Goal: Task Accomplishment & Management: Use online tool/utility

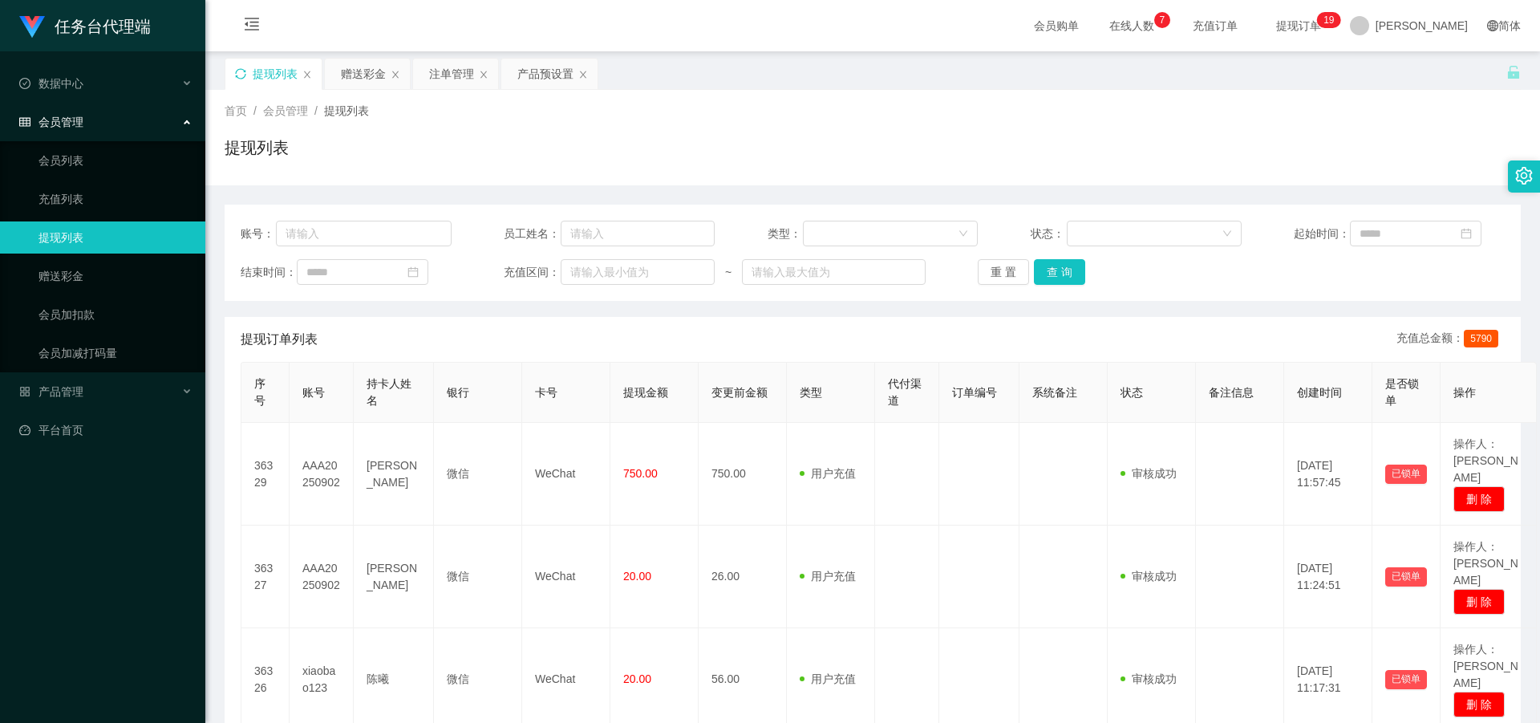
click at [239, 75] on icon "图标: sync" at bounding box center [240, 73] width 11 height 11
click at [92, 164] on link "会员列表" at bounding box center [116, 160] width 154 height 32
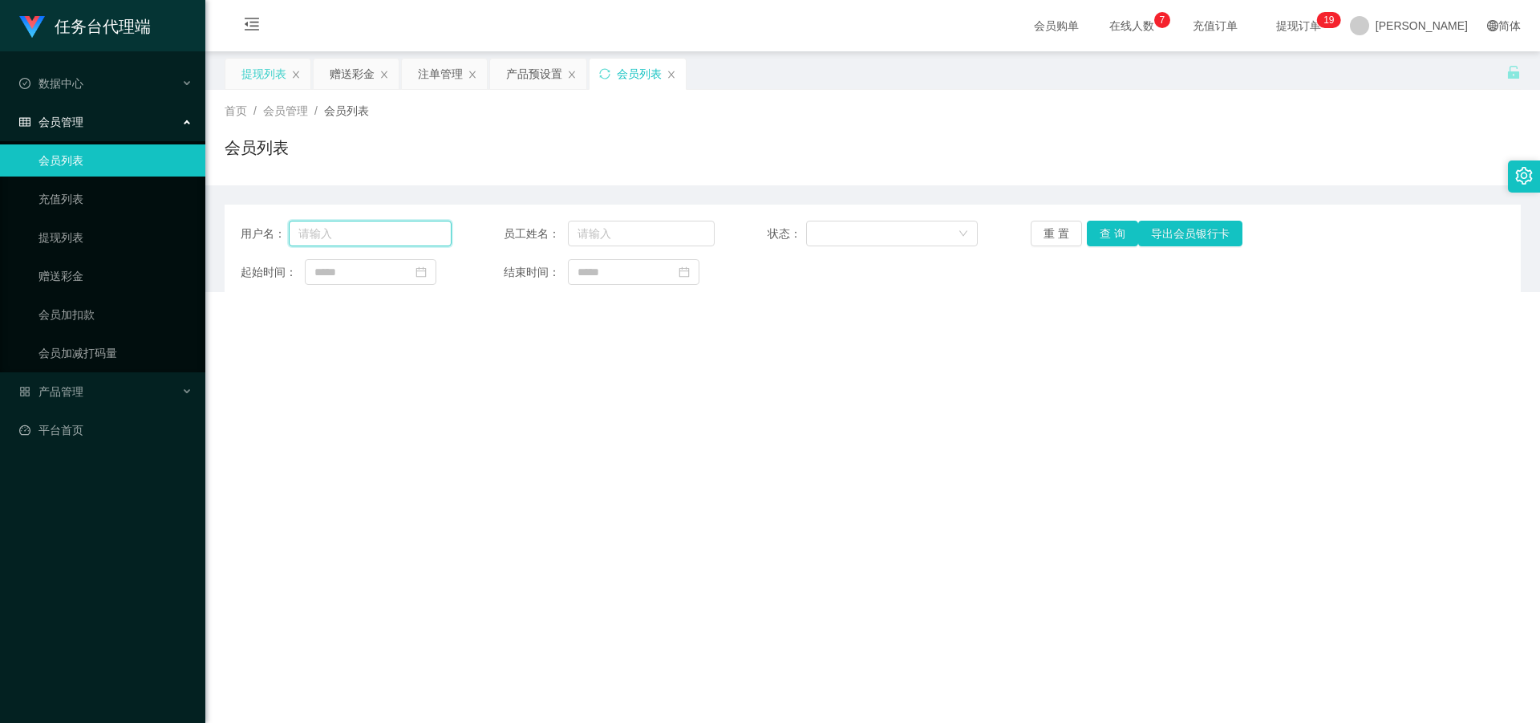
click at [349, 233] on input "text" at bounding box center [370, 234] width 163 height 26
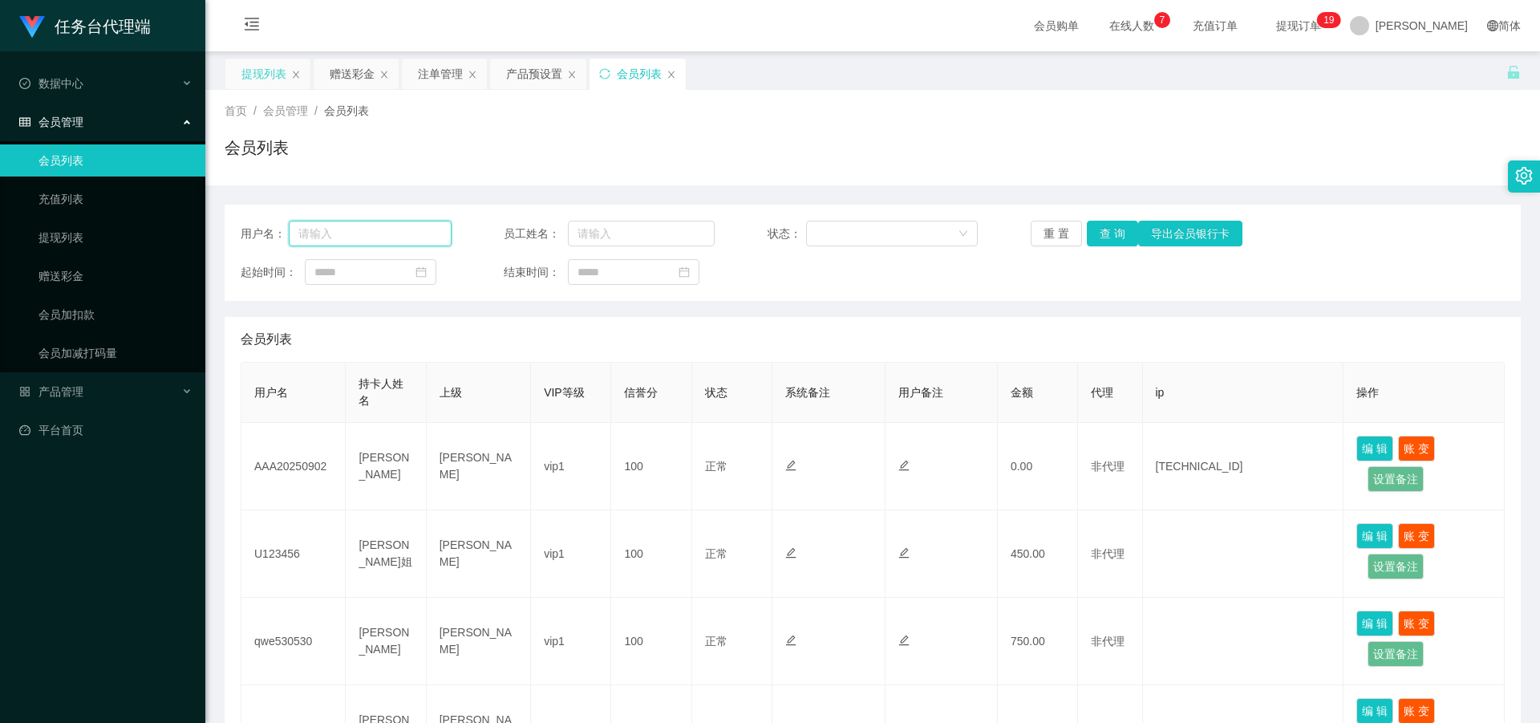
paste input "zz1105"
type input "zz1105"
drag, startPoint x: 1102, startPoint y: 233, endPoint x: 1109, endPoint y: 243, distance: 12.0
click at [1102, 233] on button "查 询" at bounding box center [1112, 234] width 51 height 26
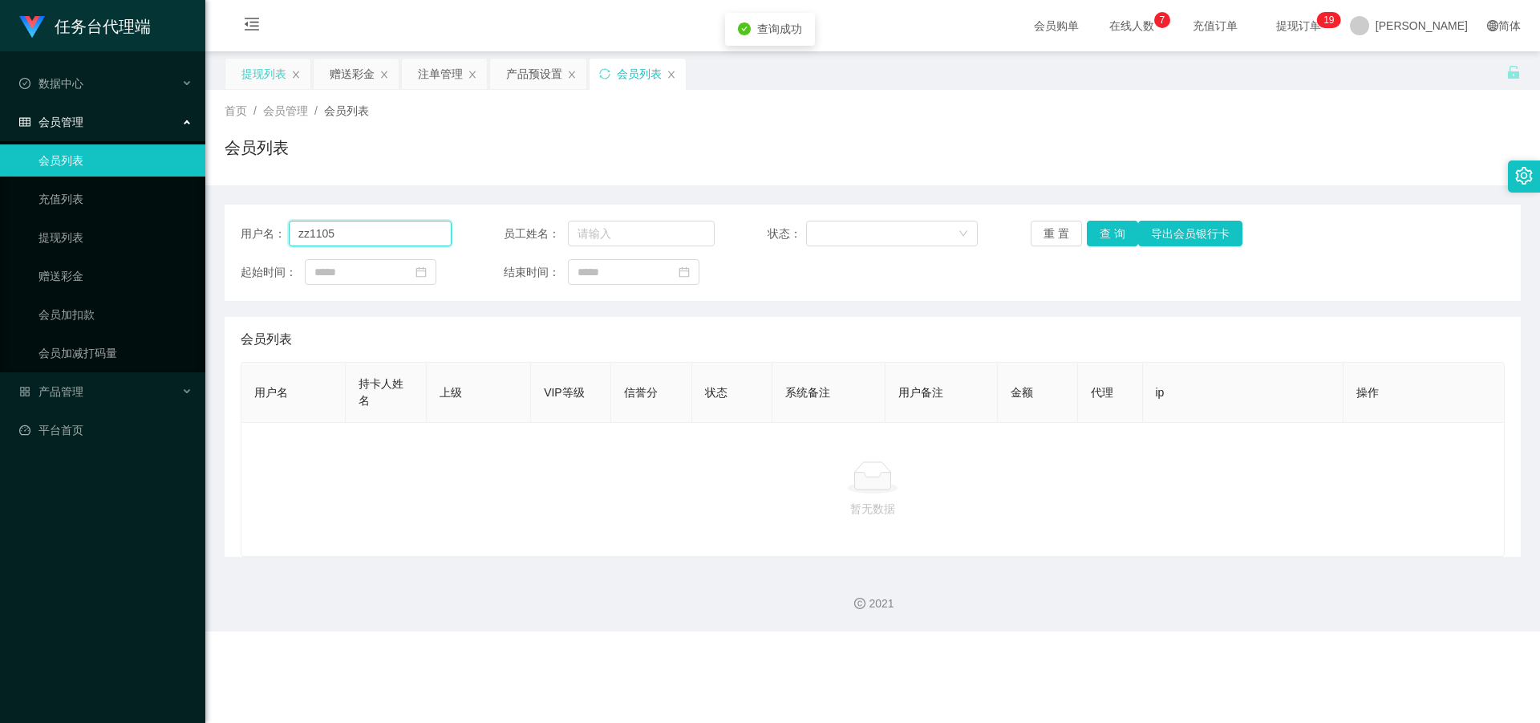
click at [379, 225] on input "zz1105" at bounding box center [370, 234] width 163 height 26
click at [1111, 225] on button "查 询" at bounding box center [1112, 234] width 51 height 26
click at [251, 71] on div "提现列表" at bounding box center [263, 74] width 45 height 30
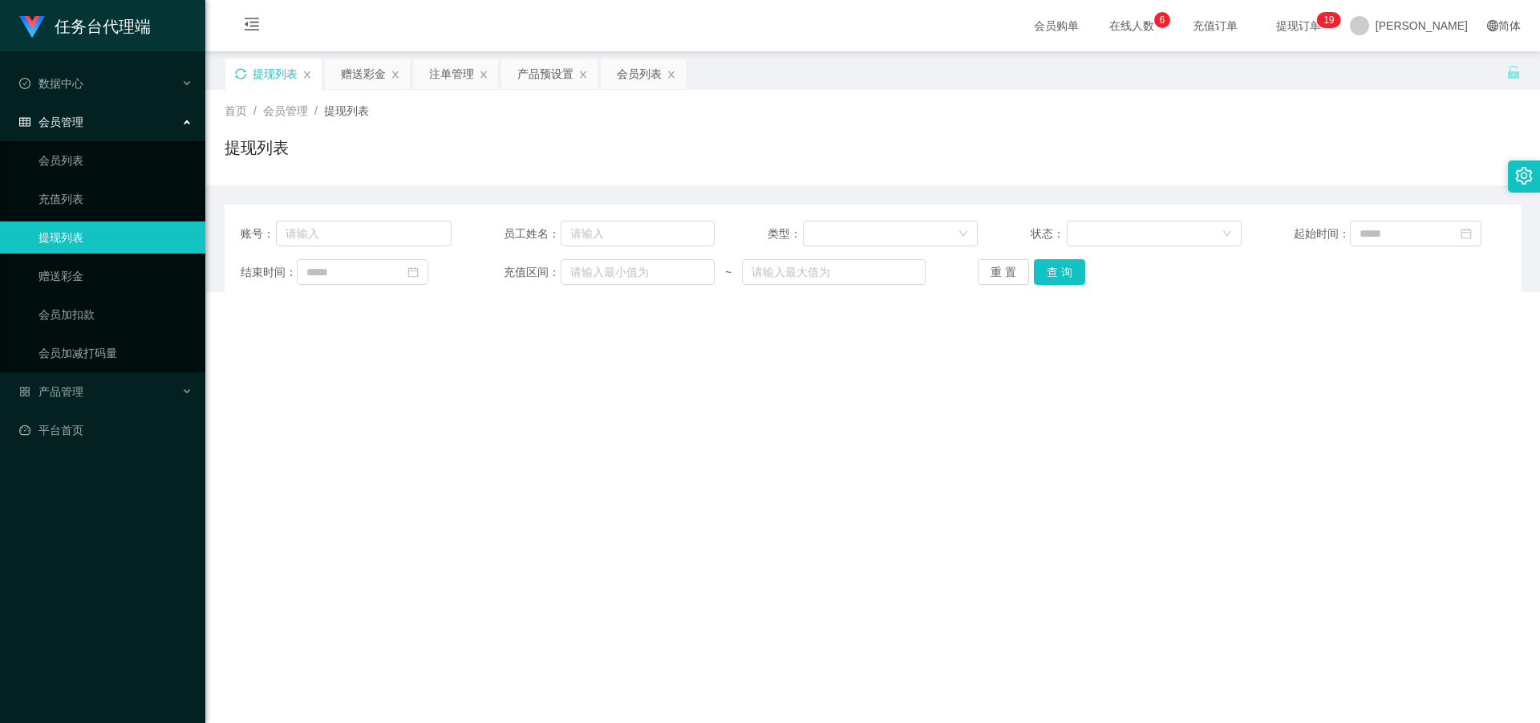
click at [245, 71] on icon "图标: sync" at bounding box center [240, 73] width 10 height 10
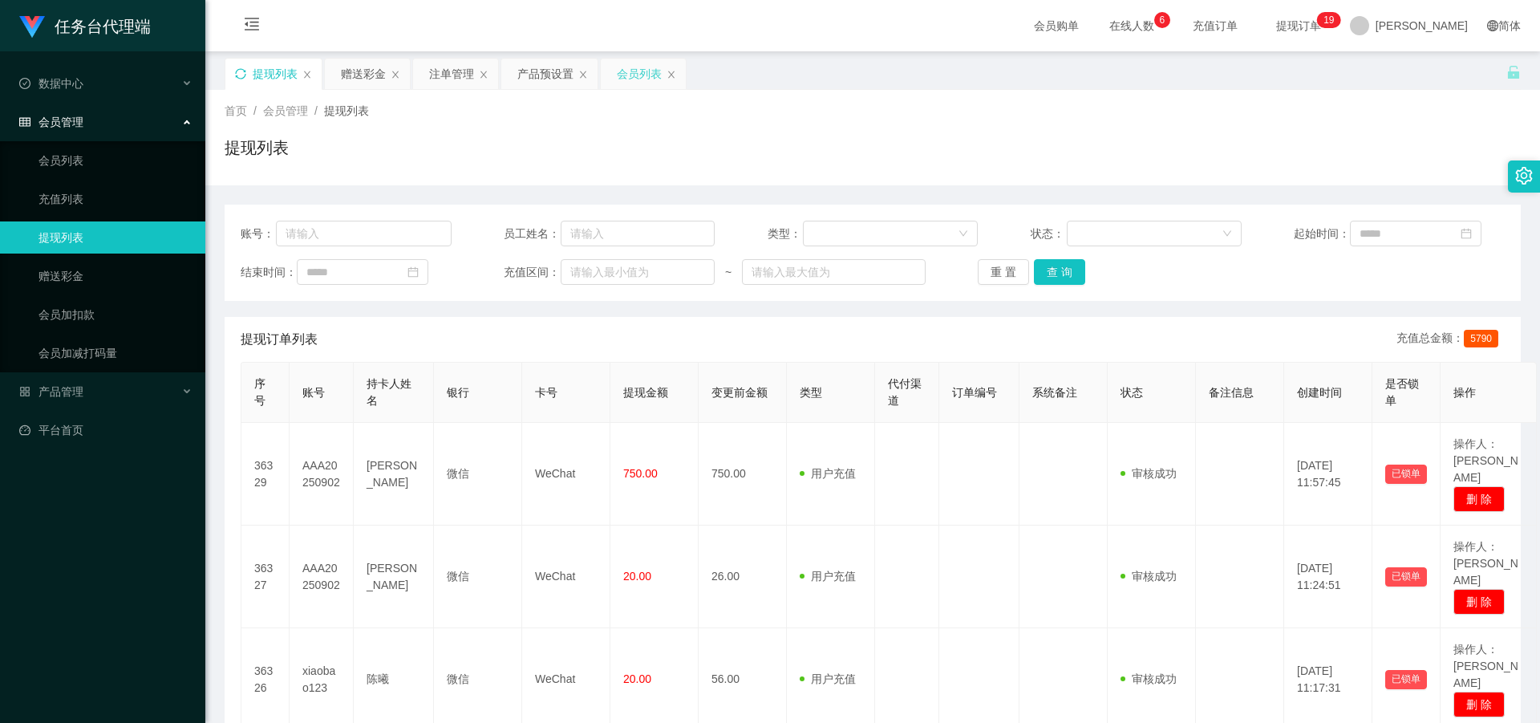
click at [634, 72] on div "会员列表" at bounding box center [639, 74] width 45 height 30
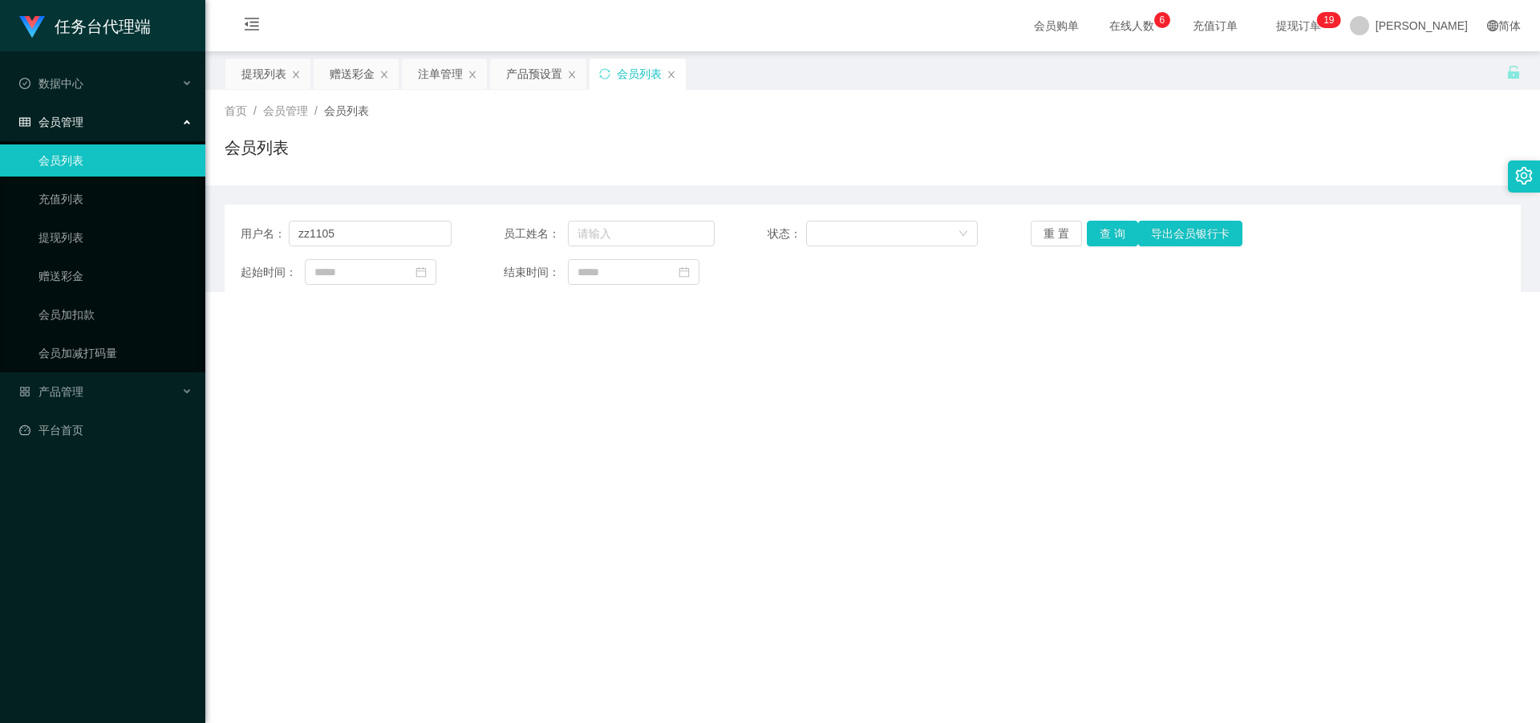
click at [366, 217] on div "用户名： zz1105 员工姓名： 状态： 重 置 查 询 导出会员银行卡 起始时间： 结束时间：" at bounding box center [873, 253] width 1296 height 96
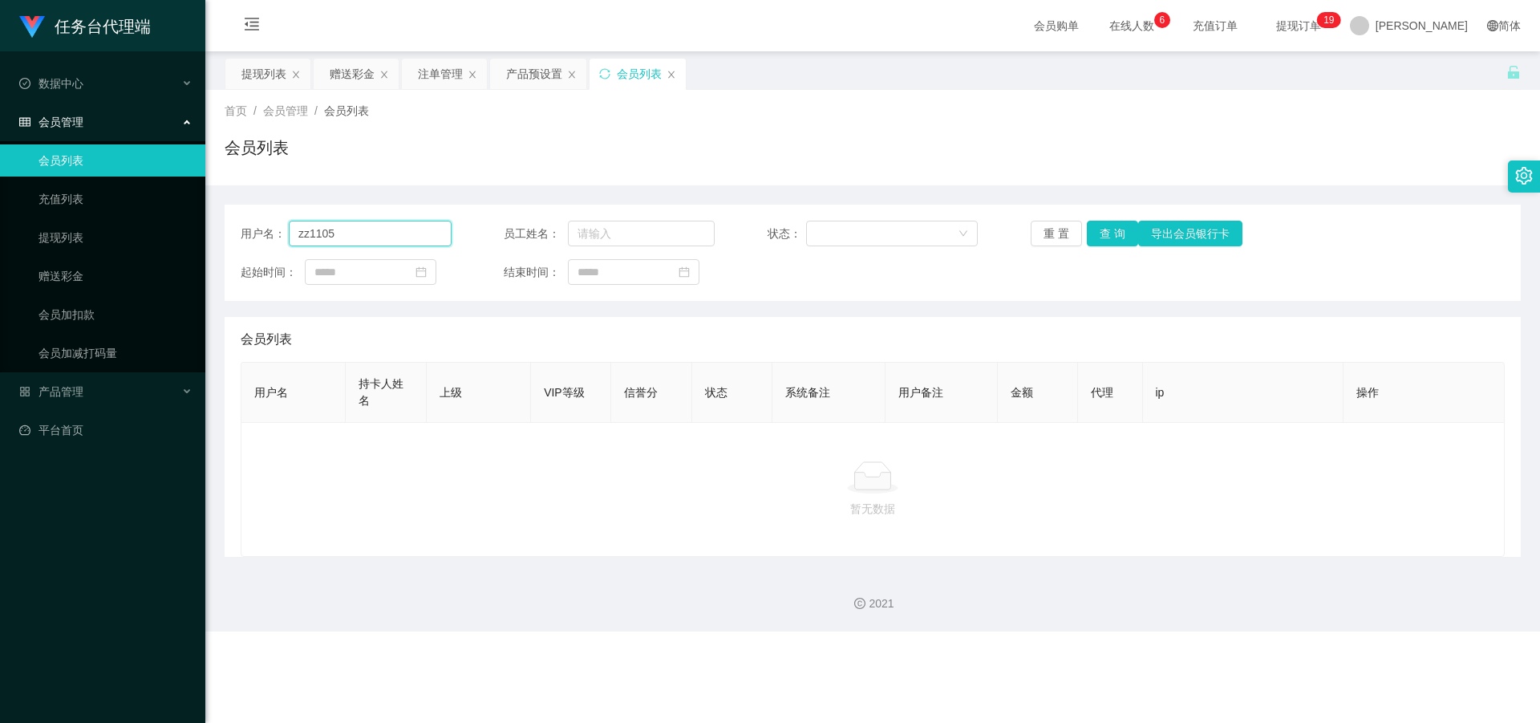
click at [372, 234] on input "zz1105" at bounding box center [370, 234] width 163 height 26
paste input "qq1101"
type input "qq1101"
click at [1105, 230] on button "查 询" at bounding box center [1112, 234] width 51 height 26
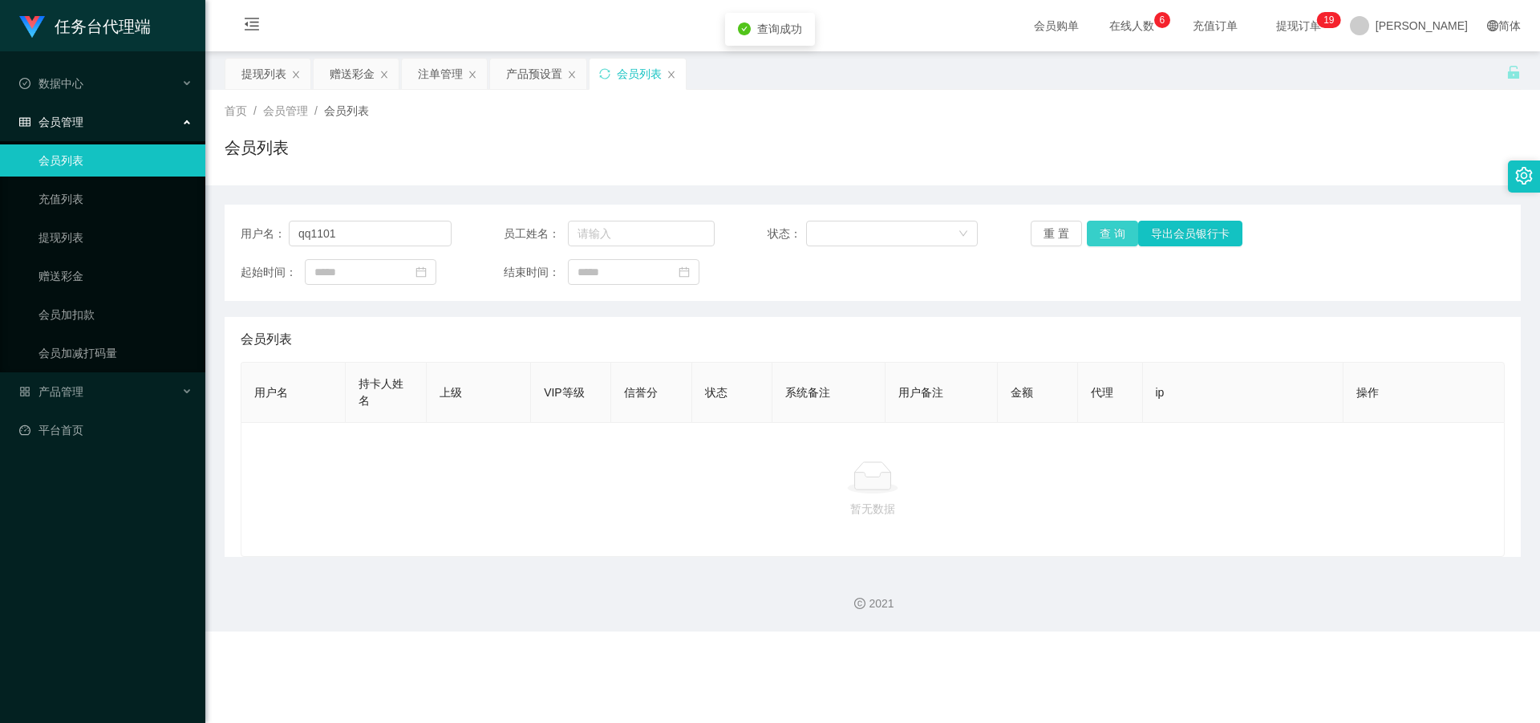
click at [1091, 231] on button "查 询" at bounding box center [1112, 234] width 51 height 26
click at [344, 74] on div "赠送彩金" at bounding box center [352, 74] width 45 height 30
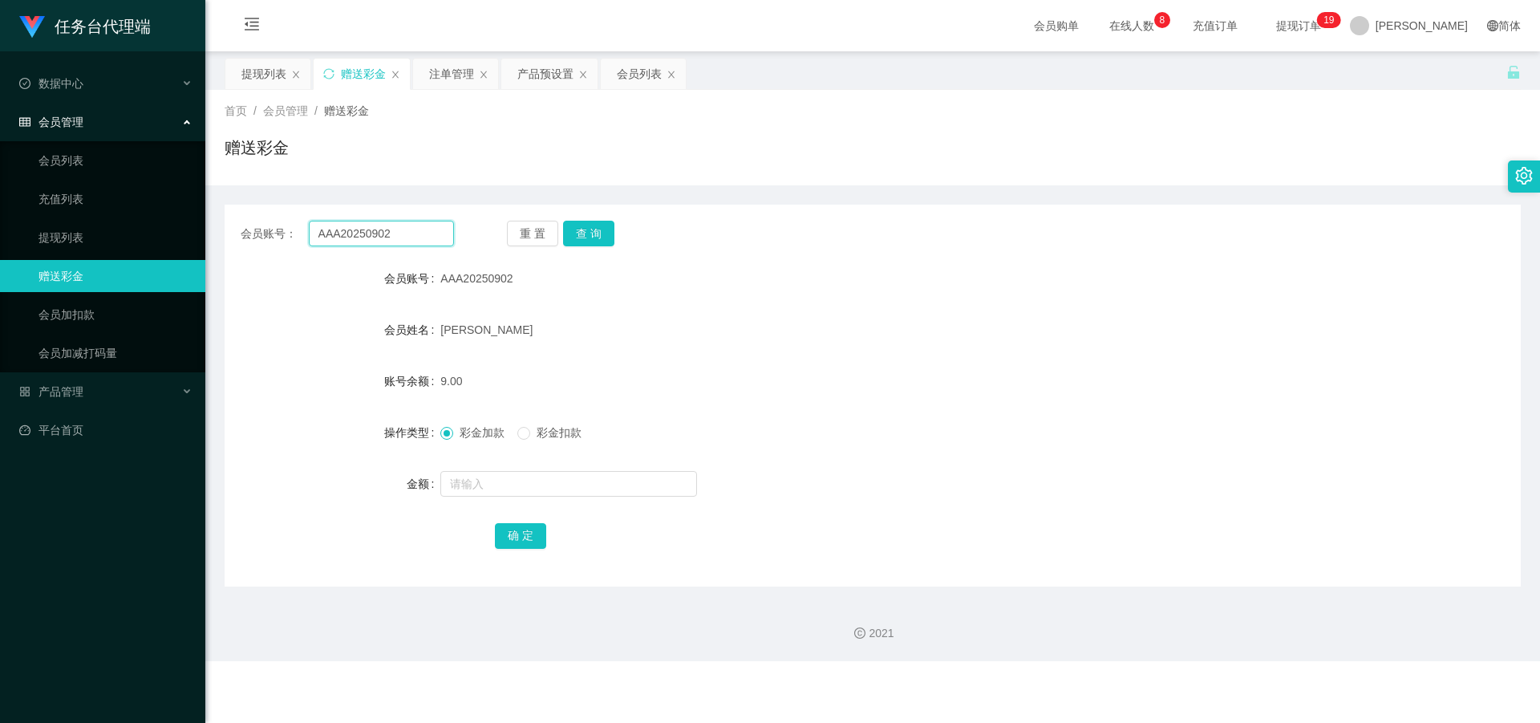
drag, startPoint x: 419, startPoint y: 234, endPoint x: 242, endPoint y: 220, distance: 177.1
click at [242, 220] on div "会员账号： AAA20250902 重 置 查 询 会员账号 AAA20250902 会员姓名 [PERSON_NAME] 账号余额 9.00 操作类型 彩金…" at bounding box center [873, 396] width 1296 height 382
paste input "mmm123"
type input "mmm123"
click at [580, 233] on button "查 询" at bounding box center [588, 234] width 51 height 26
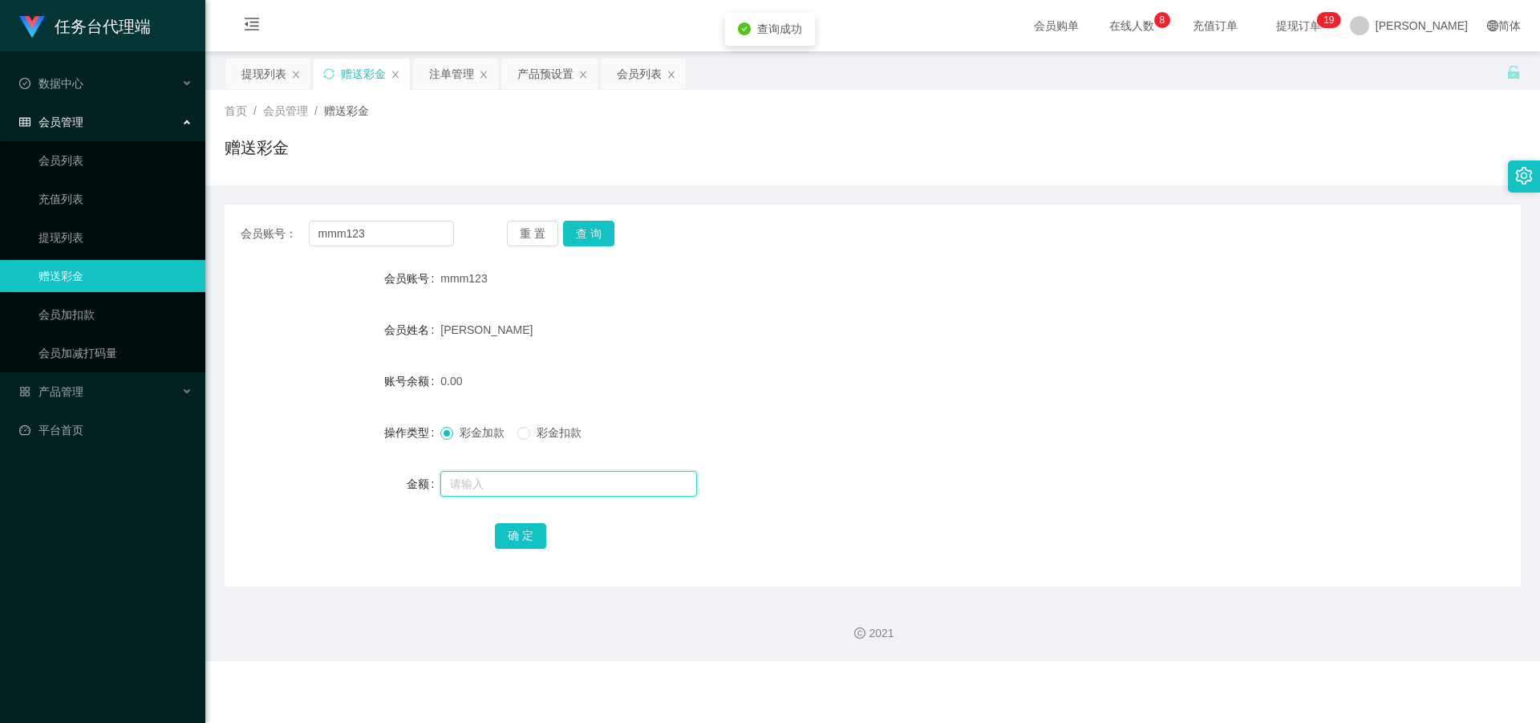
click at [505, 476] on input "text" at bounding box center [568, 484] width 257 height 26
type input "3"
click at [515, 537] on button "确 定" at bounding box center [520, 536] width 51 height 26
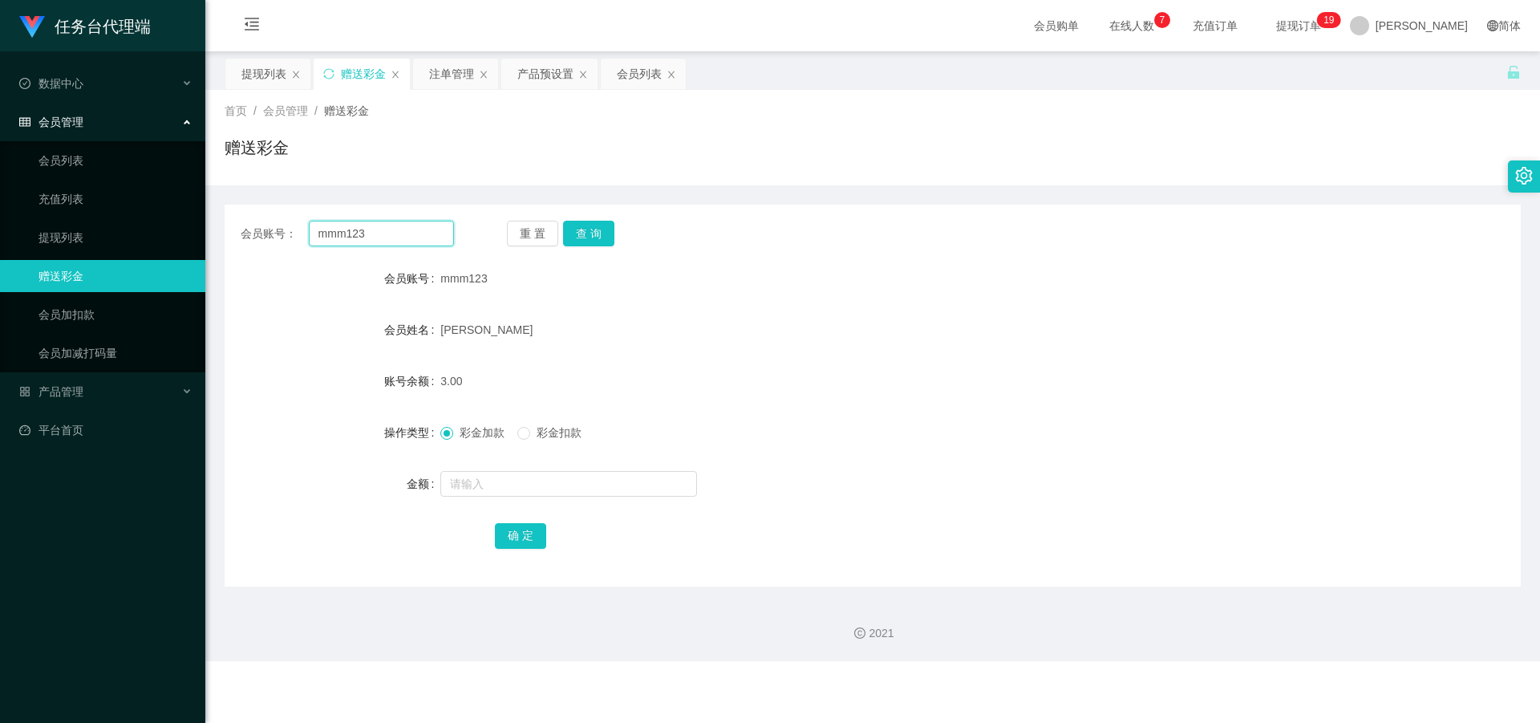
drag, startPoint x: 382, startPoint y: 239, endPoint x: 356, endPoint y: 241, distance: 25.8
click at [250, 230] on div "会员账号： mmm123" at bounding box center [347, 234] width 213 height 26
click at [604, 240] on button "查 询" at bounding box center [588, 234] width 51 height 26
click at [502, 459] on form "会员账号 mmm123 会员姓名 [PERSON_NAME] 账号余额 3.00 操作类型 彩金加款 彩金扣款 金额 确 定" at bounding box center [873, 406] width 1296 height 289
click at [508, 499] on div at bounding box center [818, 484] width 756 height 32
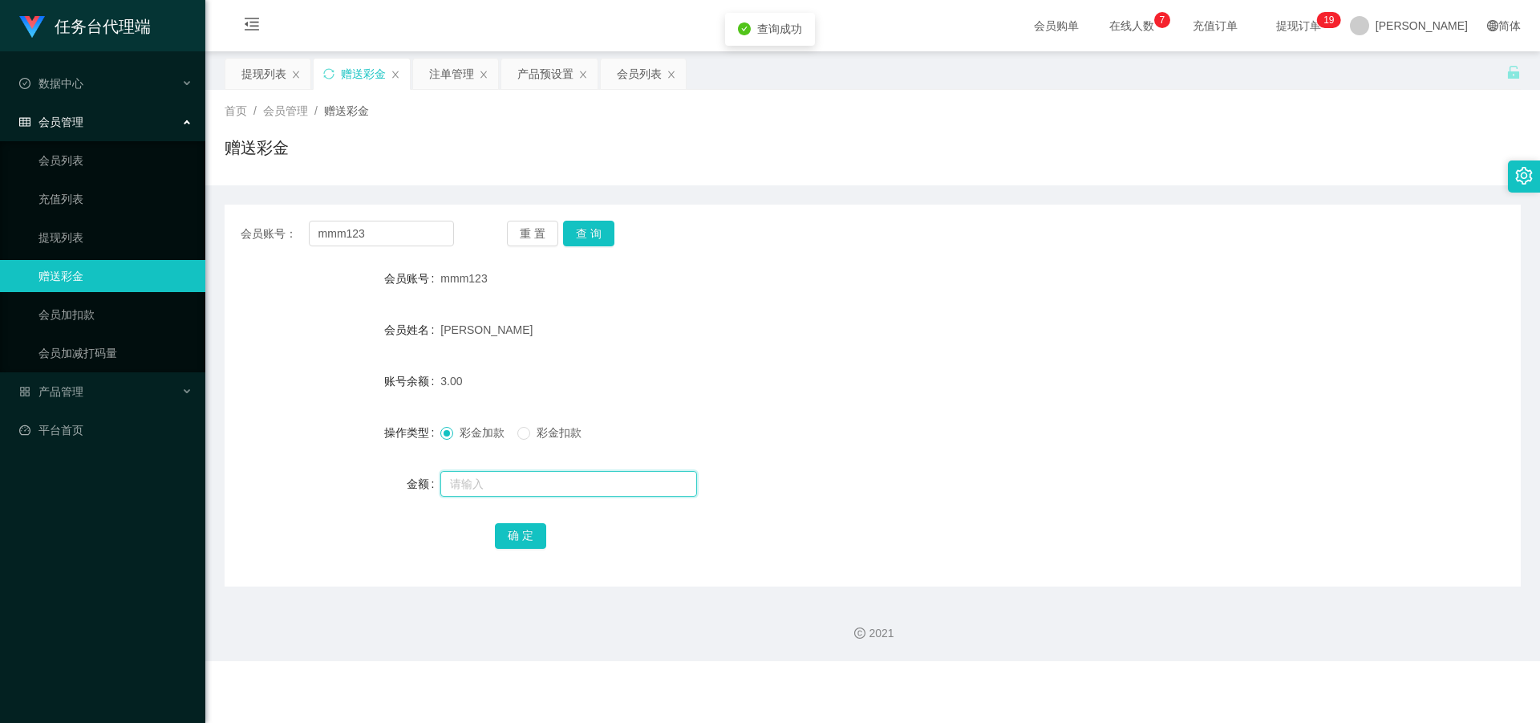
click at [525, 482] on input "text" at bounding box center [568, 484] width 257 height 26
type input "3"
click at [532, 533] on button "确 定" at bounding box center [520, 536] width 51 height 26
click at [622, 75] on div "会员列表" at bounding box center [639, 74] width 45 height 30
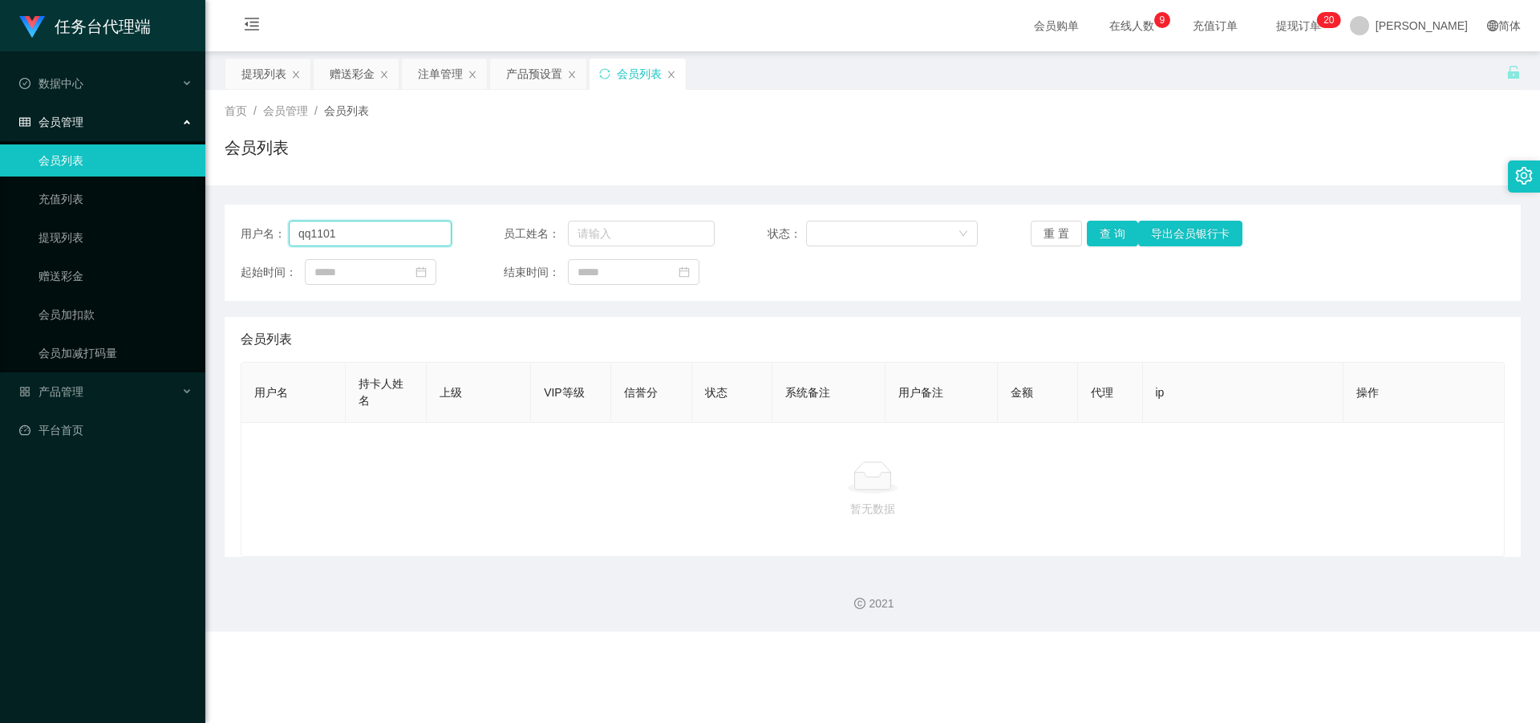
drag, startPoint x: 363, startPoint y: 233, endPoint x: 246, endPoint y: 233, distance: 116.3
click at [246, 233] on div "用户名： qq1101" at bounding box center [346, 234] width 211 height 26
paste input "mmm123"
type input "mmm123"
click at [1112, 225] on button "查 询" at bounding box center [1112, 234] width 51 height 26
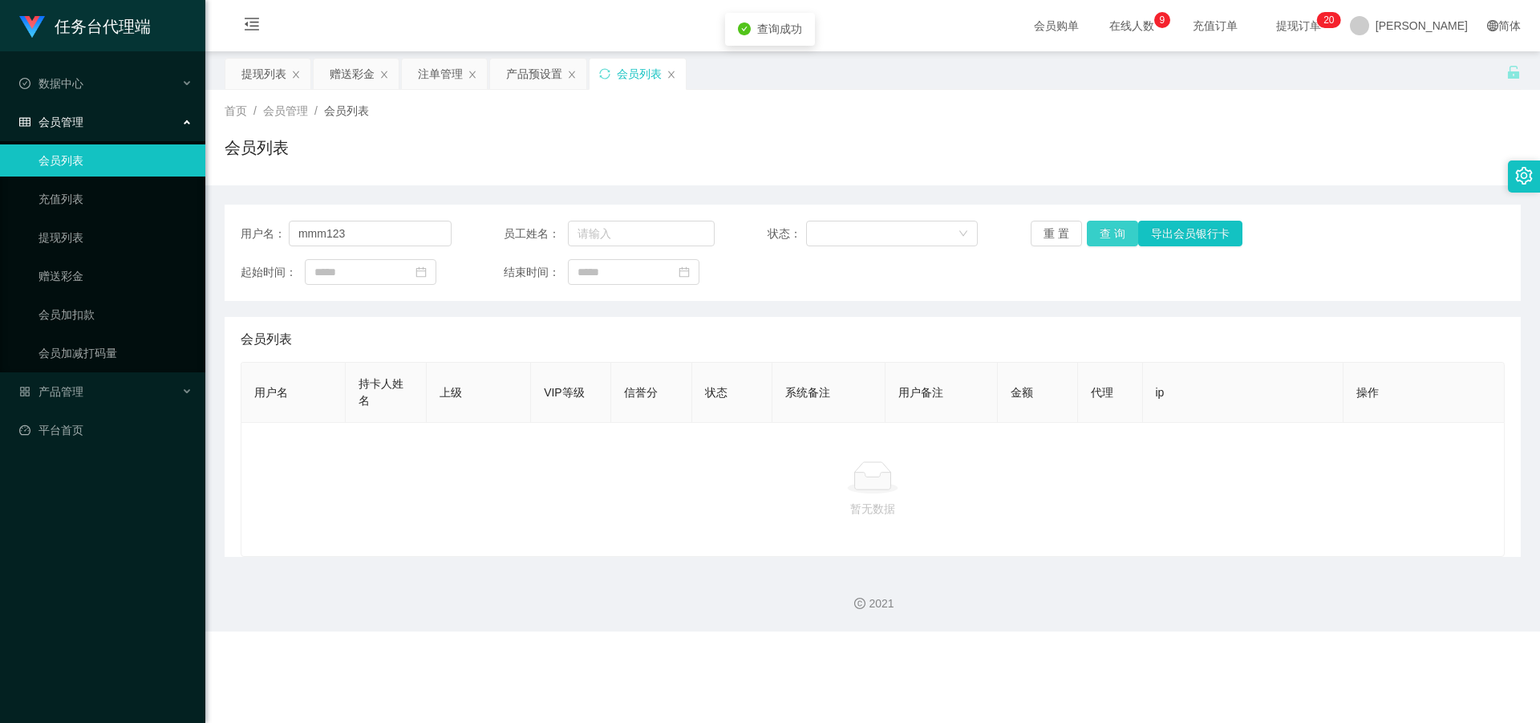
click at [1112, 229] on button "查 询" at bounding box center [1112, 234] width 51 height 26
click at [346, 74] on div "赠送彩金" at bounding box center [352, 74] width 45 height 30
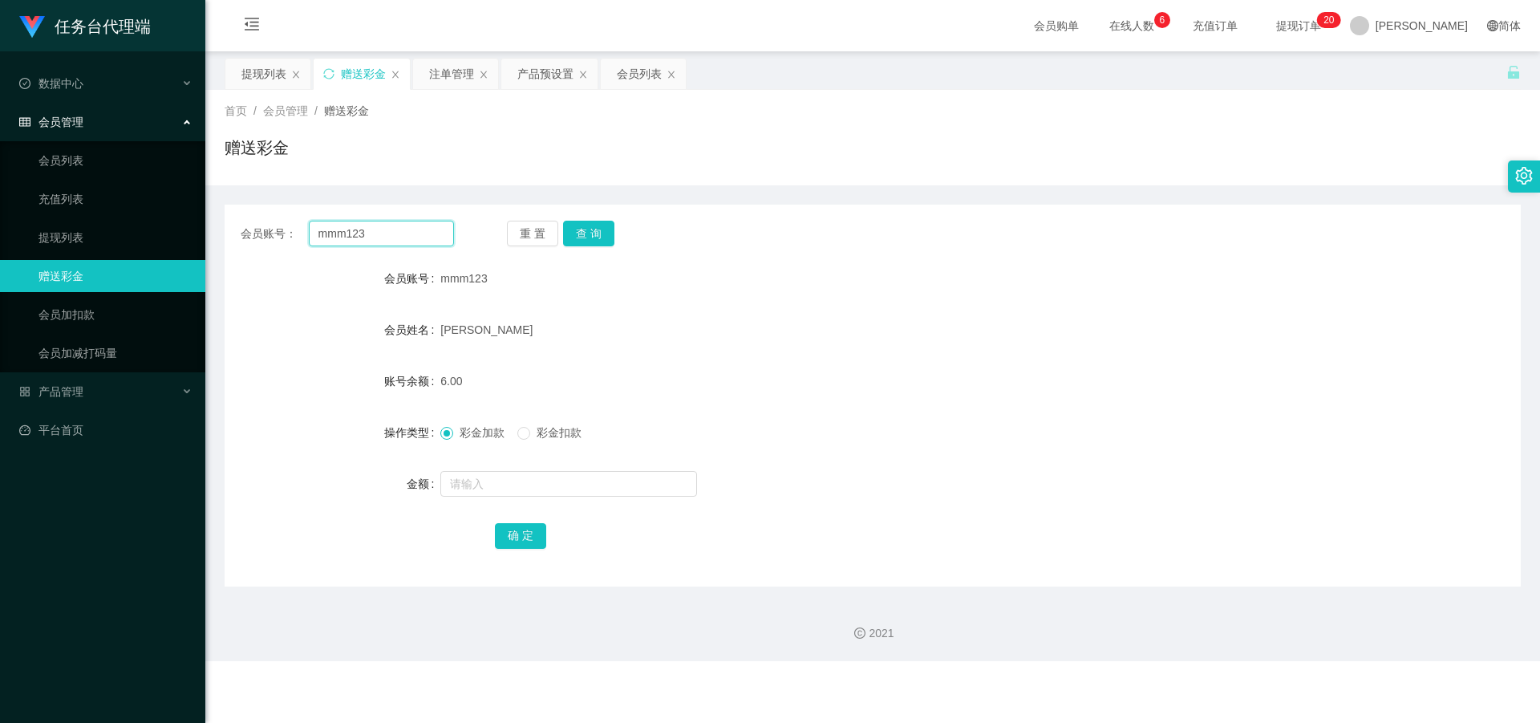
drag, startPoint x: 387, startPoint y: 235, endPoint x: 266, endPoint y: 226, distance: 121.4
click at [257, 223] on div "会员账号： mmm123" at bounding box center [347, 234] width 213 height 26
click at [600, 233] on button "查 询" at bounding box center [588, 234] width 51 height 26
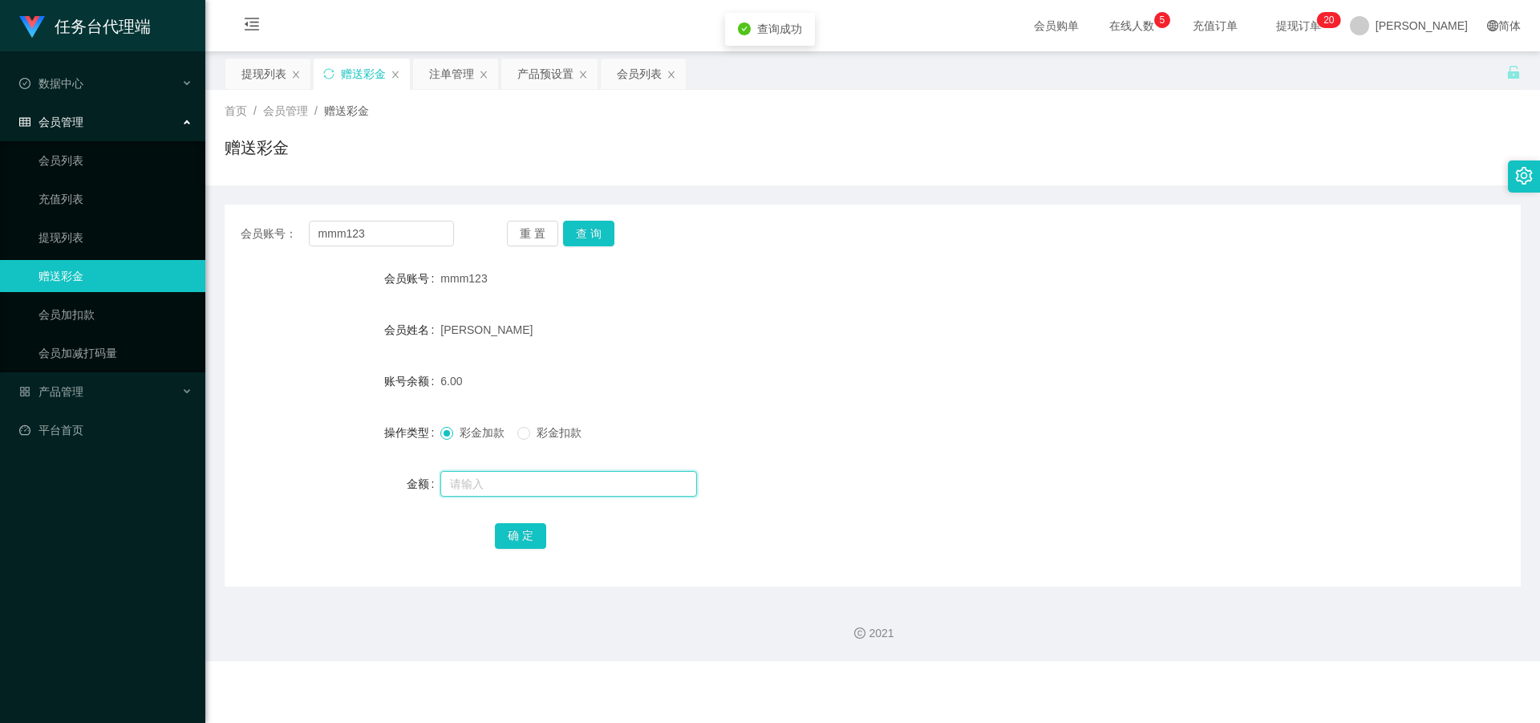
click at [493, 479] on input "text" at bounding box center [568, 484] width 257 height 26
type input "5"
click at [509, 541] on button "确 定" at bounding box center [520, 536] width 51 height 26
click at [511, 541] on button "确 定" at bounding box center [520, 536] width 51 height 26
click at [557, 432] on span "彩金扣款" at bounding box center [559, 432] width 58 height 13
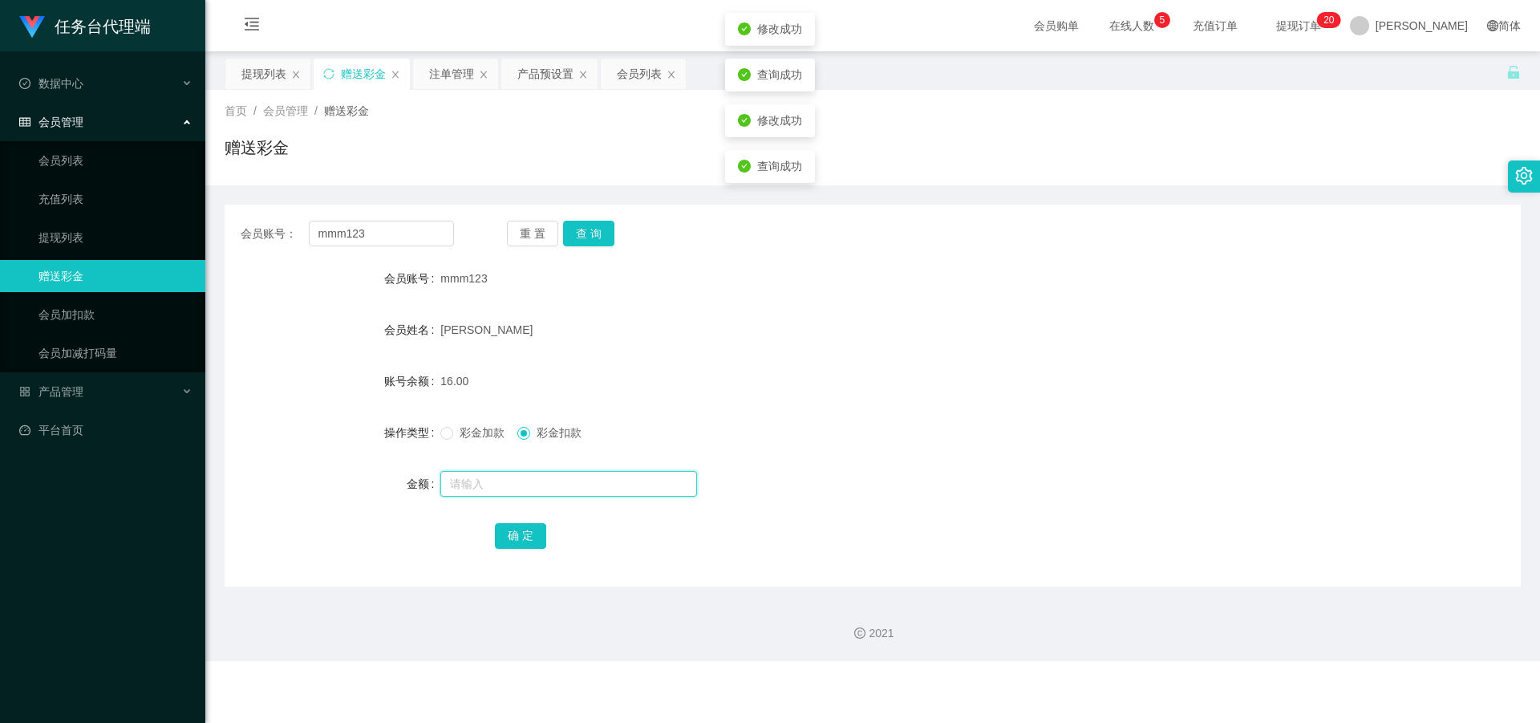
drag, startPoint x: 524, startPoint y: 489, endPoint x: 532, endPoint y: 502, distance: 15.1
click at [523, 489] on input "text" at bounding box center [568, 484] width 257 height 26
type input "5"
drag, startPoint x: 520, startPoint y: 539, endPoint x: 518, endPoint y: 513, distance: 25.7
click at [520, 538] on button "确 定" at bounding box center [520, 536] width 51 height 26
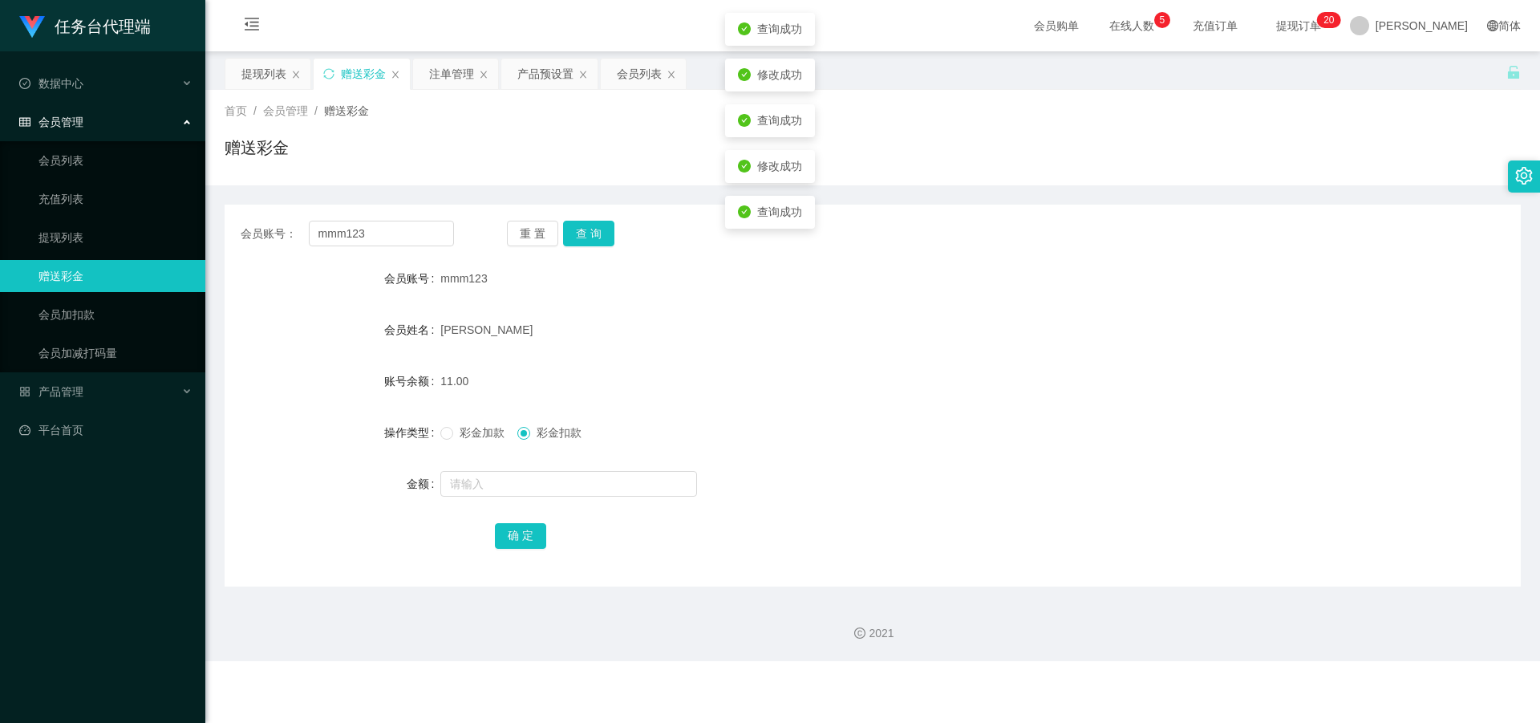
drag, startPoint x: 488, startPoint y: 436, endPoint x: 517, endPoint y: 436, distance: 29.7
click at [487, 436] on span "彩金加款" at bounding box center [482, 432] width 58 height 13
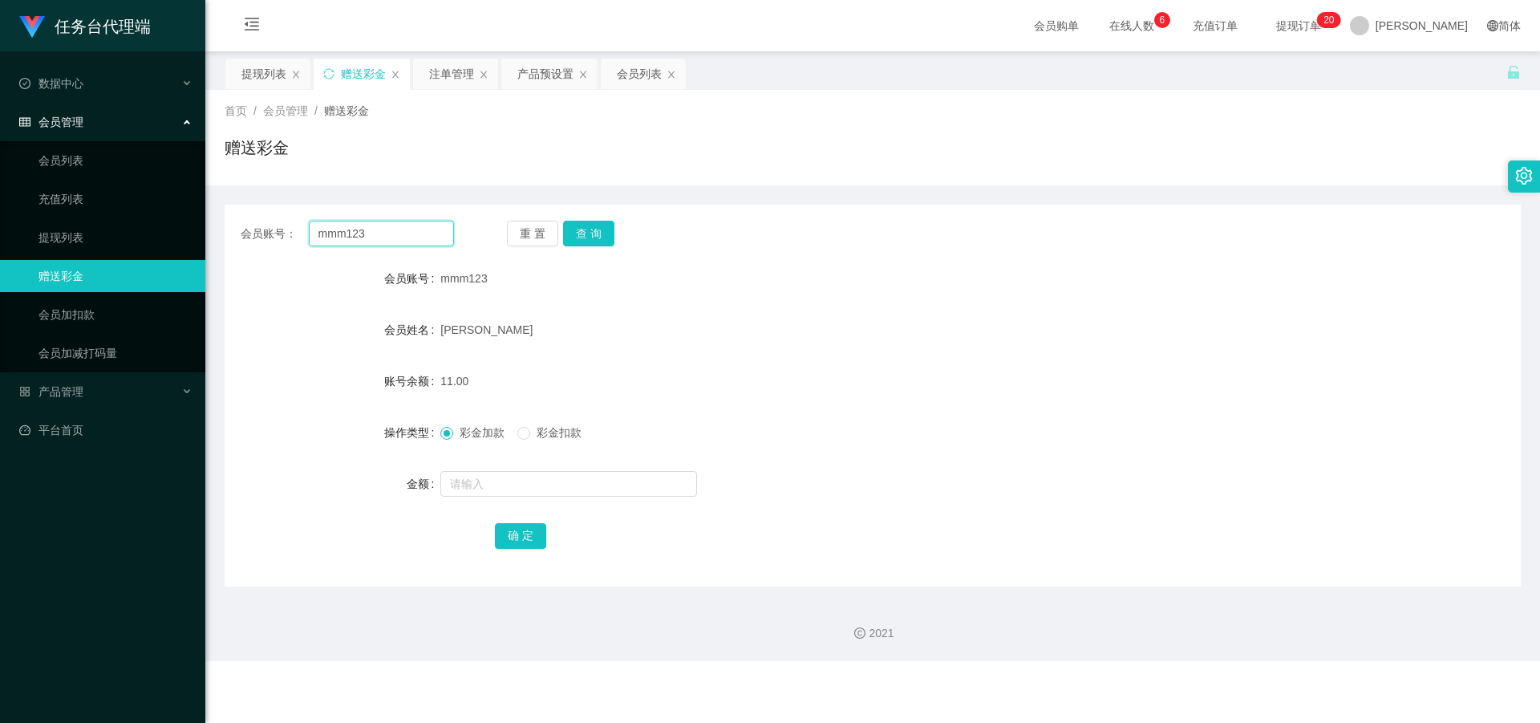
drag, startPoint x: 383, startPoint y: 231, endPoint x: 249, endPoint y: 221, distance: 135.1
click at [211, 218] on main "关闭左侧 关闭右侧 关闭其它 刷新页面 提现列表 赠送彩金 注单管理 产品预设置 会员列表 首页 / 会员管理 / 赠送彩金 / 赠送彩金 会员账号： mmm…" at bounding box center [872, 318] width 1335 height 535
paste input "j1112"
type input "j1112"
click at [588, 237] on button "查 询" at bounding box center [588, 234] width 51 height 26
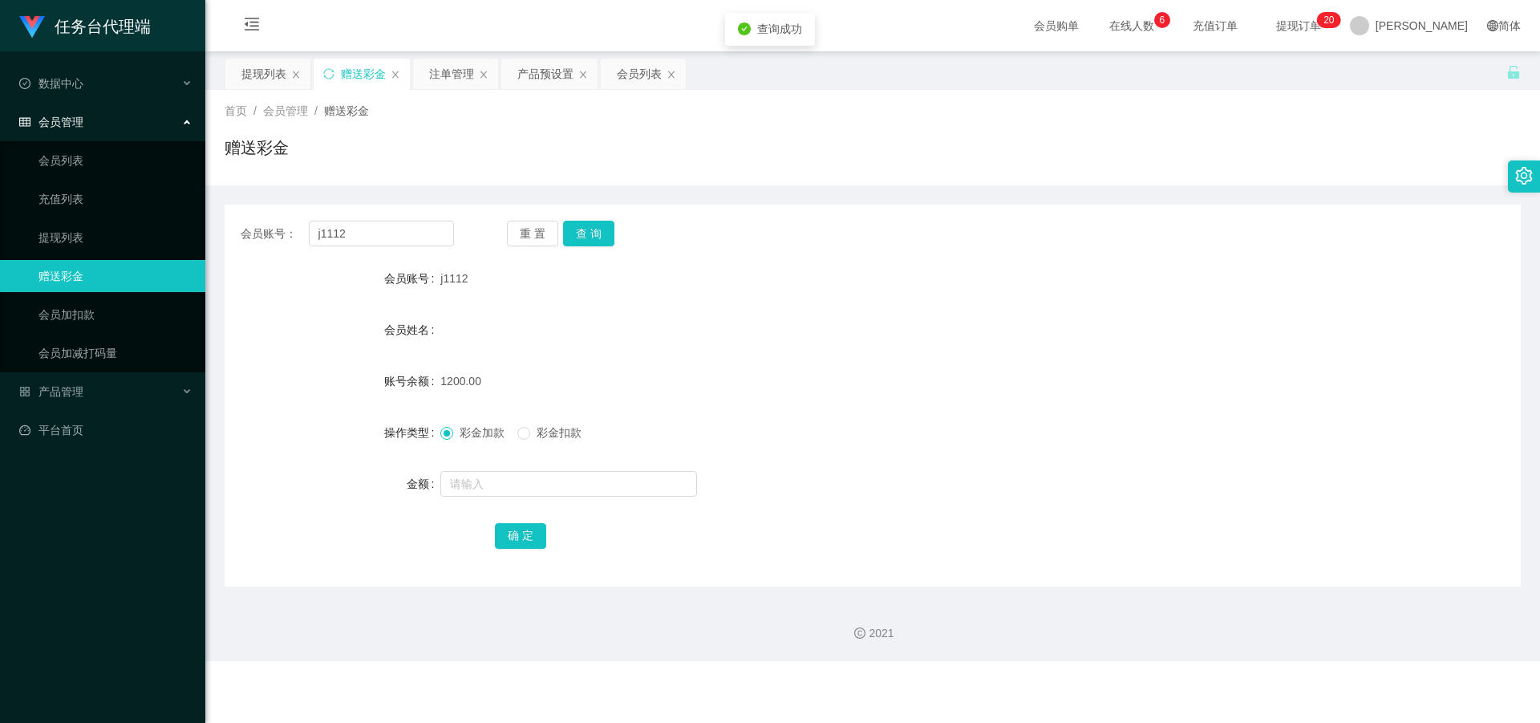
click at [486, 497] on div at bounding box center [818, 484] width 756 height 32
click at [512, 487] on input "text" at bounding box center [568, 484] width 257 height 26
type input "3"
click at [509, 544] on button "确 定" at bounding box center [520, 536] width 51 height 26
drag, startPoint x: 310, startPoint y: 229, endPoint x: 315, endPoint y: 242, distance: 14.7
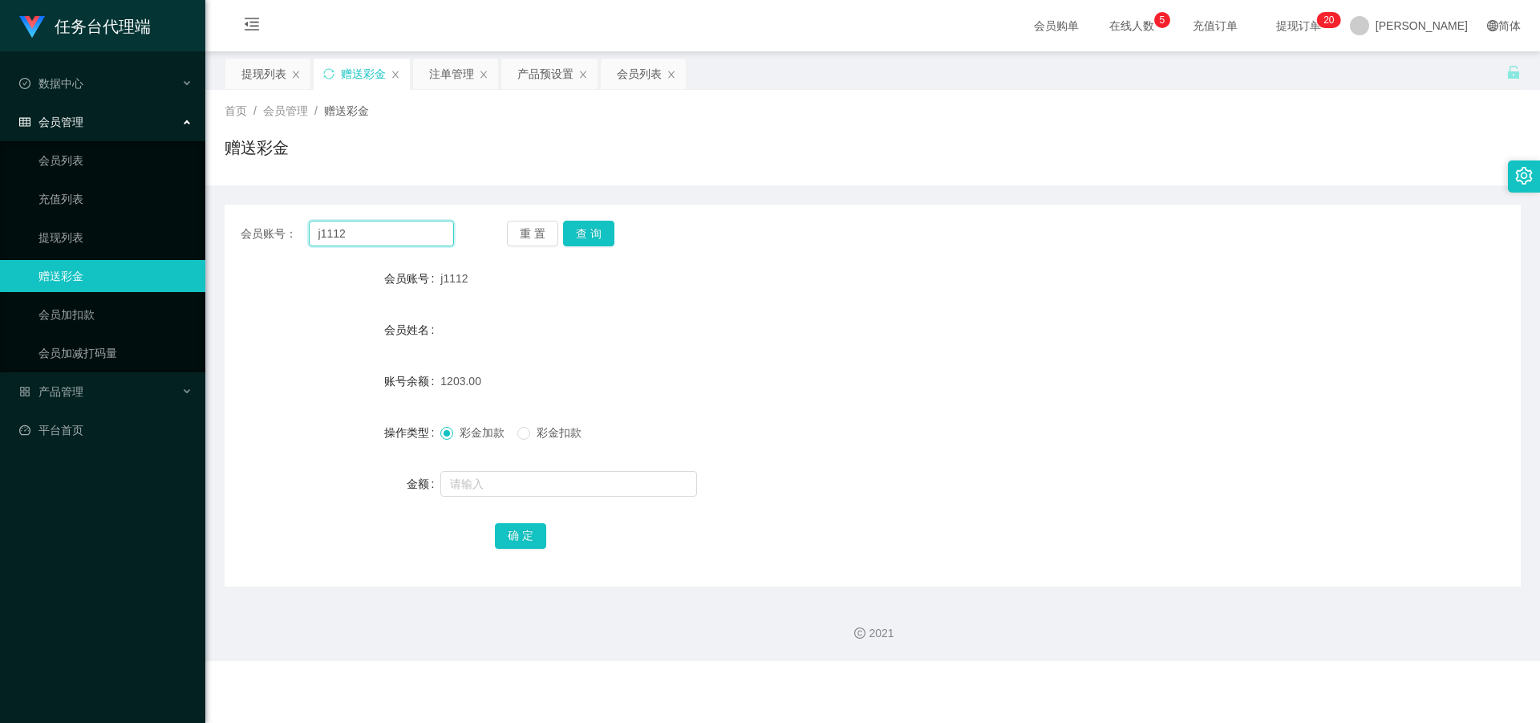
click at [303, 232] on div "会员账号： j1112" at bounding box center [347, 234] width 213 height 26
paste input "qweqwe1122333"
click at [588, 233] on button "查 询" at bounding box center [588, 234] width 51 height 26
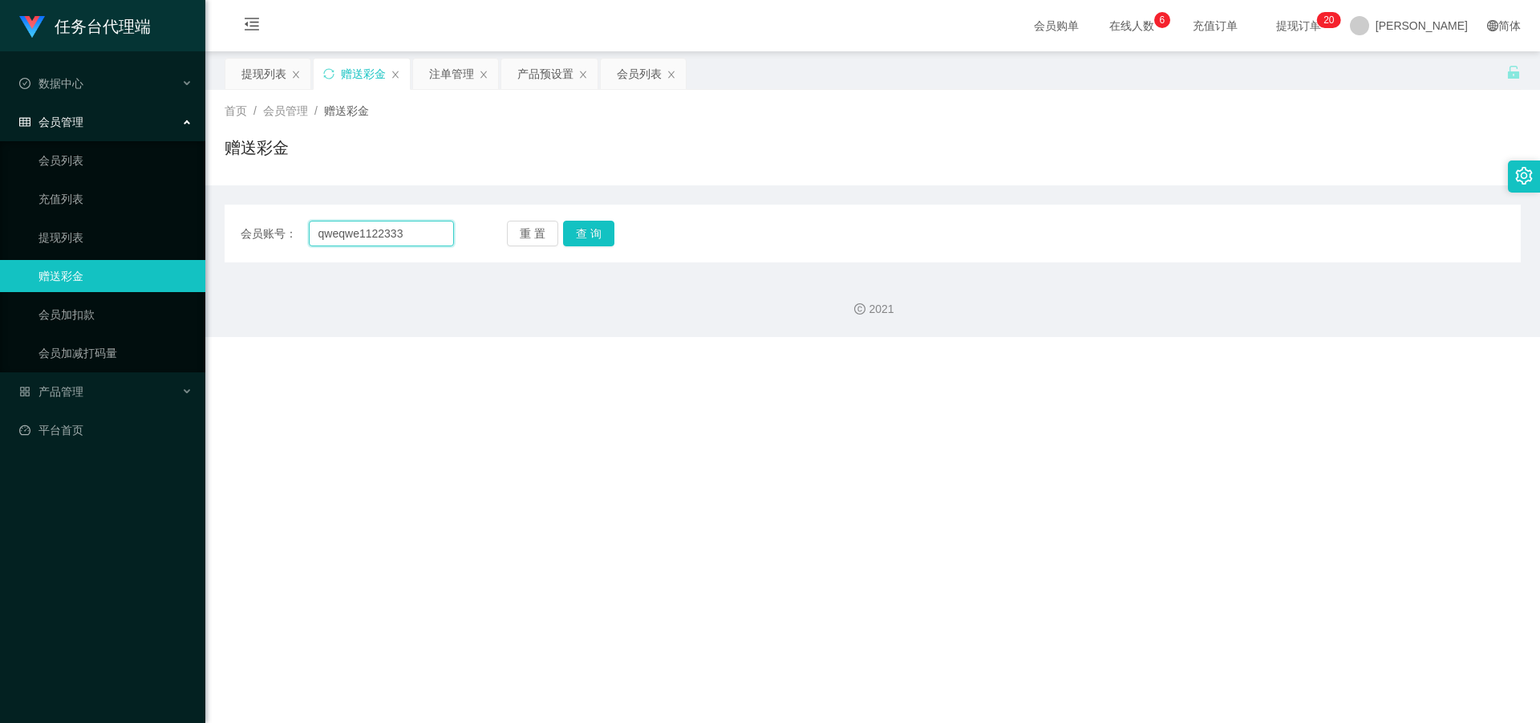
click at [216, 227] on main "关闭左侧 关闭右侧 关闭其它 刷新页面 提现列表 赠送彩金 注单管理 产品预设置 会员列表 首页 / 会员管理 / 赠送彩金 / 赠送彩金 会员账号： qwe…" at bounding box center [872, 156] width 1335 height 211
paste input "text"
click at [588, 233] on button "查 询" at bounding box center [588, 234] width 51 height 26
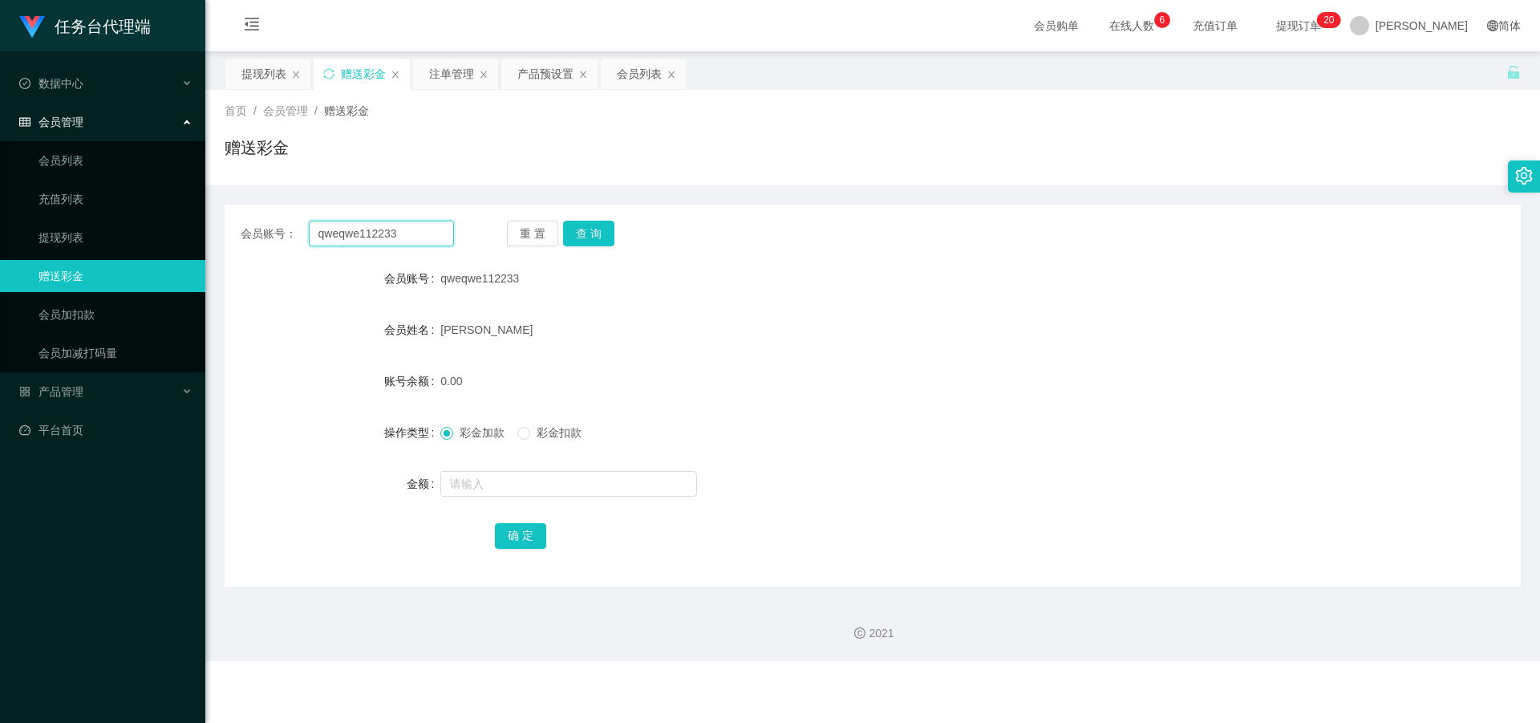
drag, startPoint x: 339, startPoint y: 223, endPoint x: 306, endPoint y: 229, distance: 34.3
click at [215, 222] on main "关闭左侧 关闭右侧 关闭其它 刷新页面 提现列表 赠送彩金 注单管理 产品预设置 会员列表 首页 / 会员管理 / 赠送彩金 / 赠送彩金 会员账号： qwe…" at bounding box center [872, 318] width 1335 height 535
paste input "mmm12"
type input "mmm123"
click at [590, 236] on button "查 询" at bounding box center [588, 234] width 51 height 26
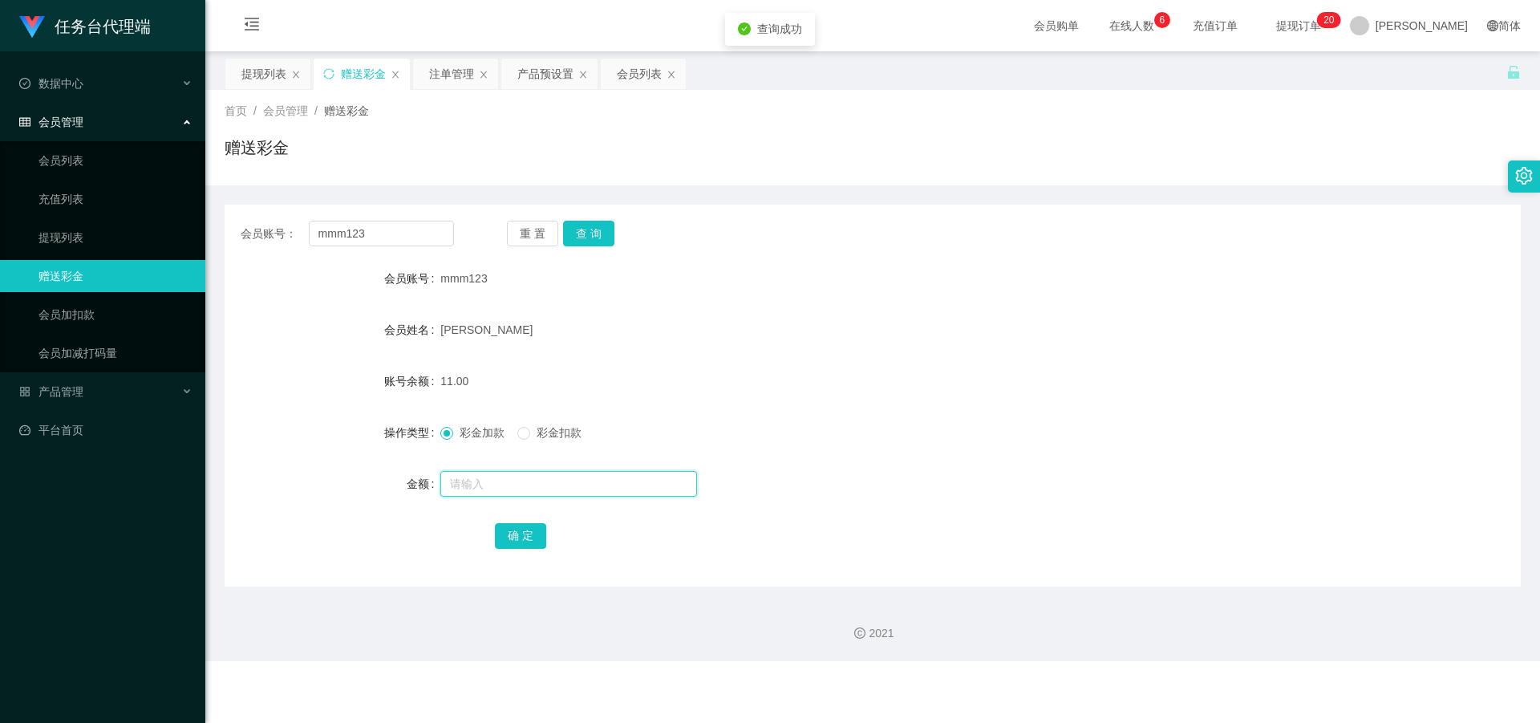
click at [494, 480] on input "text" at bounding box center [568, 484] width 257 height 26
type input "5"
drag, startPoint x: 534, startPoint y: 544, endPoint x: 533, endPoint y: 558, distance: 14.5
click at [534, 544] on button "确 定" at bounding box center [520, 536] width 51 height 26
click at [269, 79] on div "提现列表" at bounding box center [263, 74] width 45 height 30
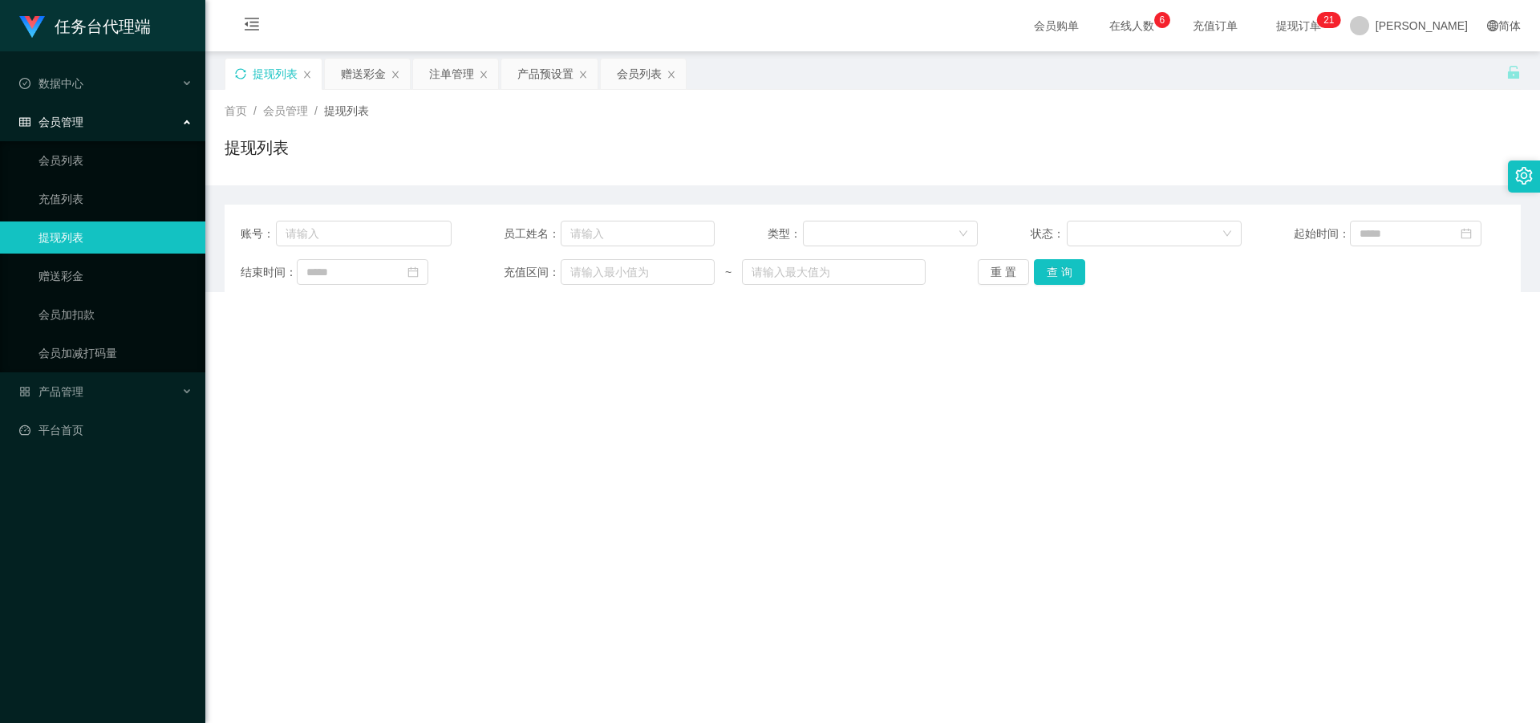
click at [236, 75] on icon "图标: sync" at bounding box center [240, 73] width 10 height 10
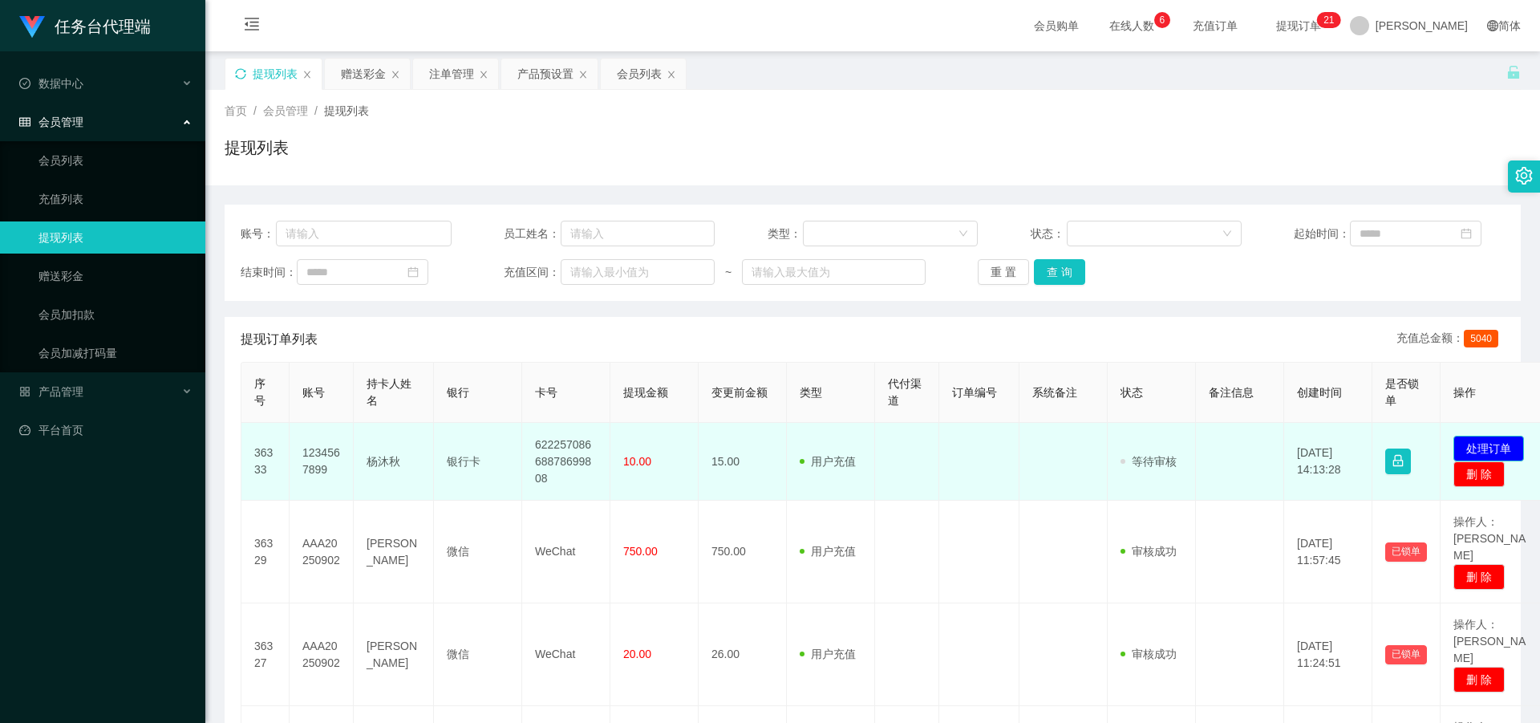
click at [1488, 447] on button "处理订单" at bounding box center [1489, 449] width 71 height 26
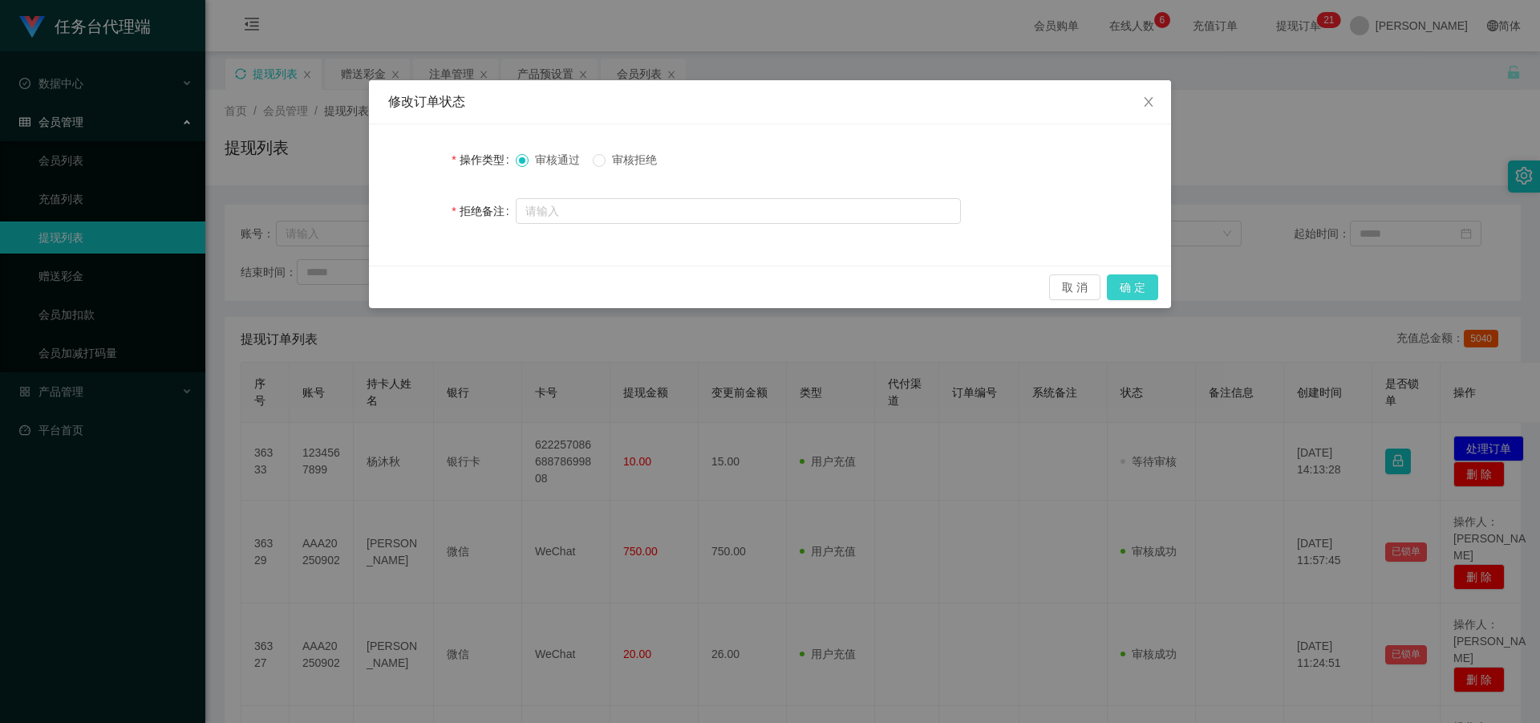
click at [1158, 284] on button "确 定" at bounding box center [1132, 287] width 51 height 26
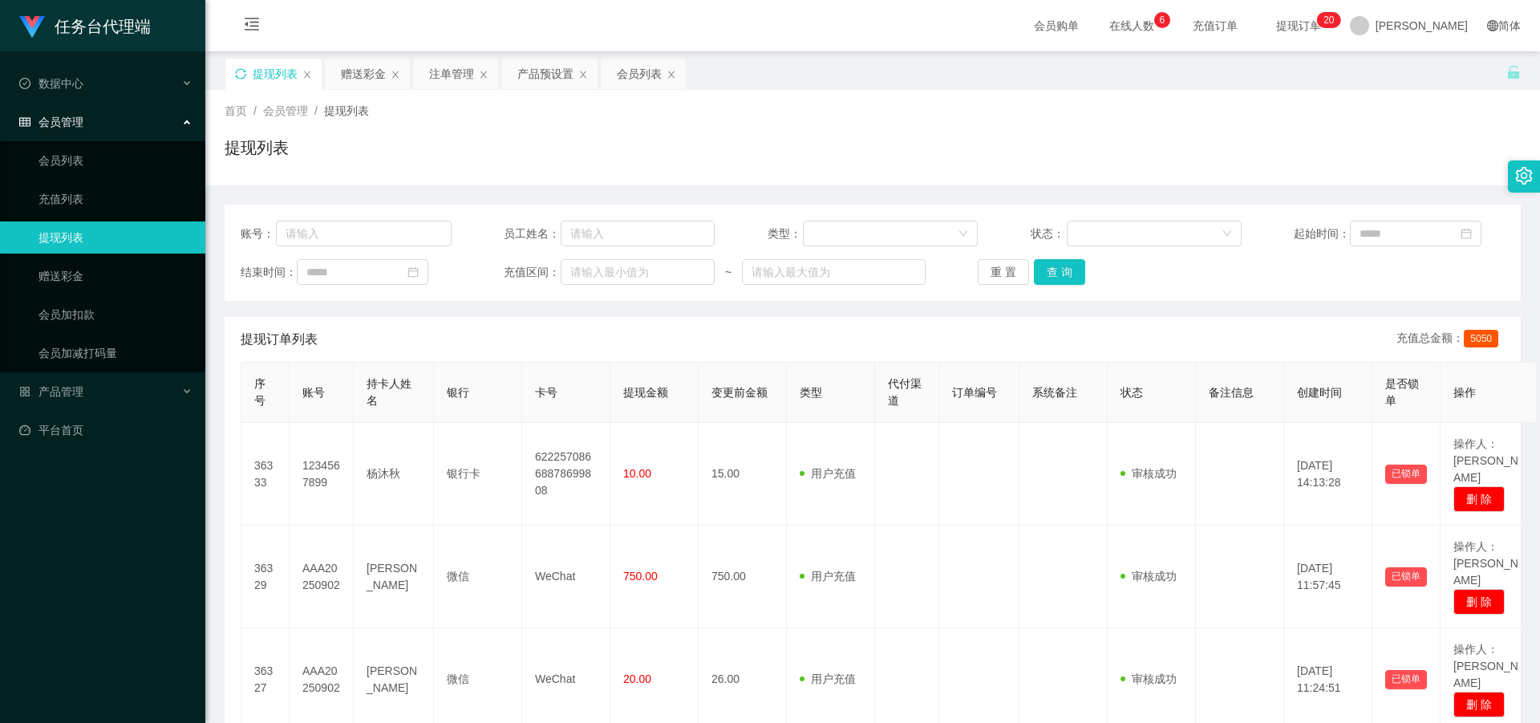
click at [235, 72] on icon "图标: sync" at bounding box center [240, 73] width 11 height 11
click at [369, 74] on div "赠送彩金" at bounding box center [363, 74] width 45 height 30
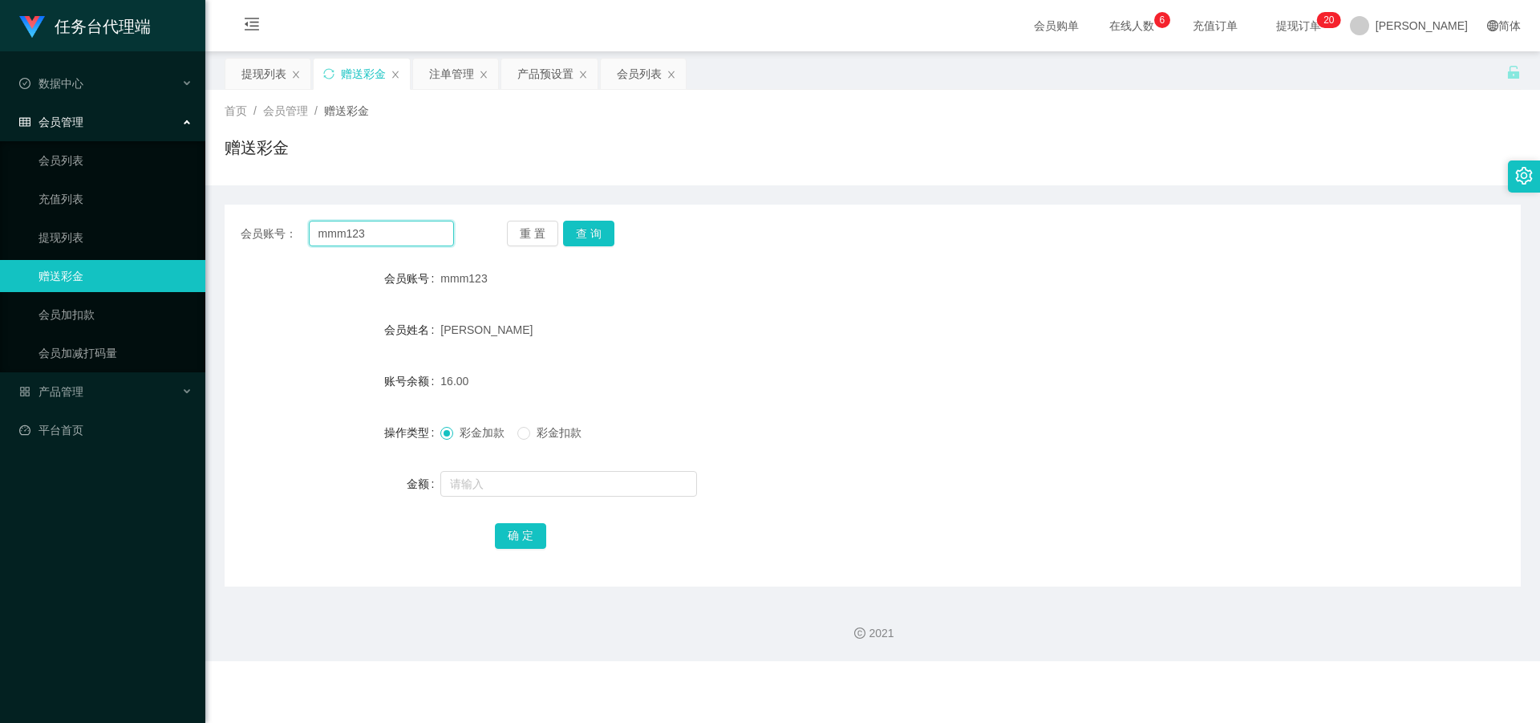
drag, startPoint x: 353, startPoint y: 240, endPoint x: 273, endPoint y: 237, distance: 80.3
click at [266, 232] on div "会员账号： mmm123" at bounding box center [347, 234] width 213 height 26
paste input "j1112"
type input "j1112"
click at [569, 230] on button "查 询" at bounding box center [588, 234] width 51 height 26
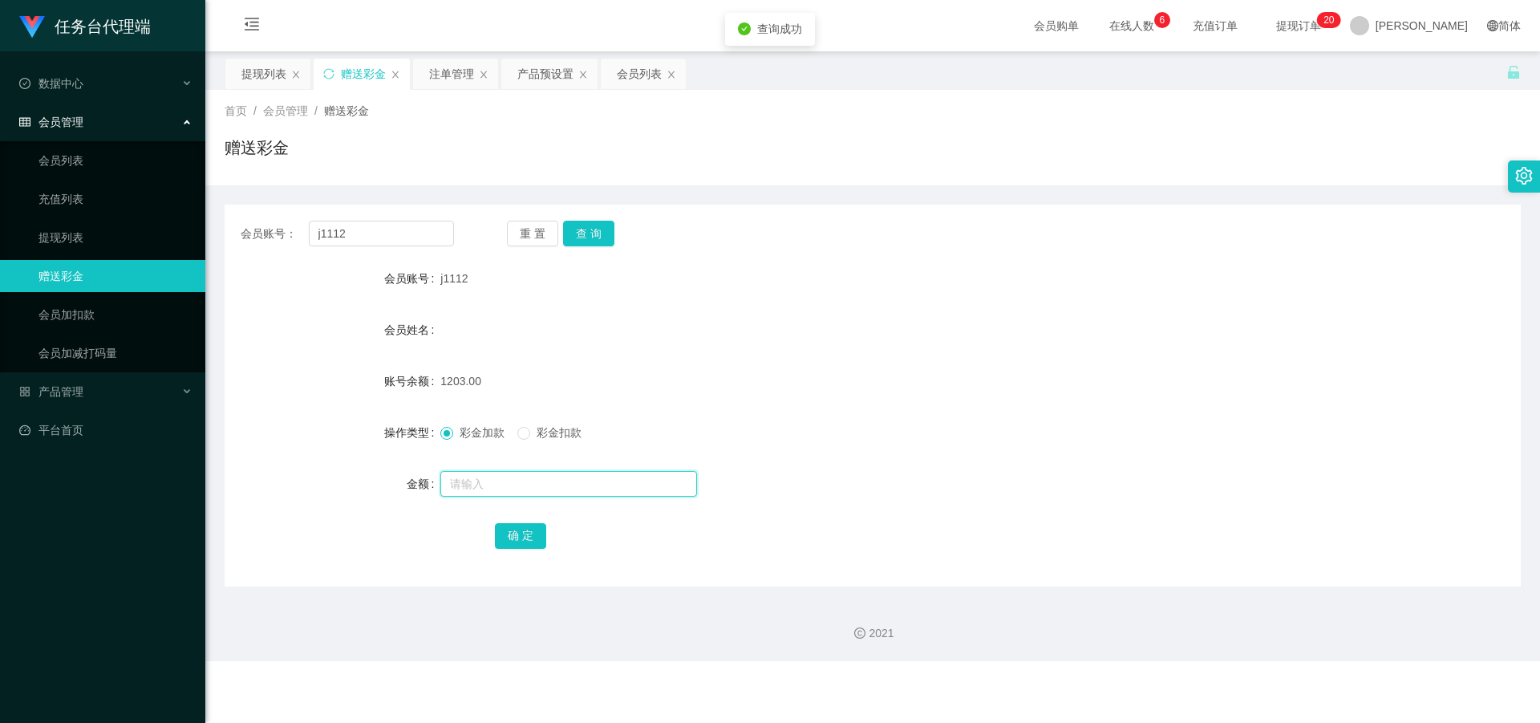
click at [523, 474] on input "text" at bounding box center [568, 484] width 257 height 26
type input "3"
click at [507, 520] on div "确 定" at bounding box center [873, 535] width 756 height 32
click at [530, 544] on button "确 定" at bounding box center [520, 536] width 51 height 26
click at [254, 58] on div "提现列表" at bounding box center [268, 74] width 87 height 32
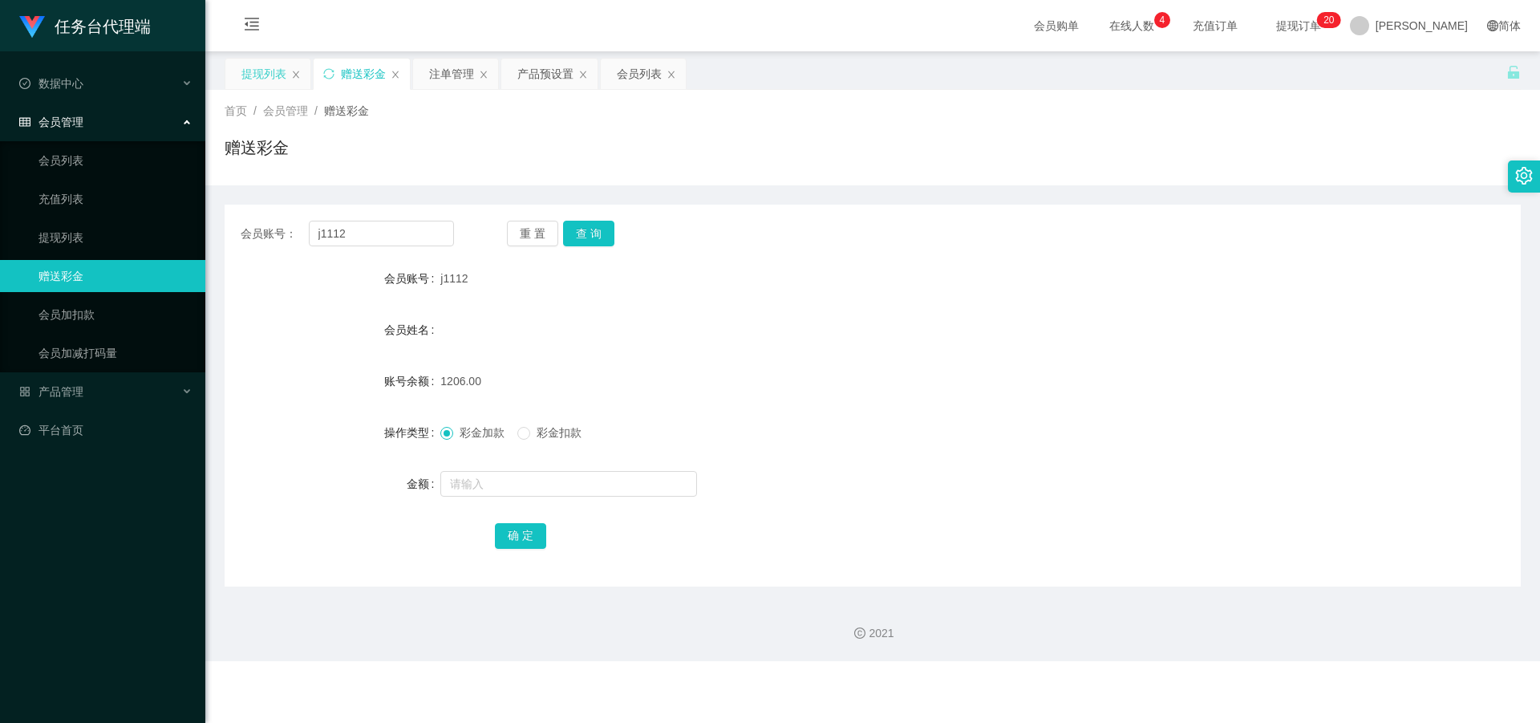
click at [257, 72] on div "提现列表" at bounding box center [263, 74] width 45 height 30
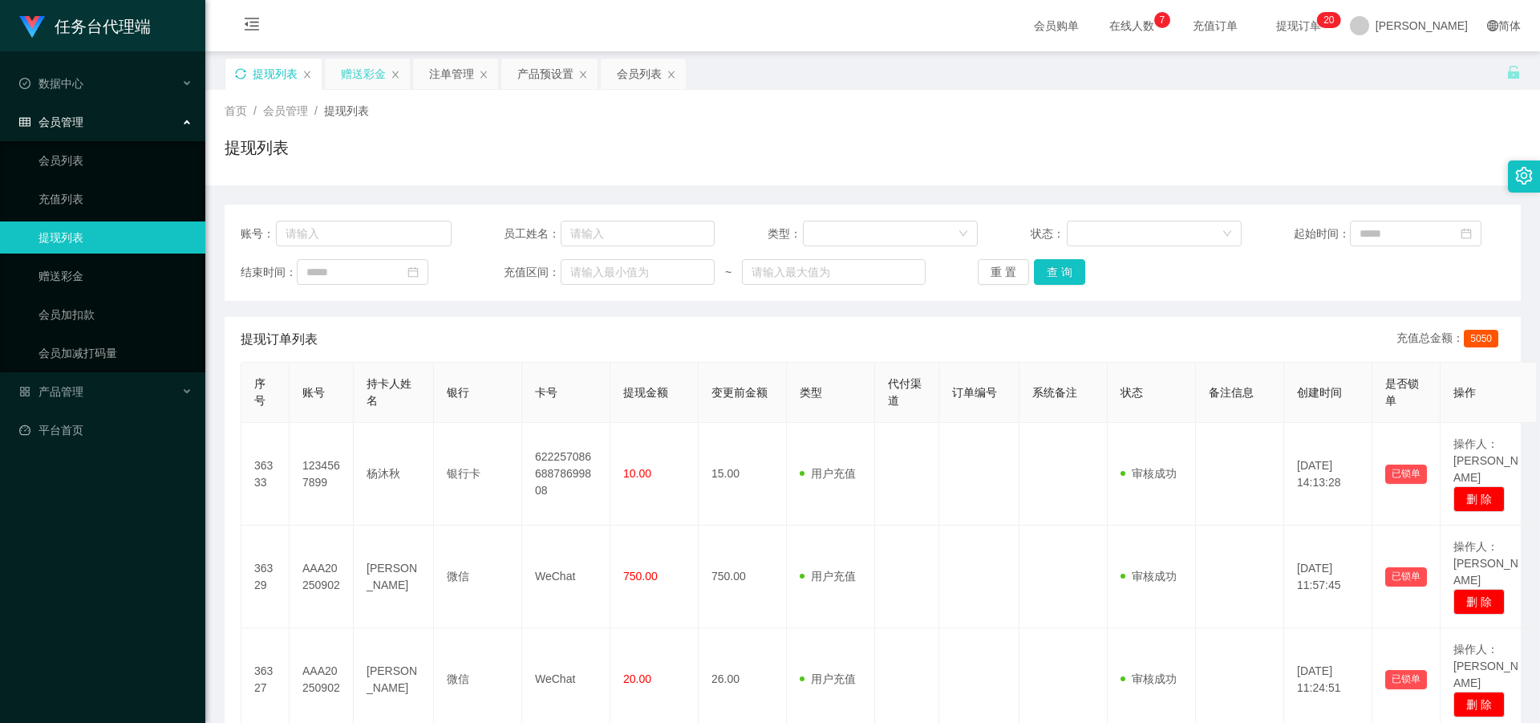
drag, startPoint x: 366, startPoint y: 74, endPoint x: 364, endPoint y: 87, distance: 12.9
click at [367, 74] on div "赠送彩金" at bounding box center [363, 74] width 45 height 30
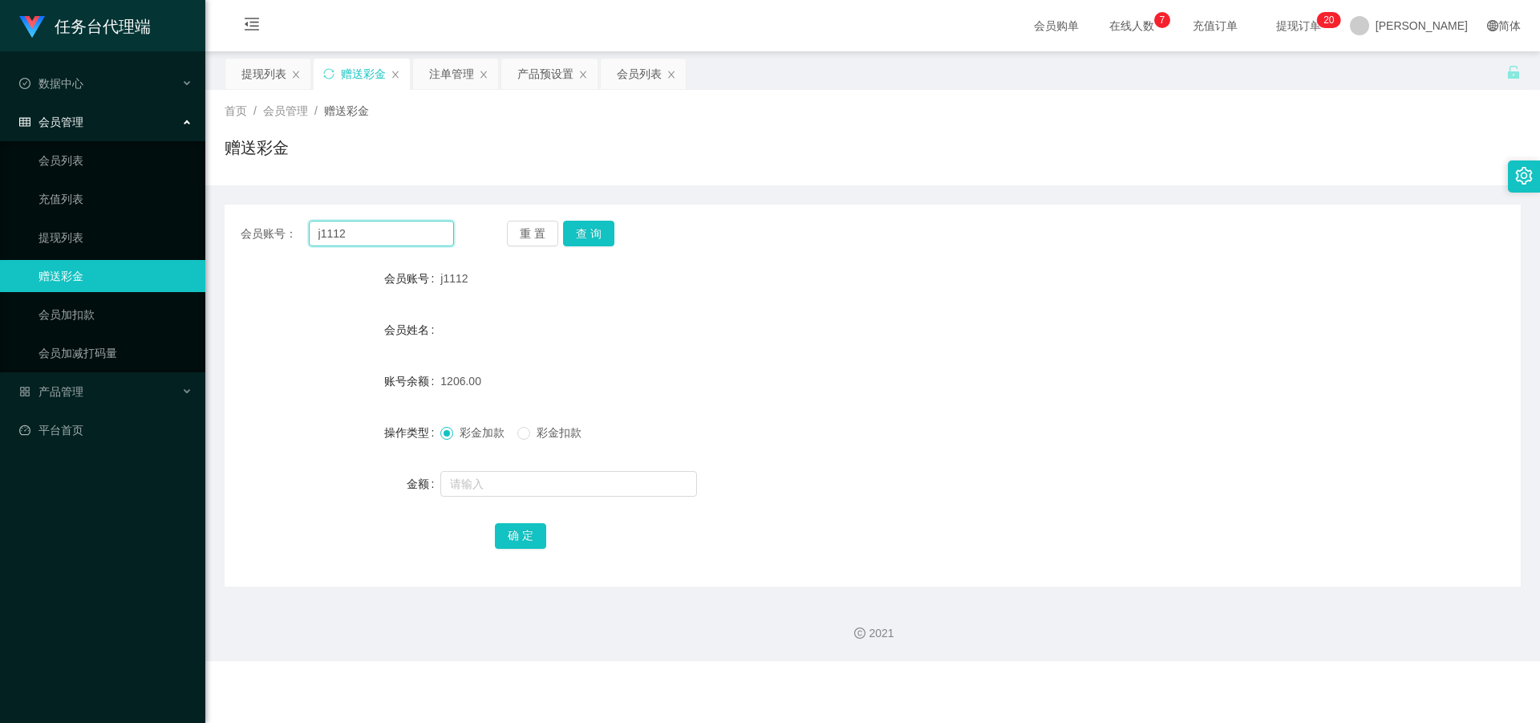
drag, startPoint x: 387, startPoint y: 235, endPoint x: 275, endPoint y: 233, distance: 112.3
click at [275, 233] on div "会员账号： j1112" at bounding box center [347, 234] width 213 height 26
paste input "g131131"
type input "g131131"
click at [594, 223] on button "查 询" at bounding box center [588, 234] width 51 height 26
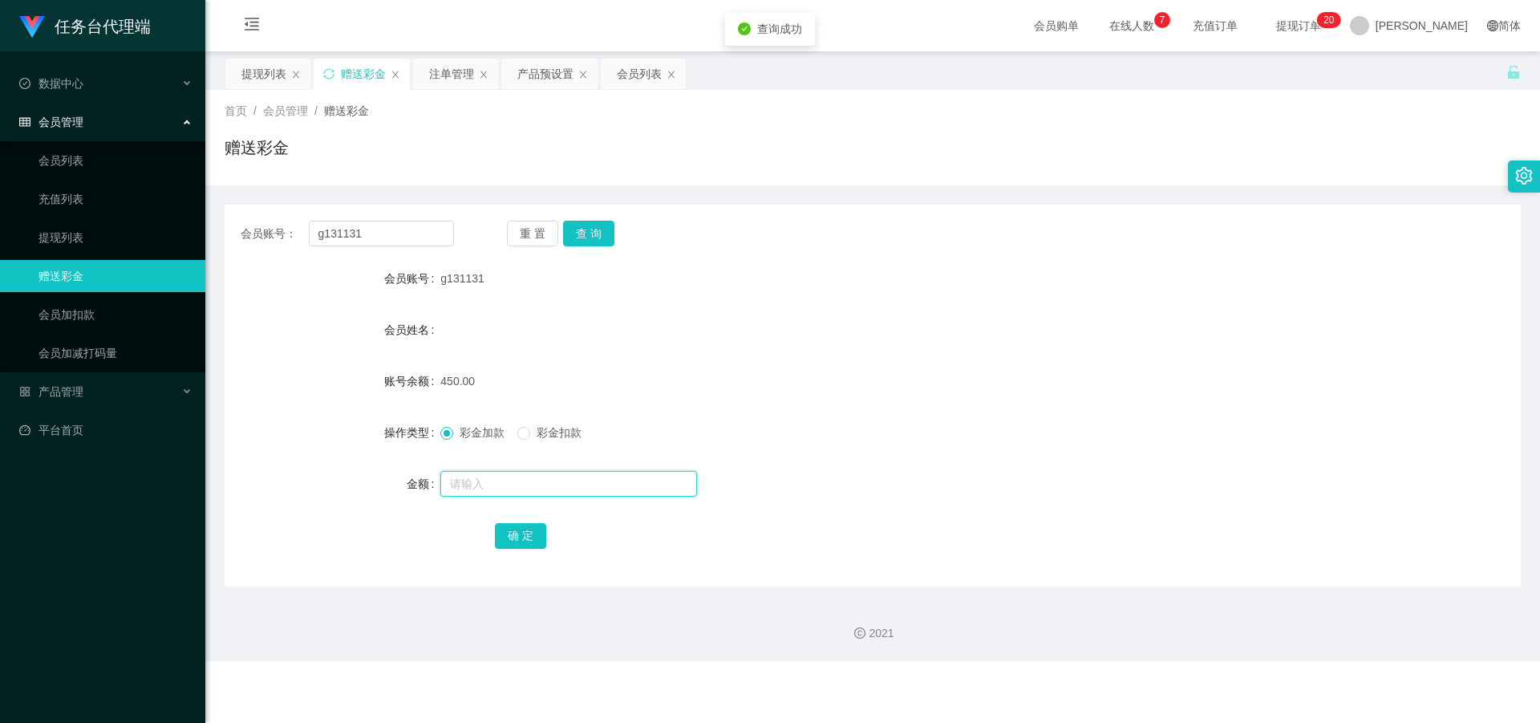
click at [485, 472] on input "text" at bounding box center [568, 484] width 257 height 26
type input "6"
type input "3"
drag, startPoint x: 526, startPoint y: 546, endPoint x: 517, endPoint y: 557, distance: 14.2
click at [526, 546] on button "确 定" at bounding box center [520, 536] width 51 height 26
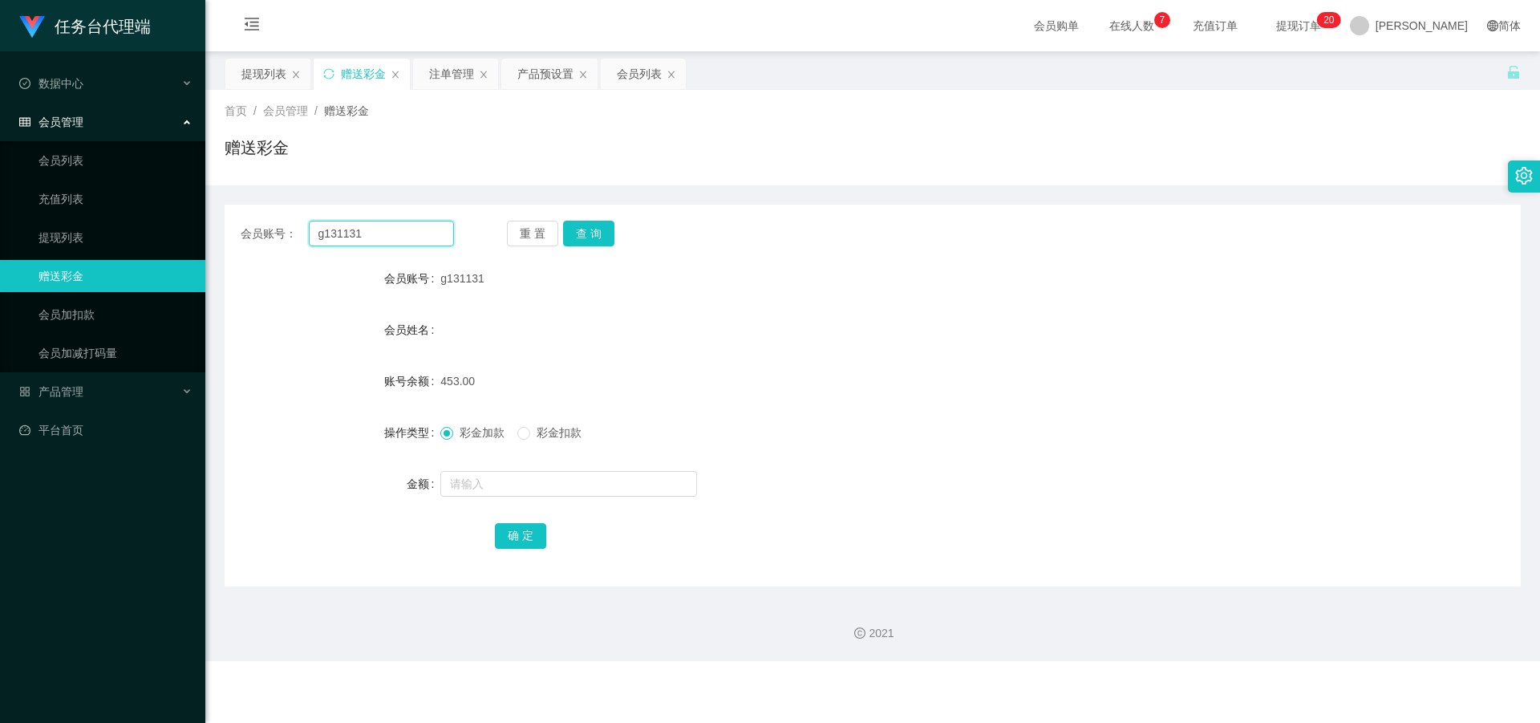
drag, startPoint x: 395, startPoint y: 233, endPoint x: 271, endPoint y: 235, distance: 123.6
click at [271, 235] on div "会员账号： g131131" at bounding box center [347, 234] width 213 height 26
paste input "mmm123"
type input "mmm123"
click at [586, 241] on button "查 询" at bounding box center [588, 234] width 51 height 26
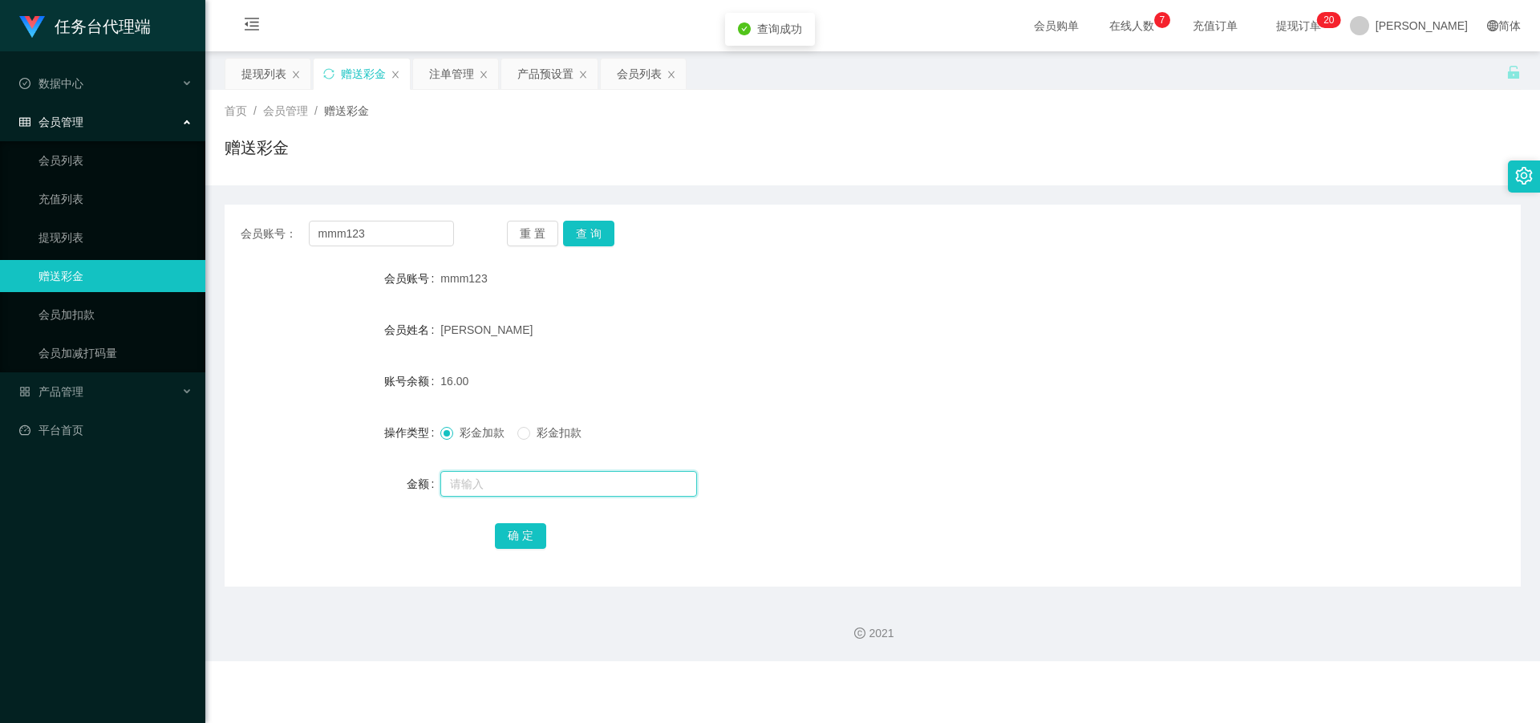
click at [516, 490] on input "text" at bounding box center [568, 484] width 257 height 26
type input "5"
click at [519, 533] on button "确 定" at bounding box center [520, 536] width 51 height 26
click at [265, 63] on div "提现列表" at bounding box center [263, 74] width 45 height 30
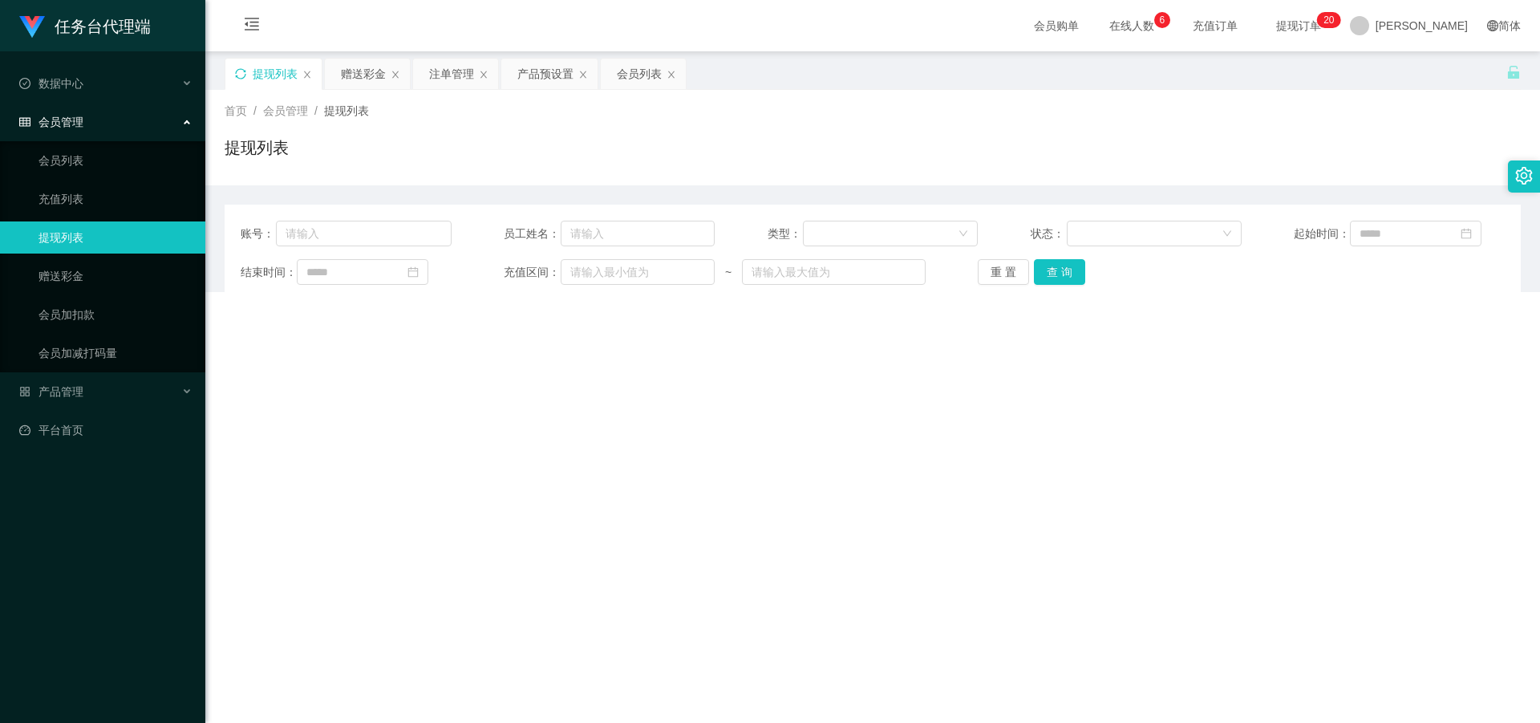
click at [237, 71] on icon "图标: sync" at bounding box center [240, 73] width 10 height 10
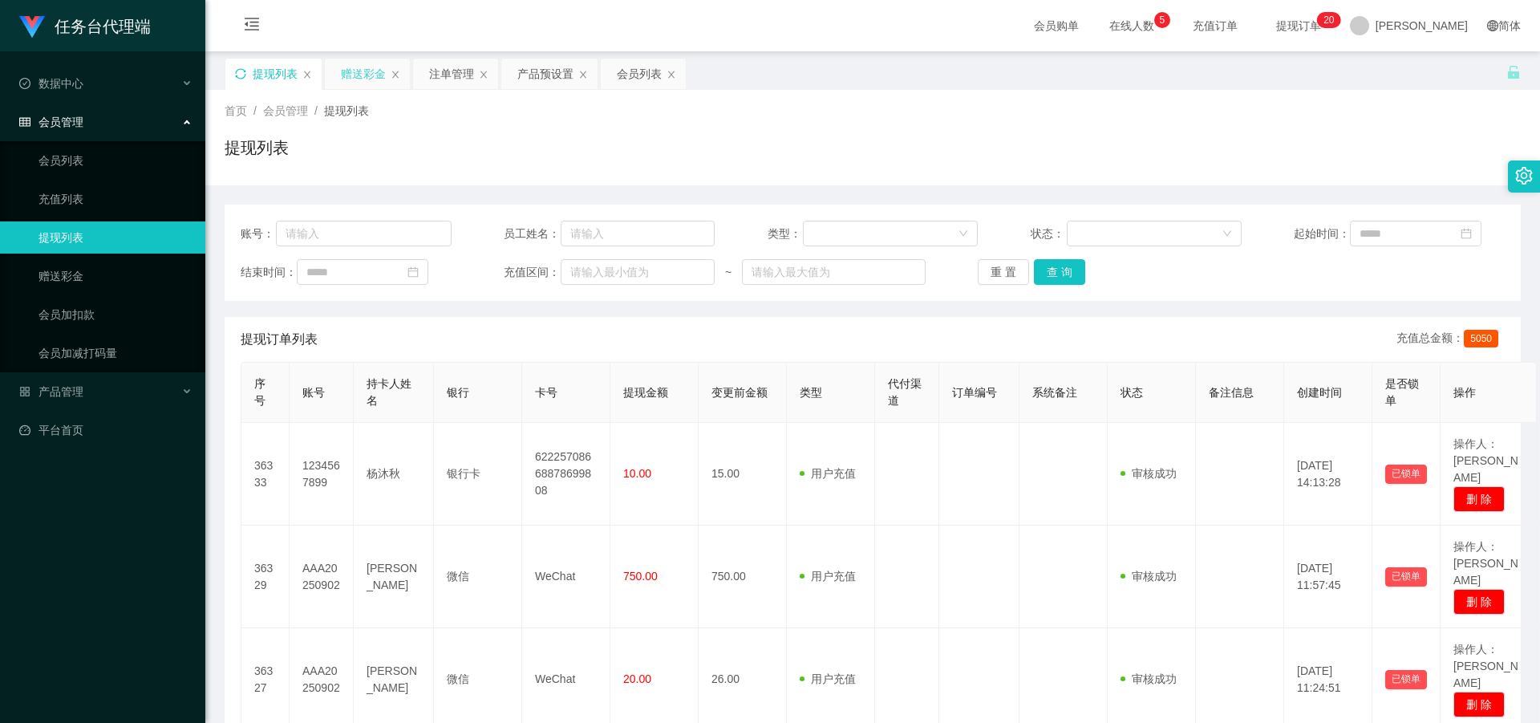
click at [357, 65] on div "赠送彩金" at bounding box center [363, 74] width 45 height 30
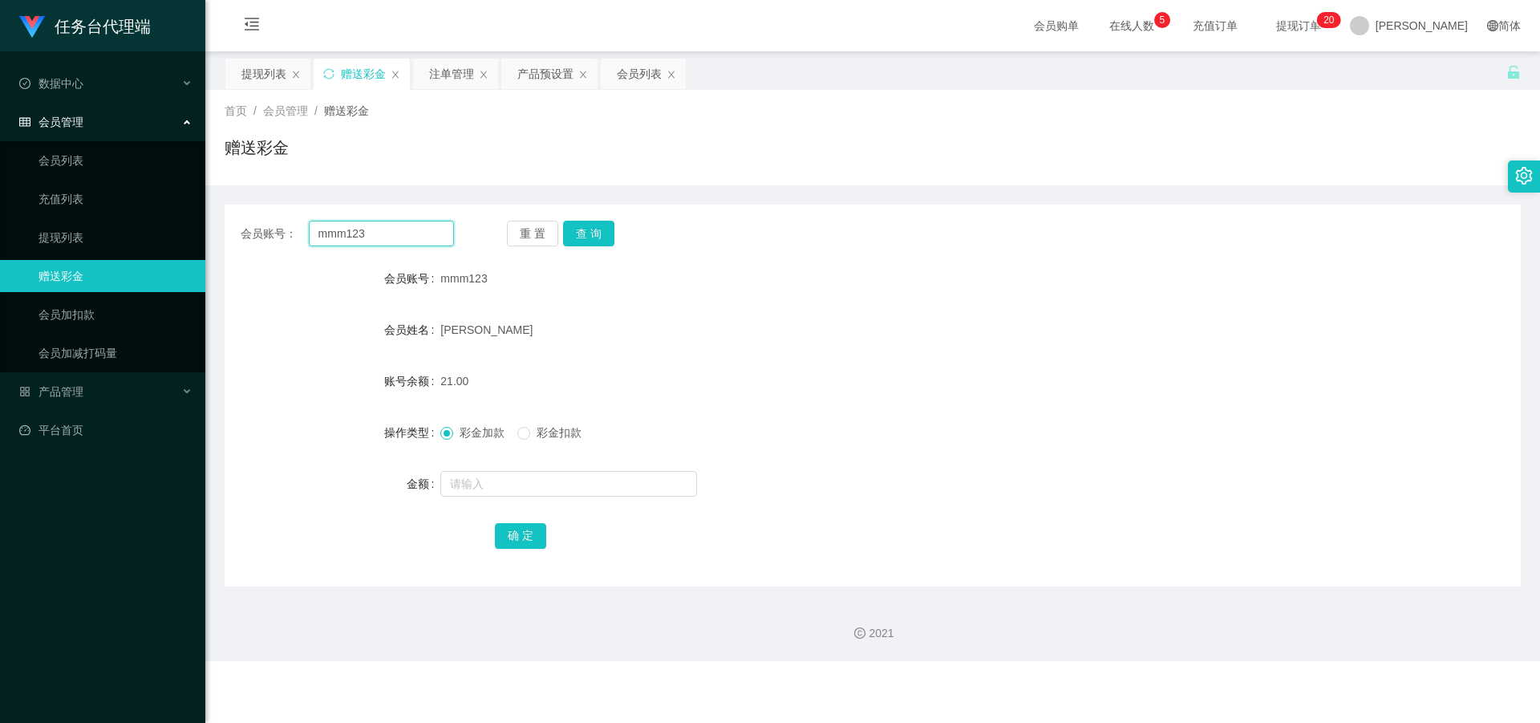
drag, startPoint x: 350, startPoint y: 241, endPoint x: 275, endPoint y: 241, distance: 74.6
click at [275, 241] on div "会员账号： mmm123" at bounding box center [347, 234] width 213 height 26
paste input "g131131"
type input "g131131"
drag, startPoint x: 597, startPoint y: 223, endPoint x: 585, endPoint y: 274, distance: 52.7
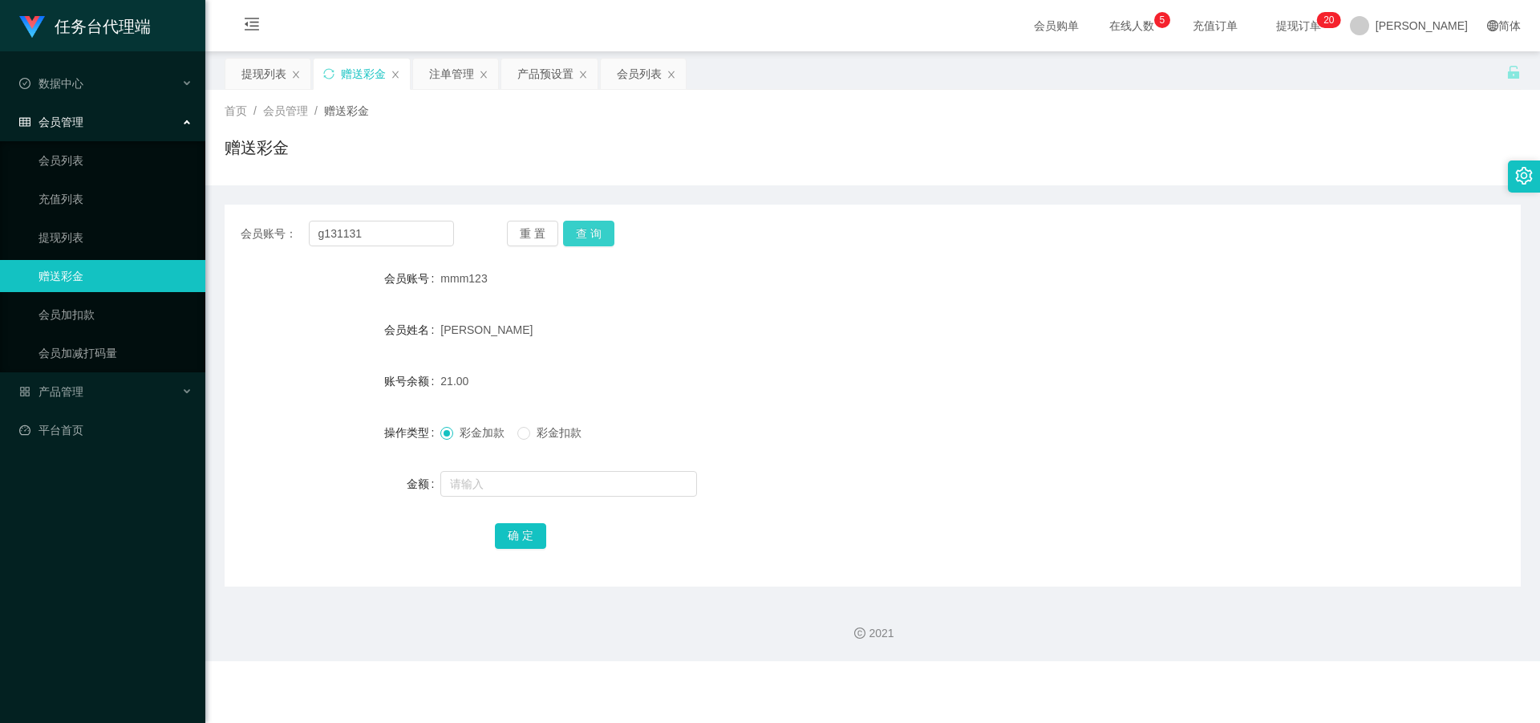
click at [597, 223] on button "查 询" at bounding box center [588, 234] width 51 height 26
click at [516, 489] on input "text" at bounding box center [568, 484] width 257 height 26
type input "3"
drag, startPoint x: 509, startPoint y: 545, endPoint x: 518, endPoint y: 531, distance: 16.7
click at [509, 545] on button "确 定" at bounding box center [520, 536] width 51 height 26
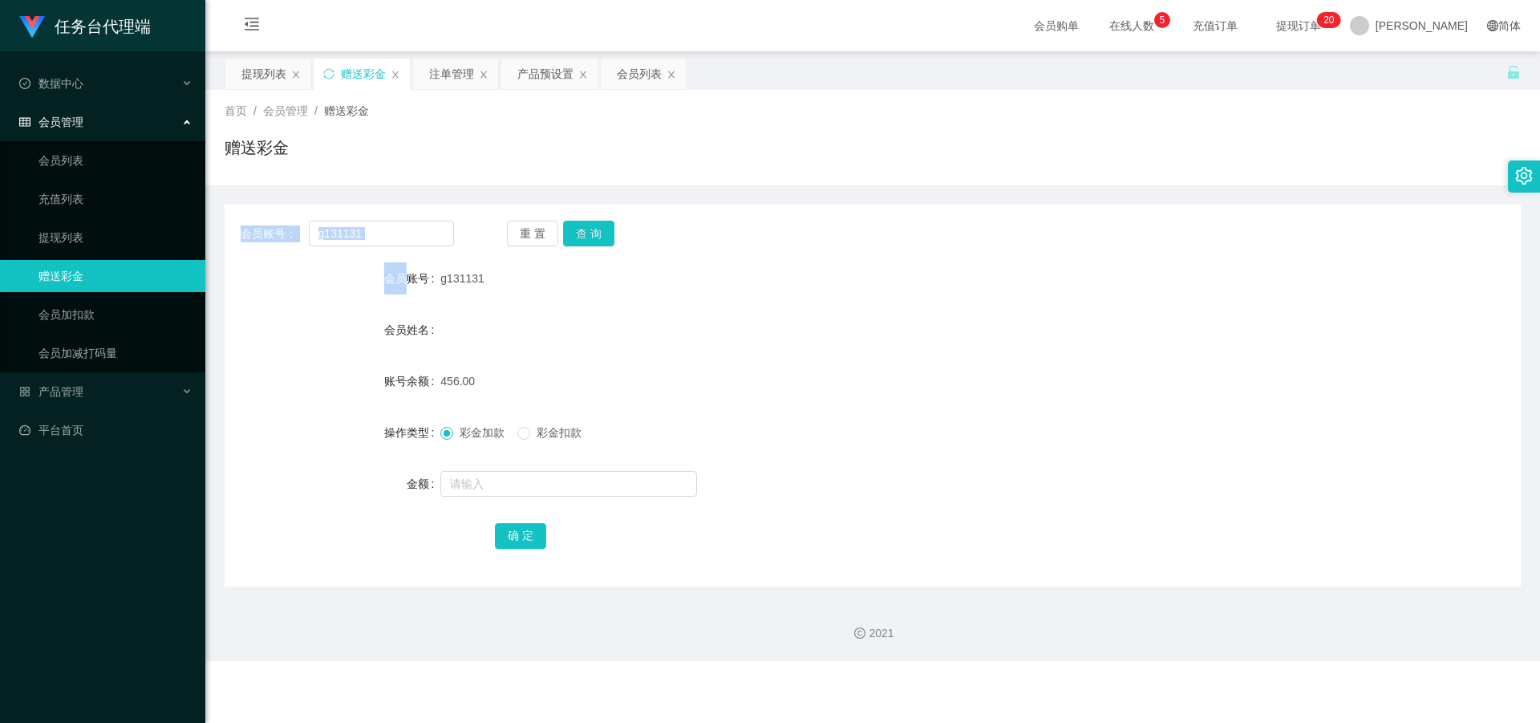
drag, startPoint x: 227, startPoint y: 226, endPoint x: 219, endPoint y: 225, distance: 8.1
click at [219, 225] on main "关闭左侧 关闭右侧 关闭其它 刷新页面 提现列表 赠送彩金 注单管理 产品预设置 会员列表 首页 / 会员管理 / 赠送彩金 / 赠送彩金 会员账号： g13…" at bounding box center [872, 318] width 1335 height 535
click at [394, 232] on input "g131131" at bounding box center [381, 234] width 145 height 26
paste input "mmm123"
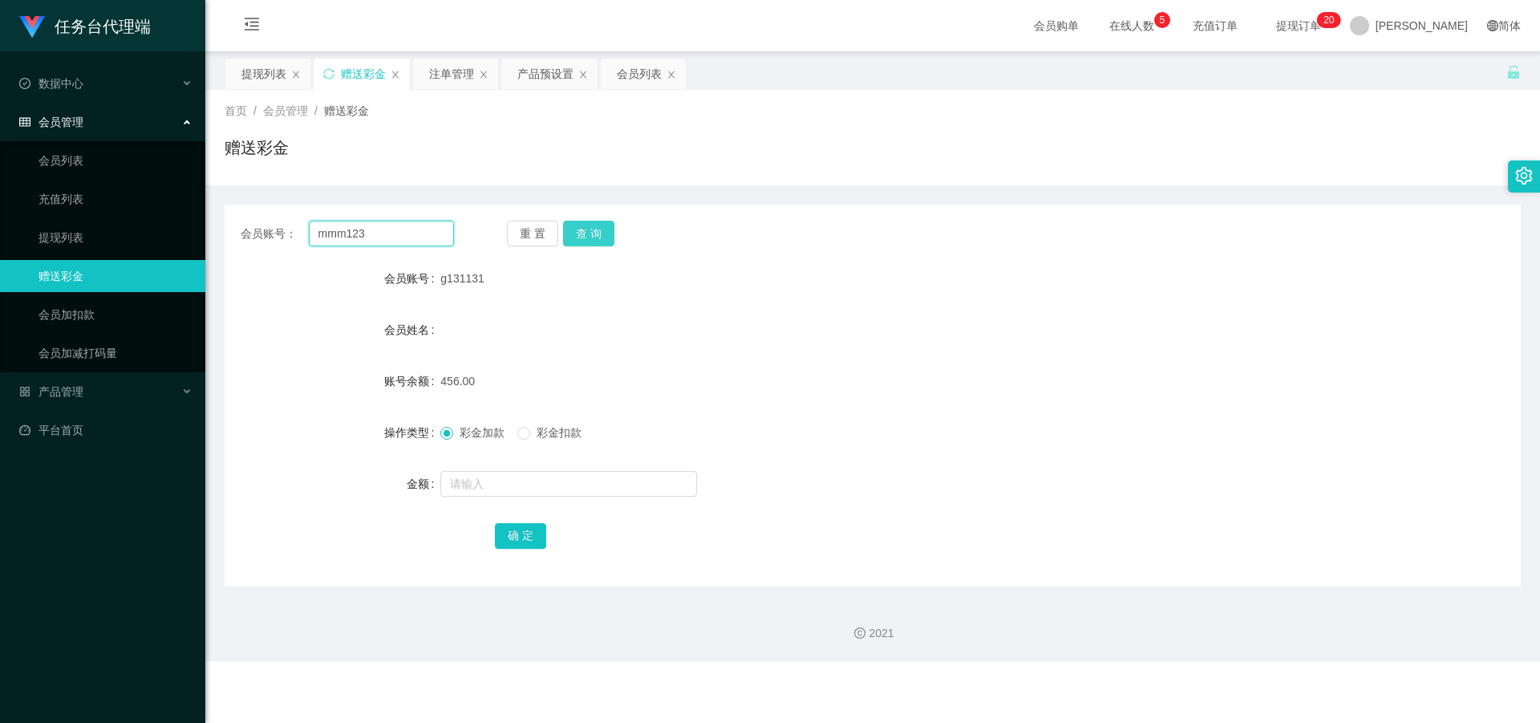
type input "mmm123"
click at [601, 224] on button "查 询" at bounding box center [588, 234] width 51 height 26
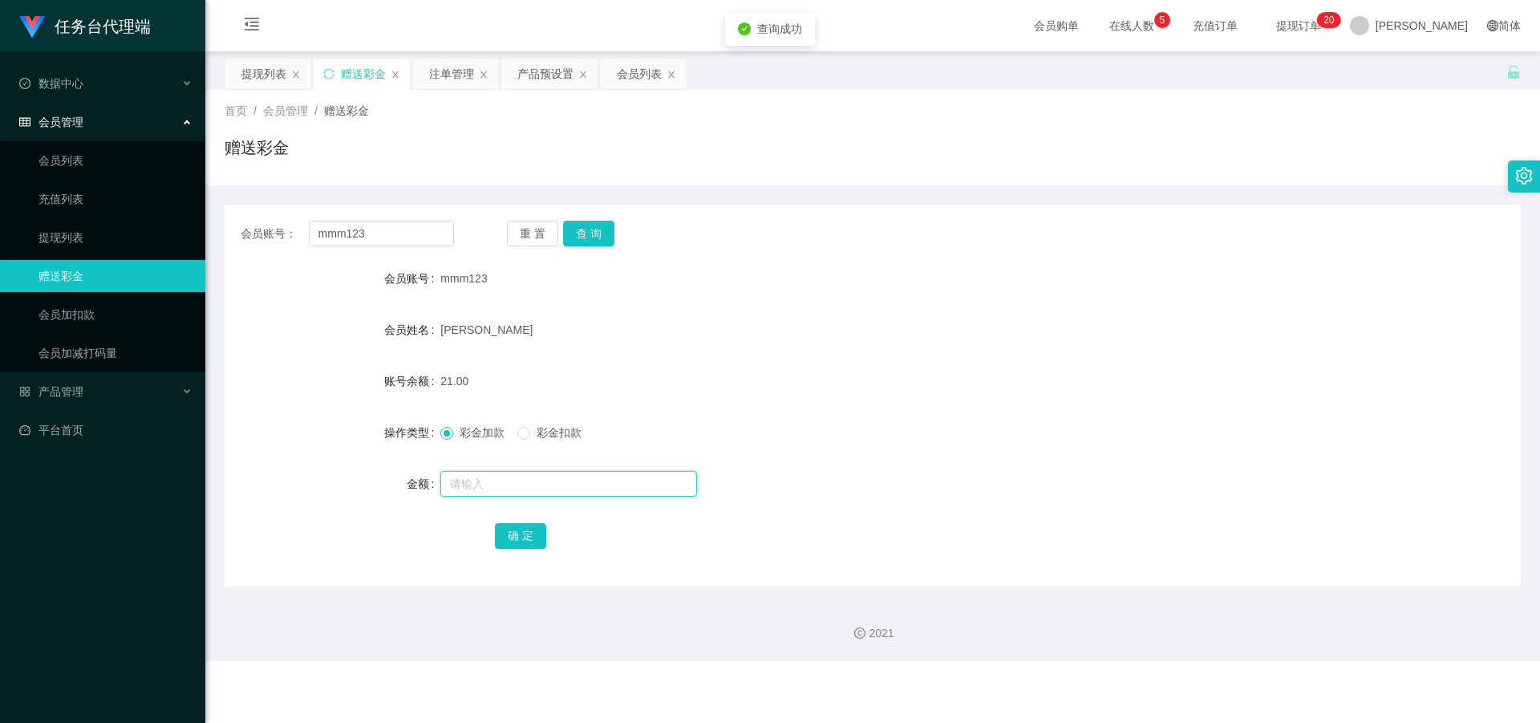
drag, startPoint x: 505, startPoint y: 484, endPoint x: 507, endPoint y: 497, distance: 13.7
click at [505, 484] on input "text" at bounding box center [568, 484] width 257 height 26
type input "5"
click at [521, 549] on div "确 定" at bounding box center [873, 535] width 756 height 32
click at [495, 538] on button "确 定" at bounding box center [520, 536] width 51 height 26
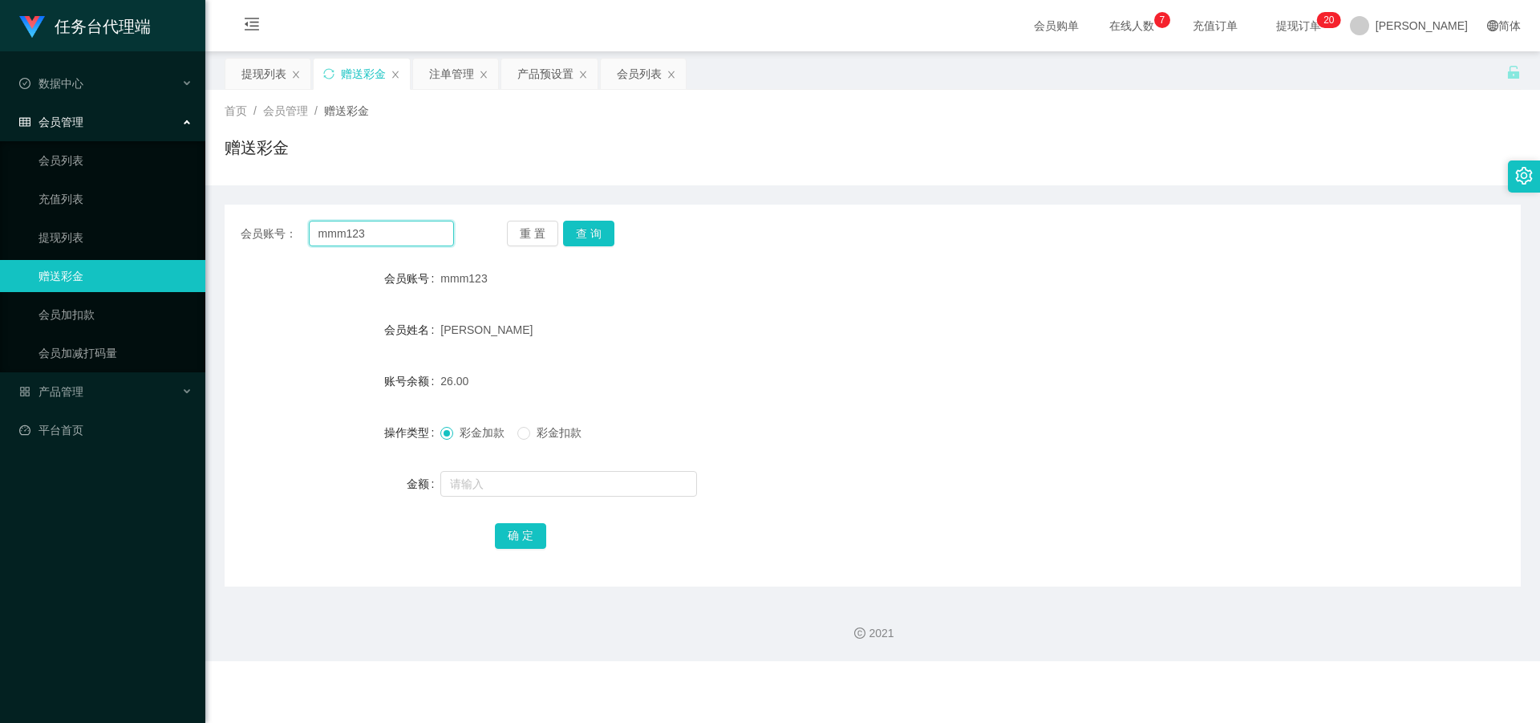
drag, startPoint x: 407, startPoint y: 237, endPoint x: 266, endPoint y: 222, distance: 141.2
click at [266, 222] on div "会员账号： mmm123" at bounding box center [347, 234] width 213 height 26
paste input "g131131"
type input "g131131"
drag, startPoint x: 586, startPoint y: 235, endPoint x: 583, endPoint y: 253, distance: 18.6
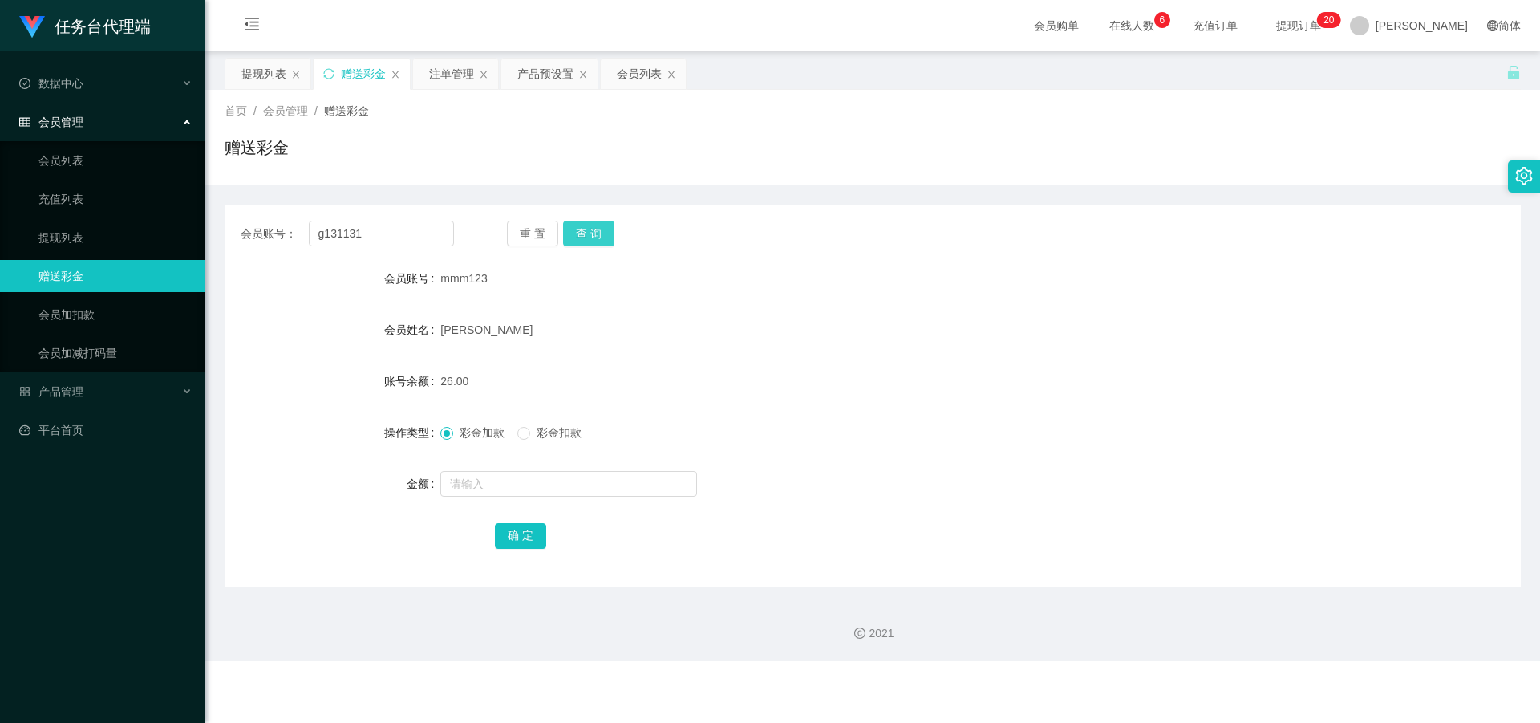
click at [586, 235] on button "查 询" at bounding box center [588, 234] width 51 height 26
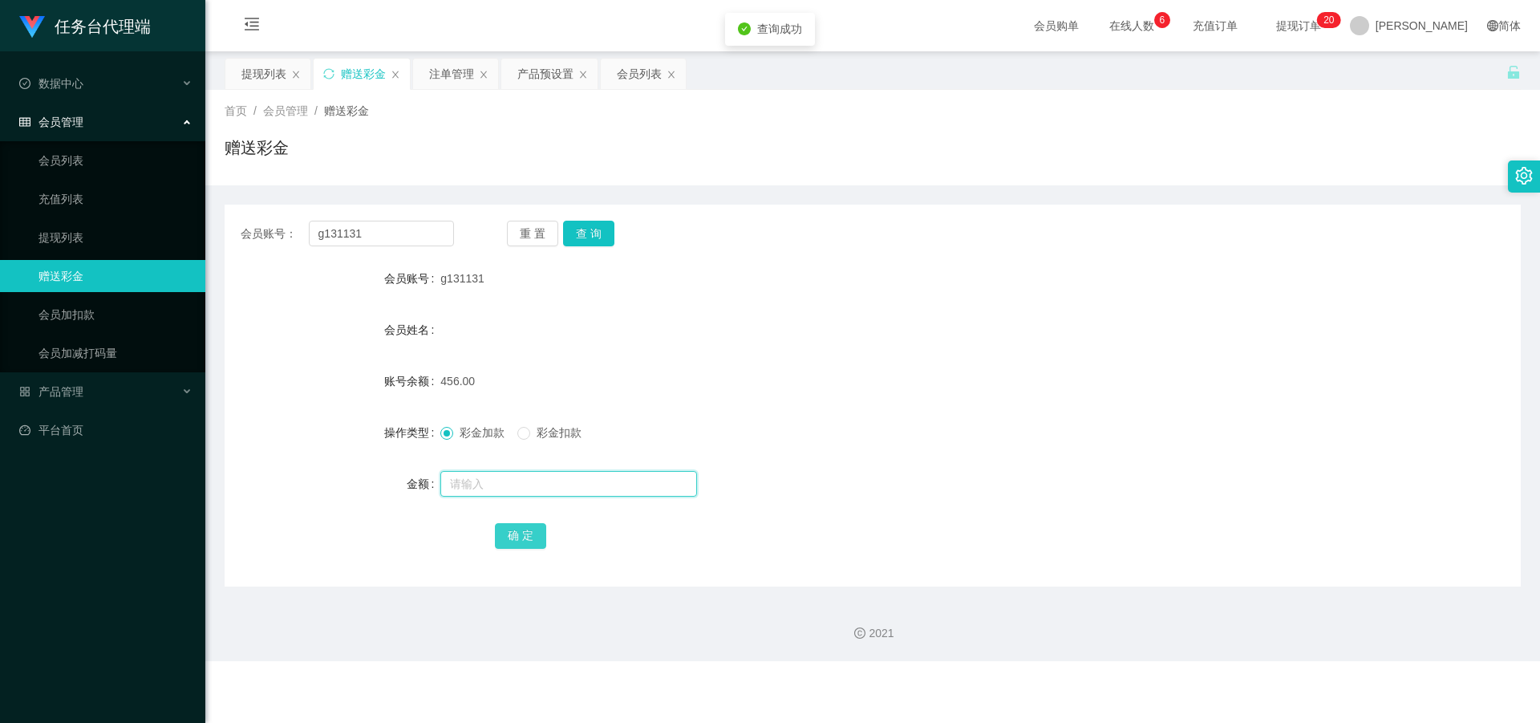
drag, startPoint x: 511, startPoint y: 495, endPoint x: 517, endPoint y: 524, distance: 29.6
click at [510, 495] on input "text" at bounding box center [568, 484] width 257 height 26
type input "3"
click at [536, 549] on div "确 定" at bounding box center [873, 535] width 756 height 32
click at [527, 537] on button "确 定" at bounding box center [520, 536] width 51 height 26
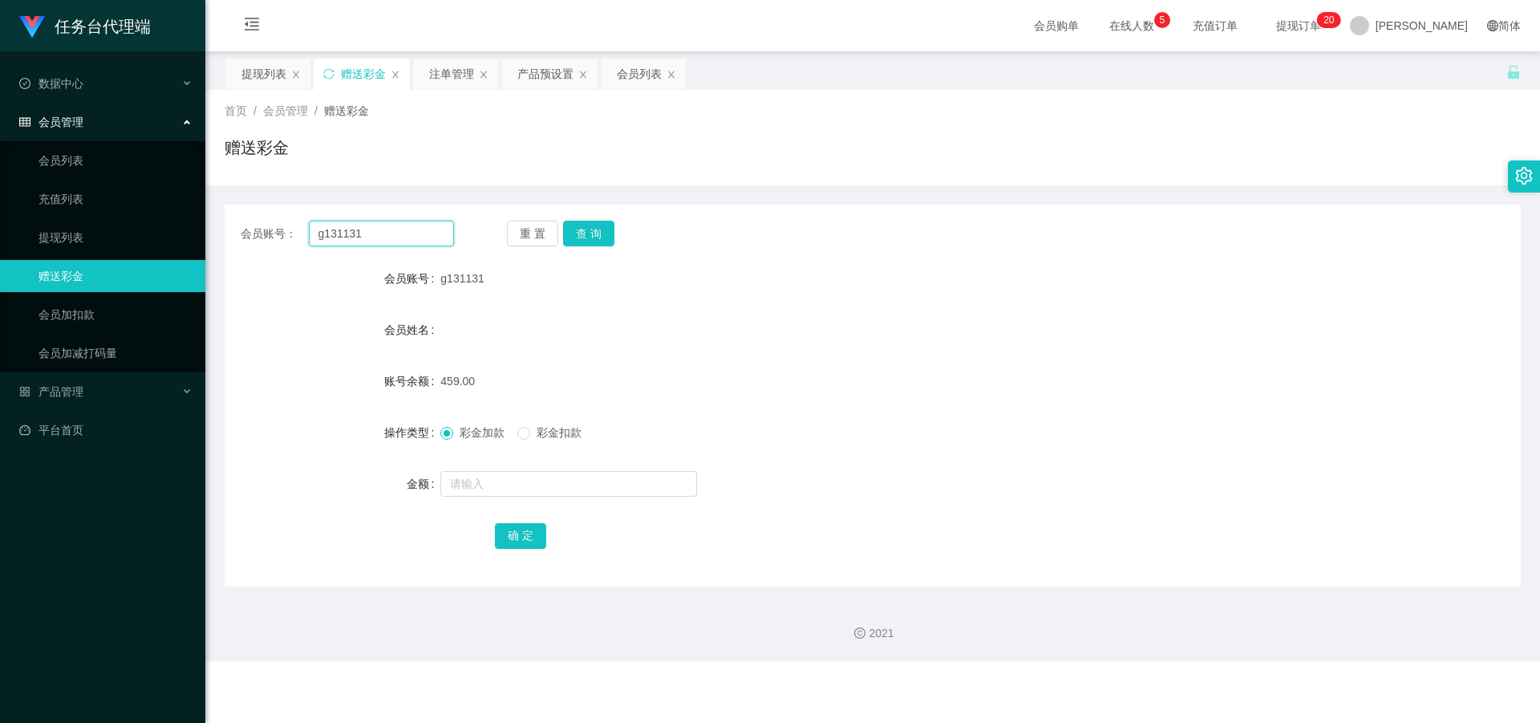
drag, startPoint x: 387, startPoint y: 233, endPoint x: 250, endPoint y: 228, distance: 136.5
click at [250, 228] on div "会员账号： g131131" at bounding box center [347, 234] width 213 height 26
click at [586, 229] on button "查 询" at bounding box center [588, 234] width 51 height 26
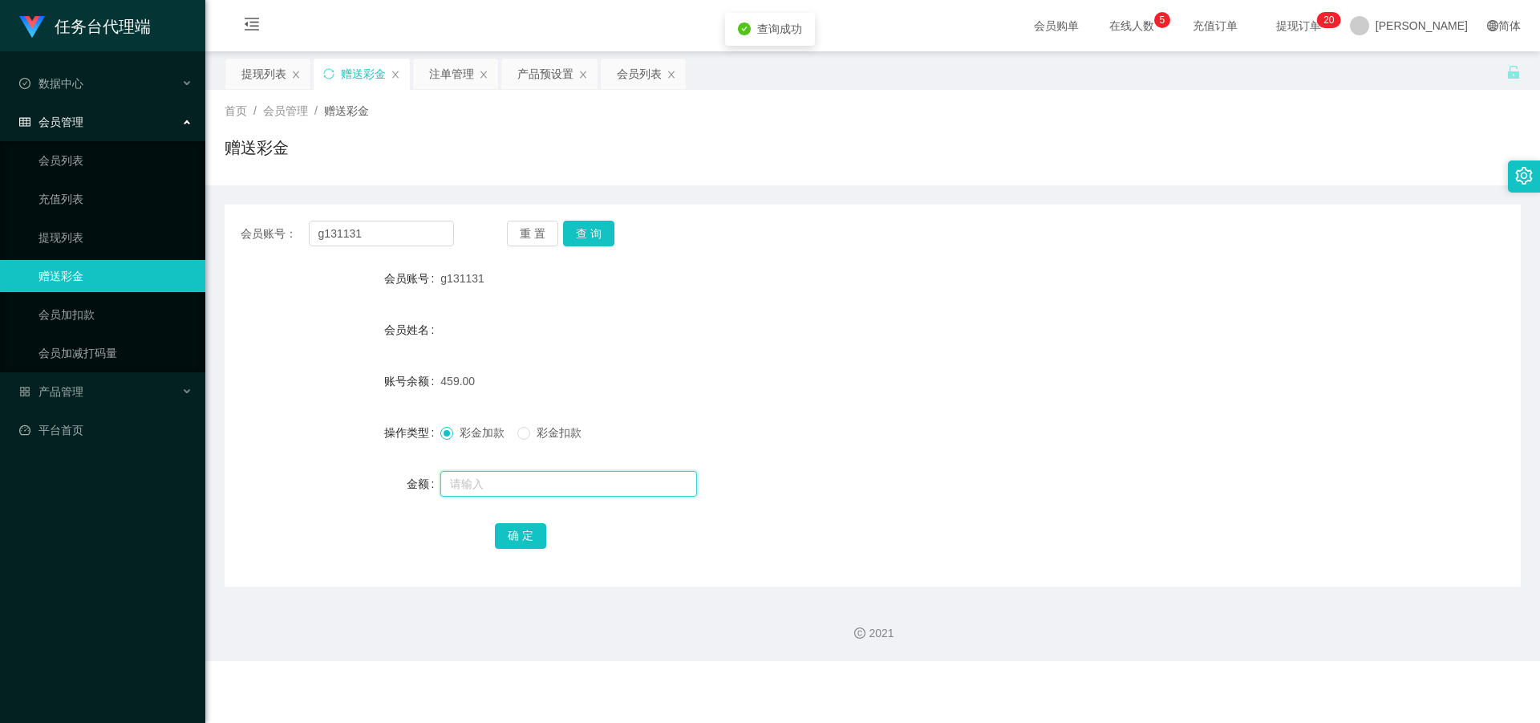
click at [509, 489] on input "text" at bounding box center [568, 484] width 257 height 26
type input "3"
click at [537, 540] on button "确 定" at bounding box center [520, 536] width 51 height 26
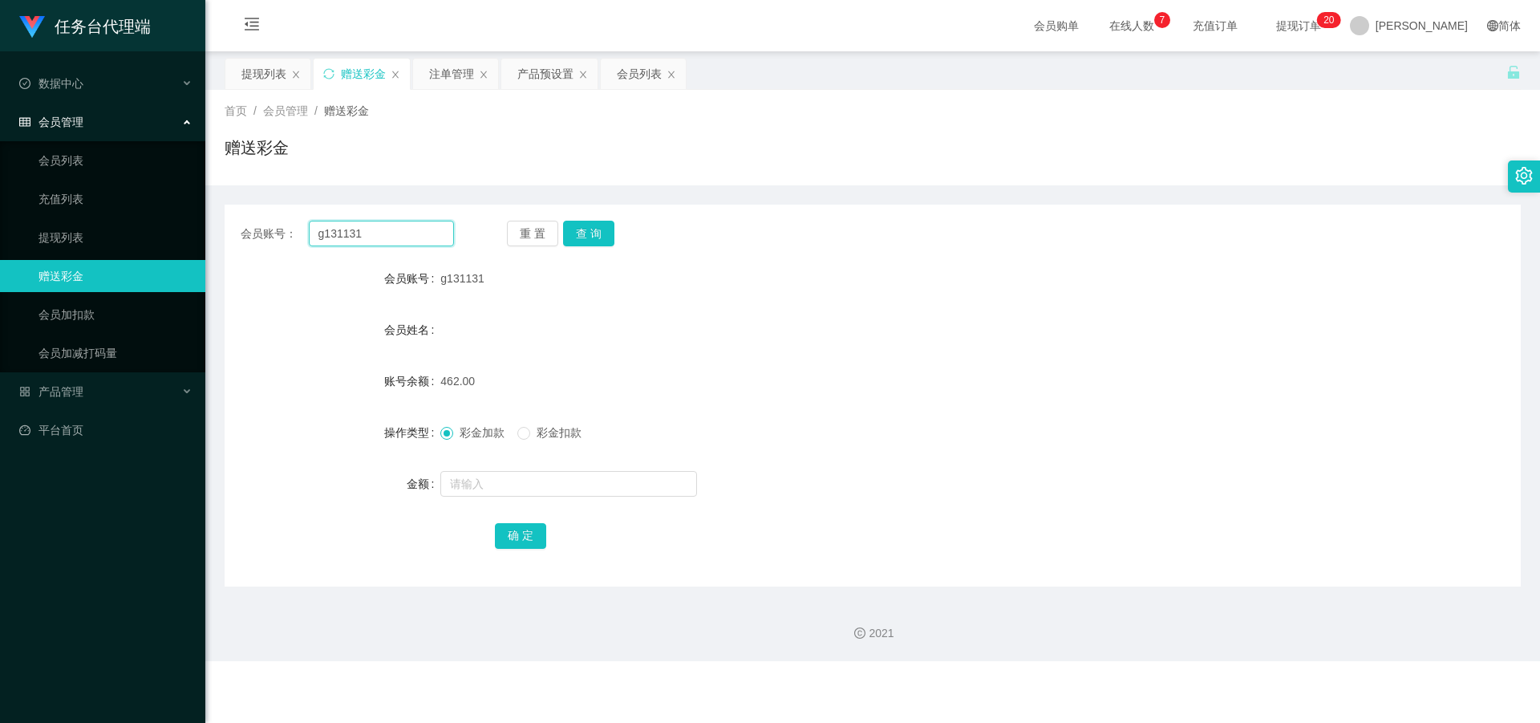
drag, startPoint x: 234, startPoint y: 213, endPoint x: 250, endPoint y: 217, distance: 16.5
click at [233, 213] on div "会员账号： g131131 重 置 查 询 会员账号 g131131 会员姓名 账号余额 462.00 操作类型 彩金加款 彩金扣款 金额 确 定" at bounding box center [873, 396] width 1296 height 382
paste input "mmm123"
type input "mmm123"
click at [577, 232] on button "查 询" at bounding box center [588, 234] width 51 height 26
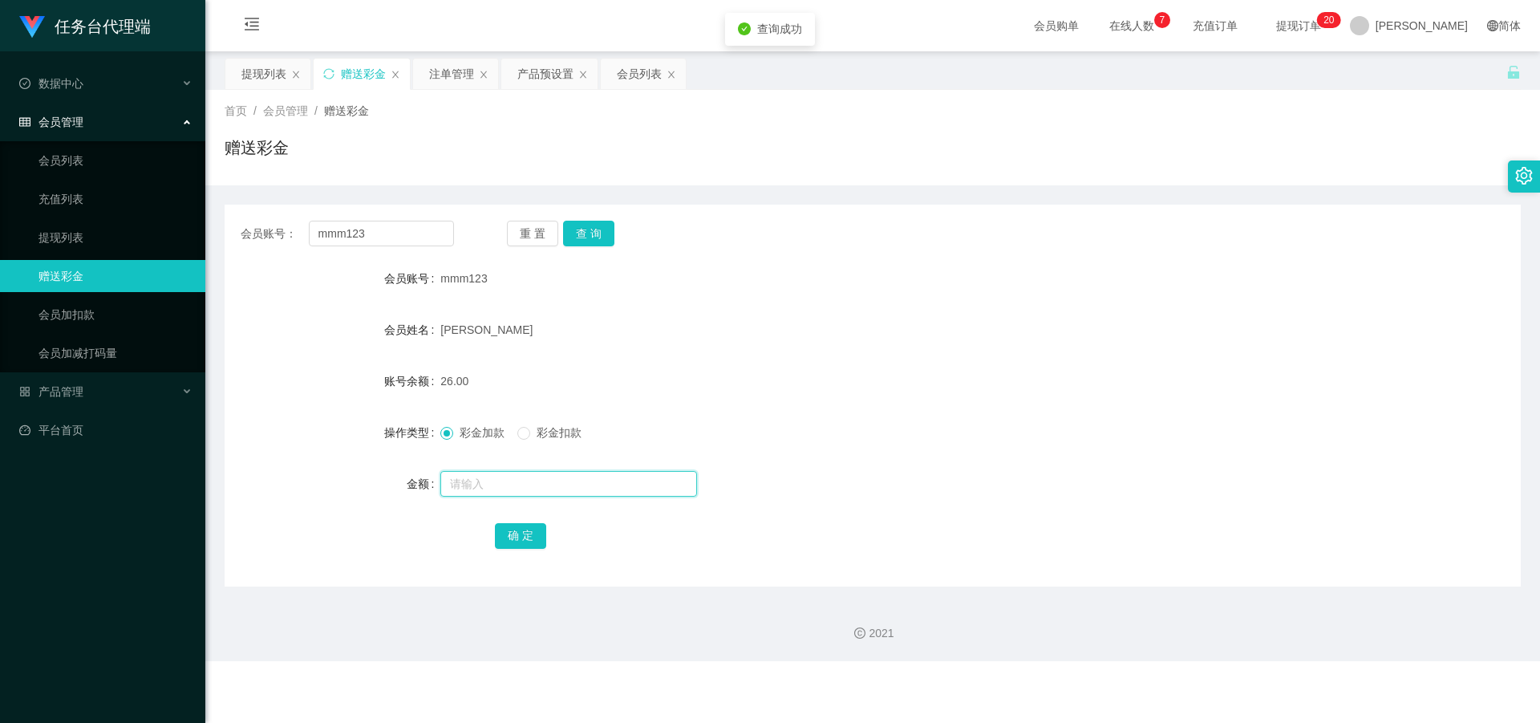
click at [477, 471] on input "text" at bounding box center [568, 484] width 257 height 26
type input "5"
drag, startPoint x: 532, startPoint y: 529, endPoint x: 523, endPoint y: 535, distance: 10.9
click at [532, 529] on button "确 定" at bounding box center [520, 536] width 51 height 26
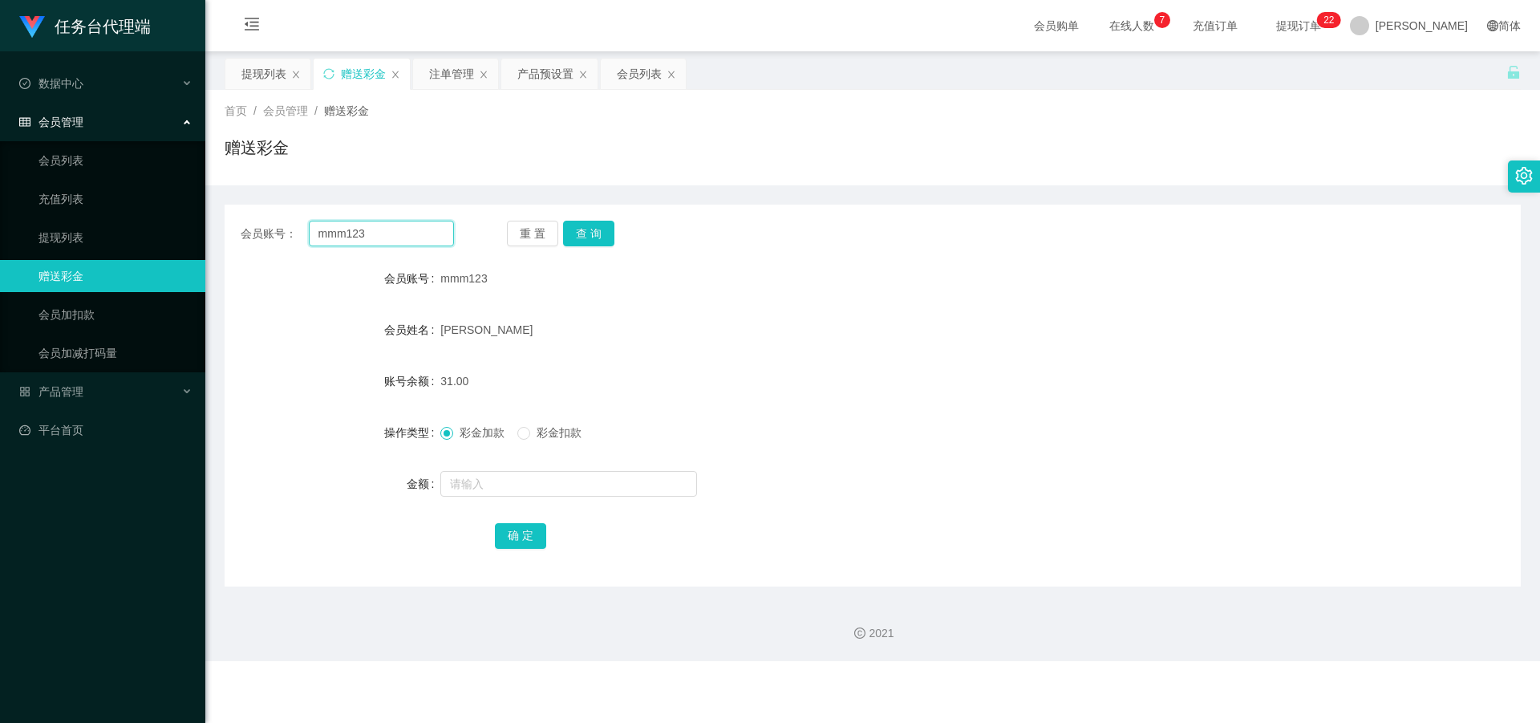
drag, startPoint x: 378, startPoint y: 240, endPoint x: 526, endPoint y: 266, distance: 150.7
click at [213, 229] on main "关闭左侧 关闭右侧 关闭其它 刷新页面 提现列表 赠送彩金 注单管理 产品预设置 会员列表 首页 / 会员管理 / 赠送彩金 / 赠送彩金 会员账号： mmm…" at bounding box center [872, 318] width 1335 height 535
paste input "j1112"
type input "j1112"
click at [604, 238] on button "查 询" at bounding box center [588, 234] width 51 height 26
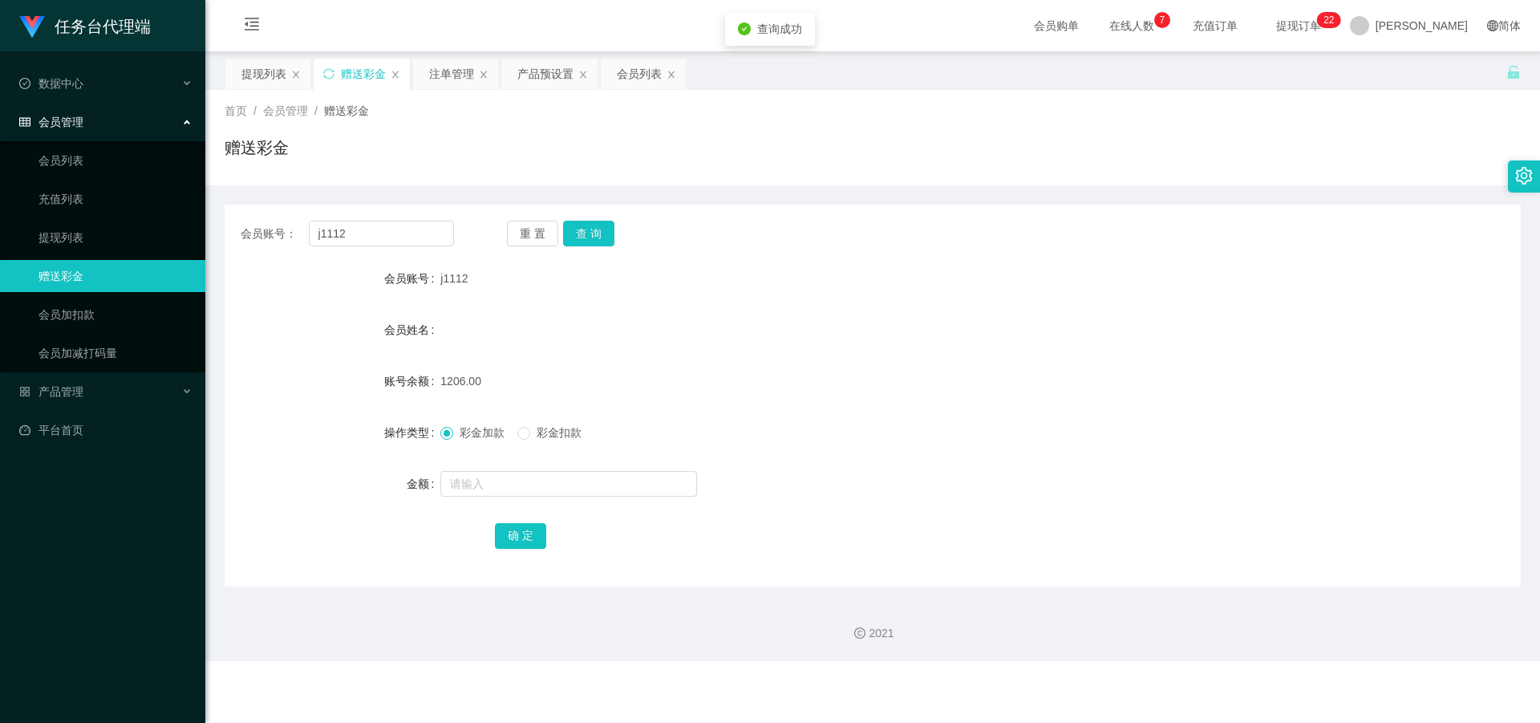
click at [497, 501] on form "会员账号 j1112 会员姓名 账号余额 1206.00 操作类型 彩金加款 彩金扣款 金额 确 定" at bounding box center [873, 406] width 1296 height 289
drag, startPoint x: 528, startPoint y: 493, endPoint x: 535, endPoint y: 478, distance: 16.1
click at [528, 493] on input "text" at bounding box center [568, 484] width 257 height 26
type input "9"
click at [513, 525] on button "确 定" at bounding box center [520, 536] width 51 height 26
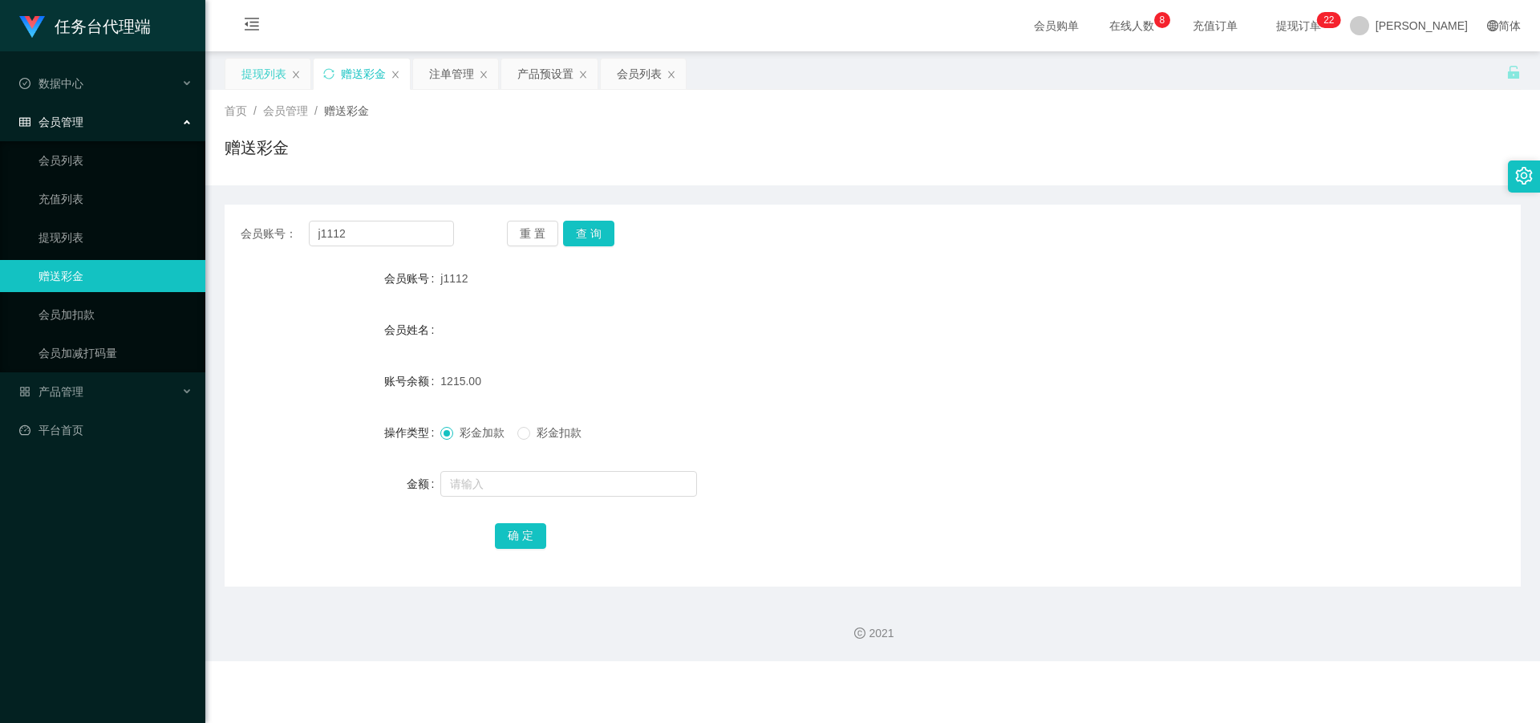
click at [265, 73] on div "提现列表" at bounding box center [263, 74] width 45 height 30
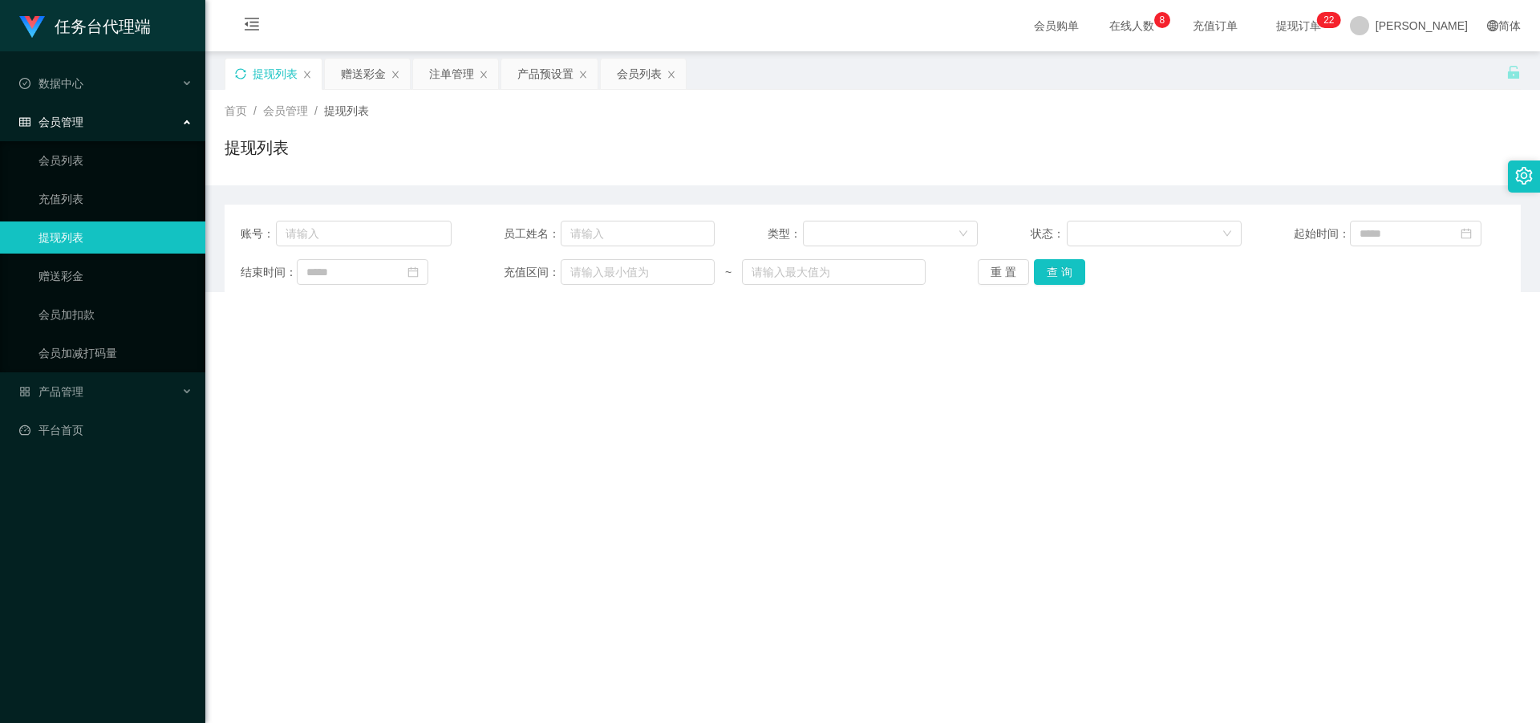
click at [244, 74] on icon "图标: sync" at bounding box center [240, 73] width 11 height 11
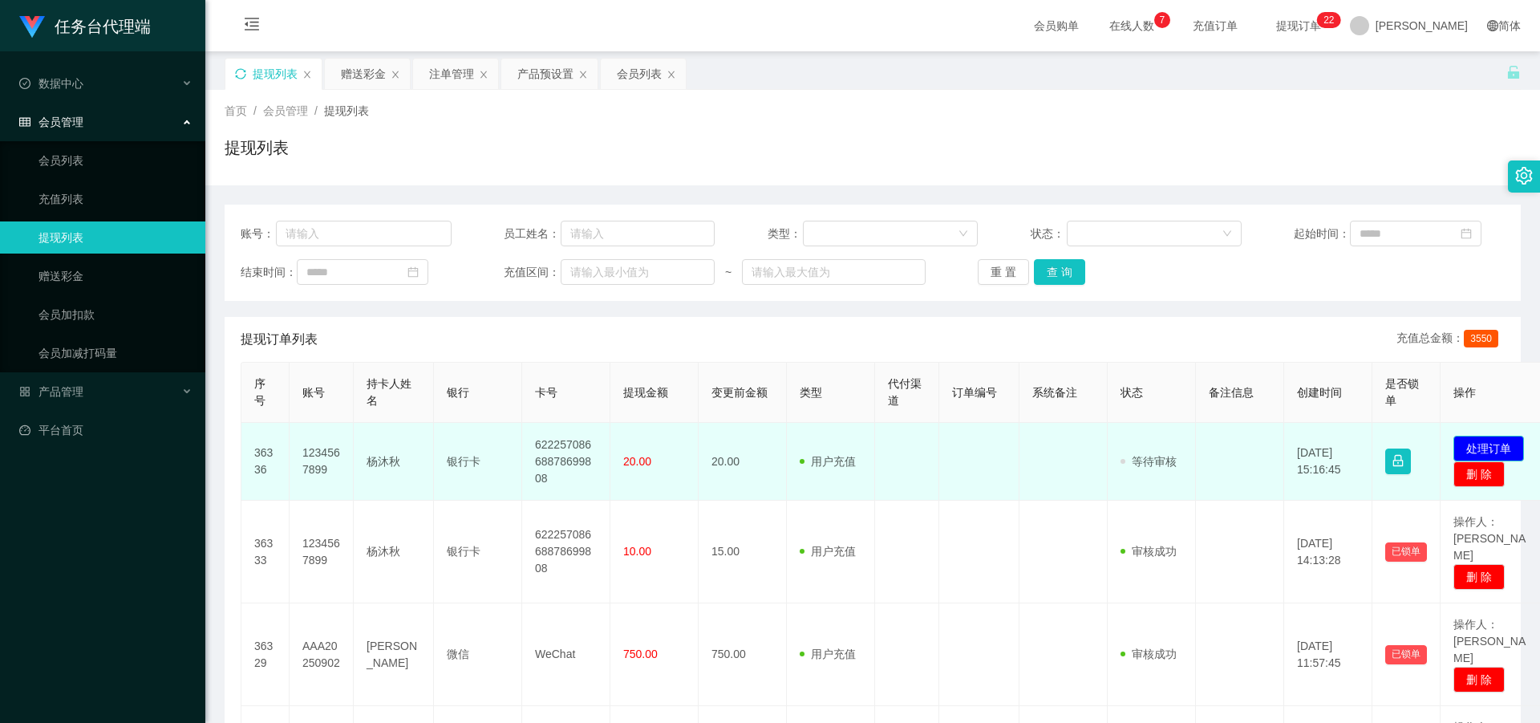
click at [1491, 448] on button "处理订单" at bounding box center [1489, 449] width 71 height 26
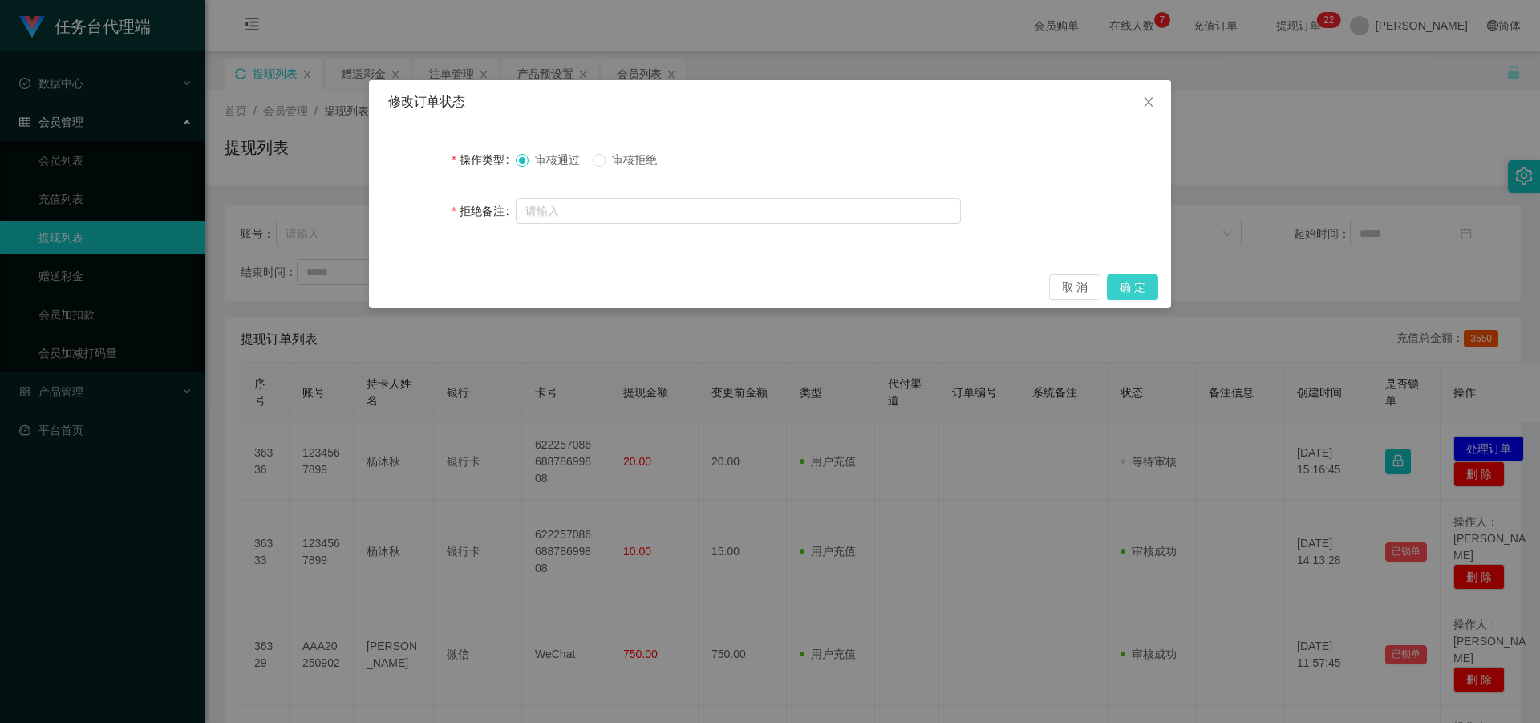
click at [1141, 286] on button "确 定" at bounding box center [1132, 287] width 51 height 26
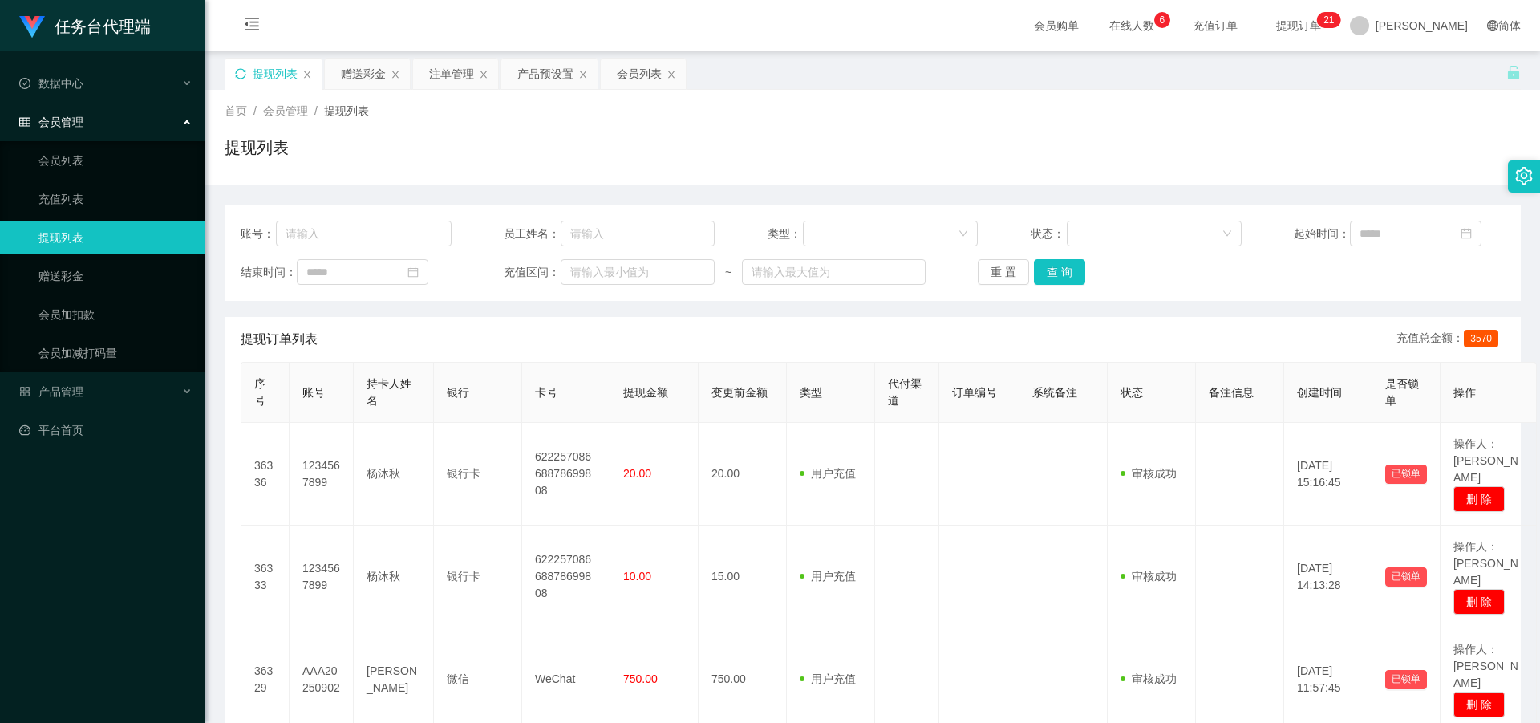
click at [243, 73] on icon "图标: sync" at bounding box center [240, 73] width 11 height 11
click at [367, 69] on div "赠送彩金" at bounding box center [363, 74] width 45 height 30
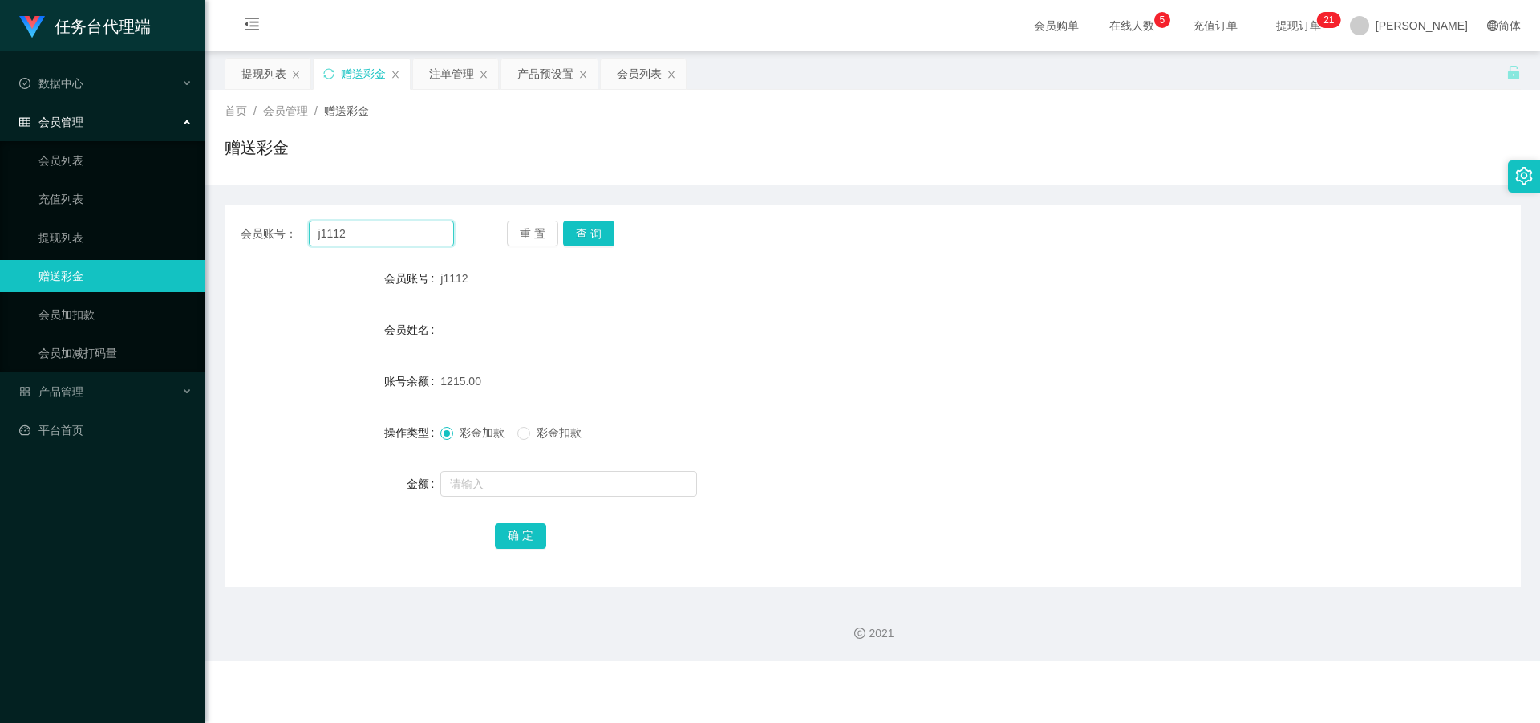
drag, startPoint x: 309, startPoint y: 230, endPoint x: 310, endPoint y: 239, distance: 8.9
click at [257, 230] on div "会员账号： j1112" at bounding box center [347, 234] width 213 height 26
paste input "mmm123"
type input "mmm123"
click at [589, 233] on button "查 询" at bounding box center [588, 234] width 51 height 26
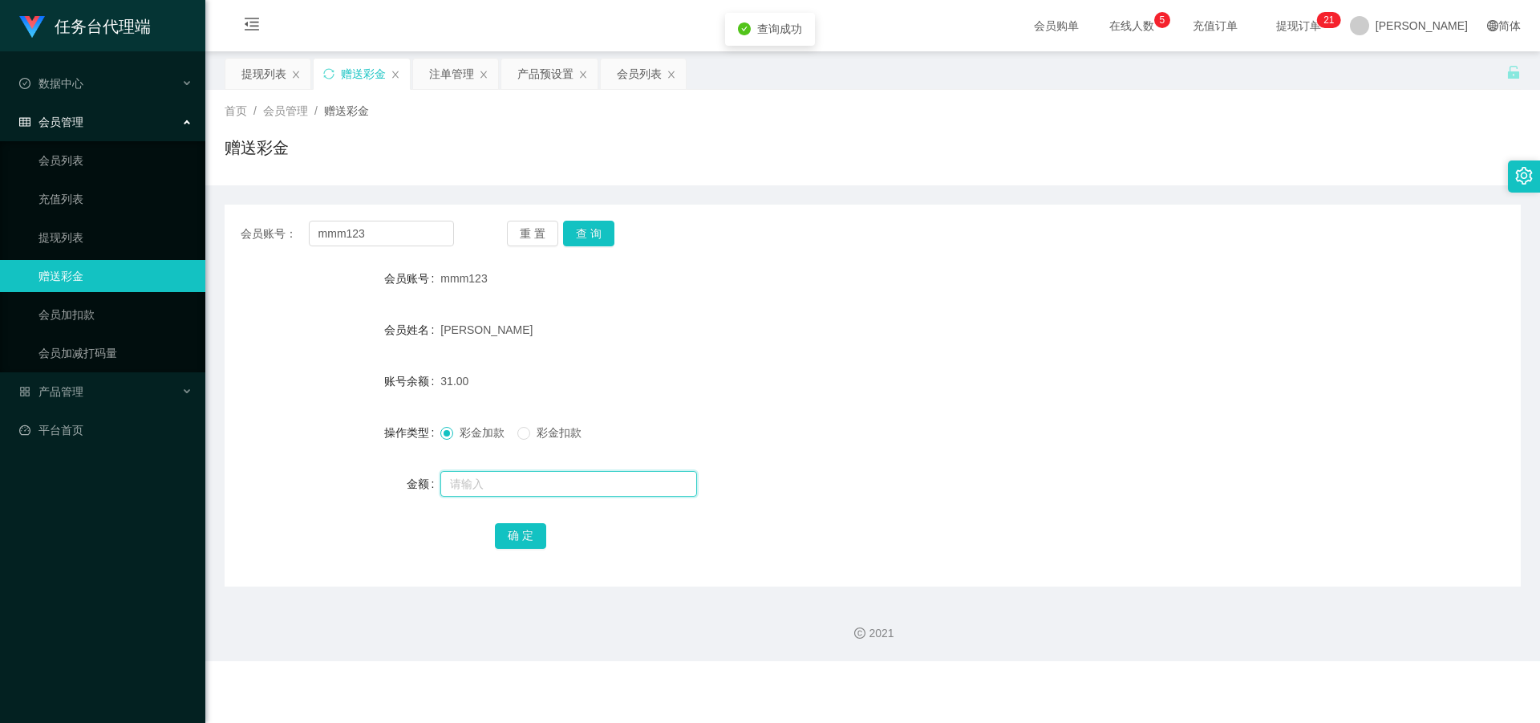
click at [505, 492] on input "text" at bounding box center [568, 484] width 257 height 26
type input "5"
drag, startPoint x: 511, startPoint y: 533, endPoint x: 565, endPoint y: 433, distance: 113.1
click at [511, 533] on button "确 定" at bounding box center [520, 536] width 51 height 26
click at [260, 75] on div "提现列表" at bounding box center [263, 74] width 45 height 30
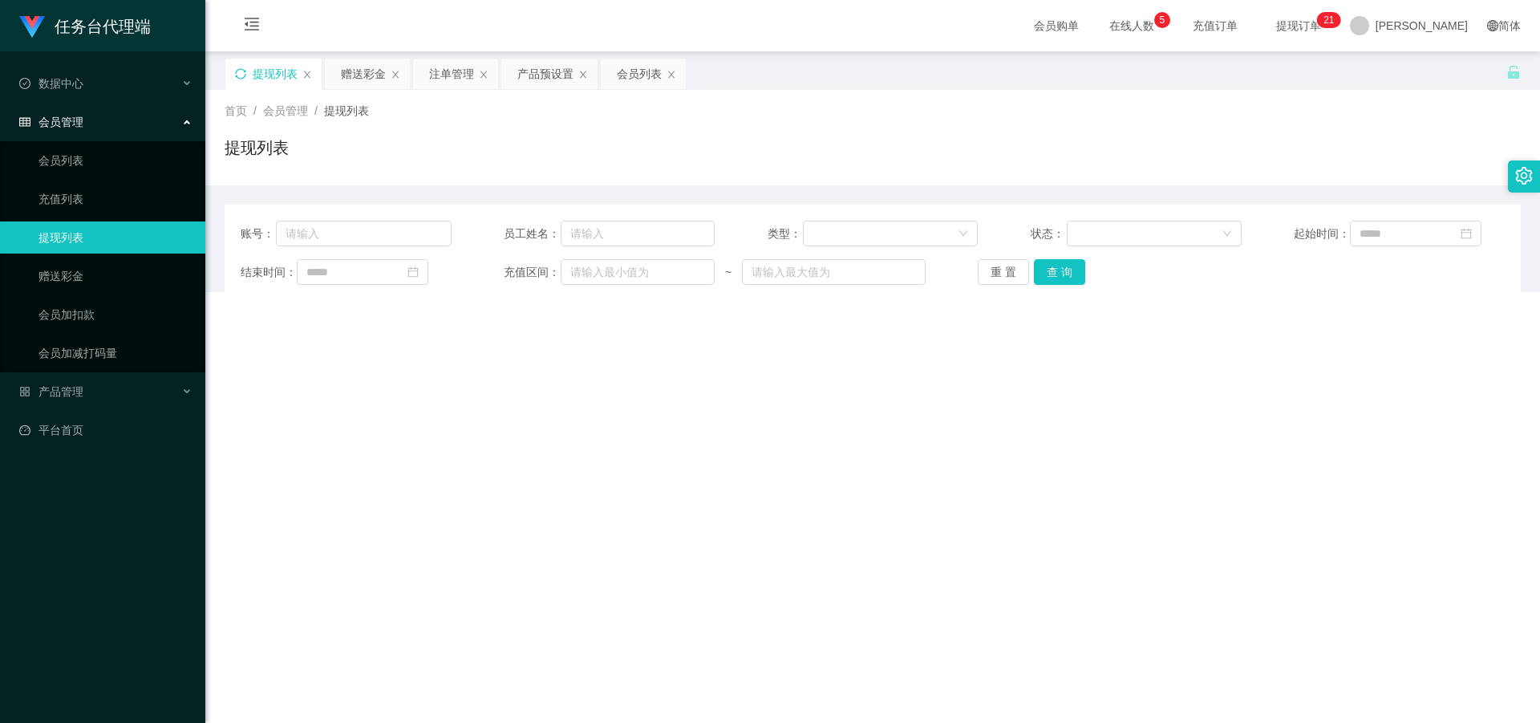
click at [236, 79] on icon "图标: sync" at bounding box center [240, 73] width 11 height 11
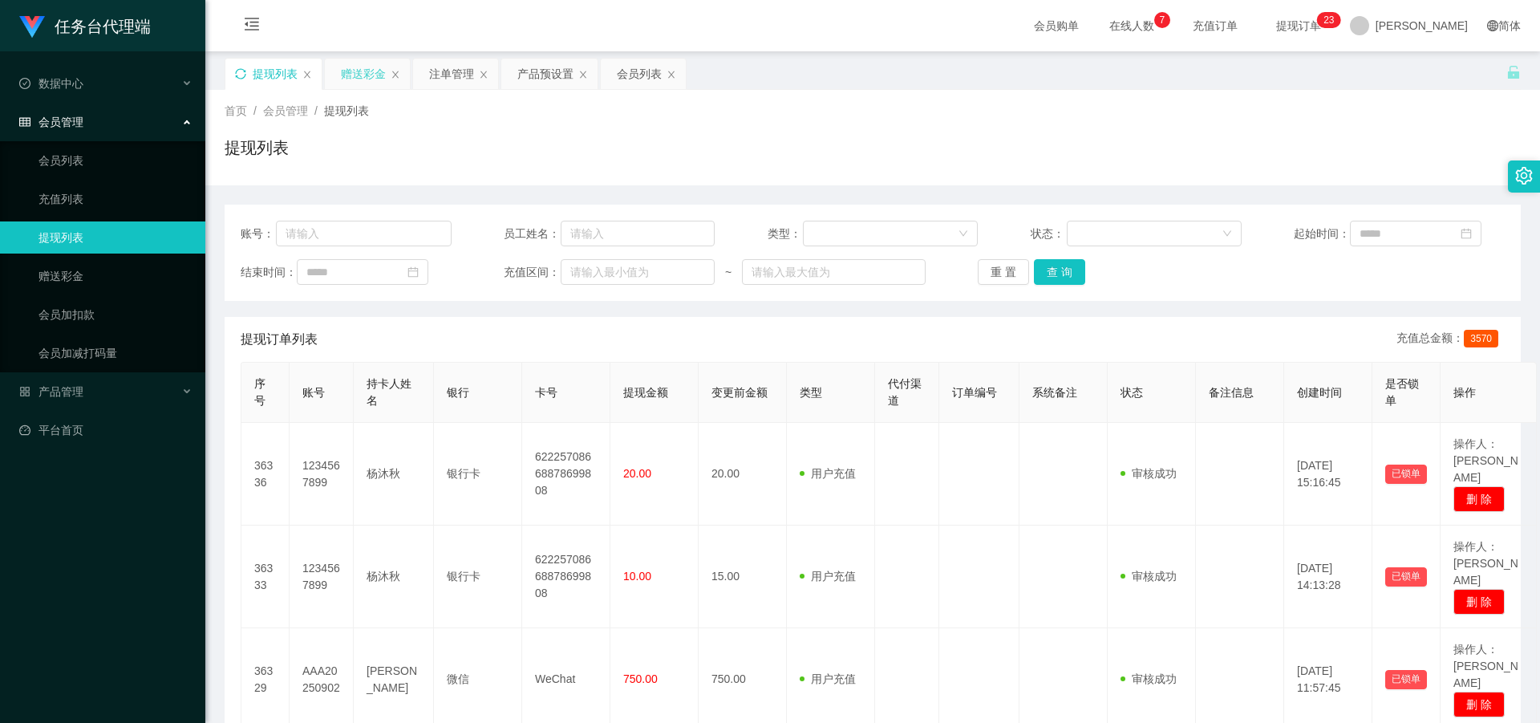
click at [358, 69] on div "赠送彩金" at bounding box center [363, 74] width 45 height 30
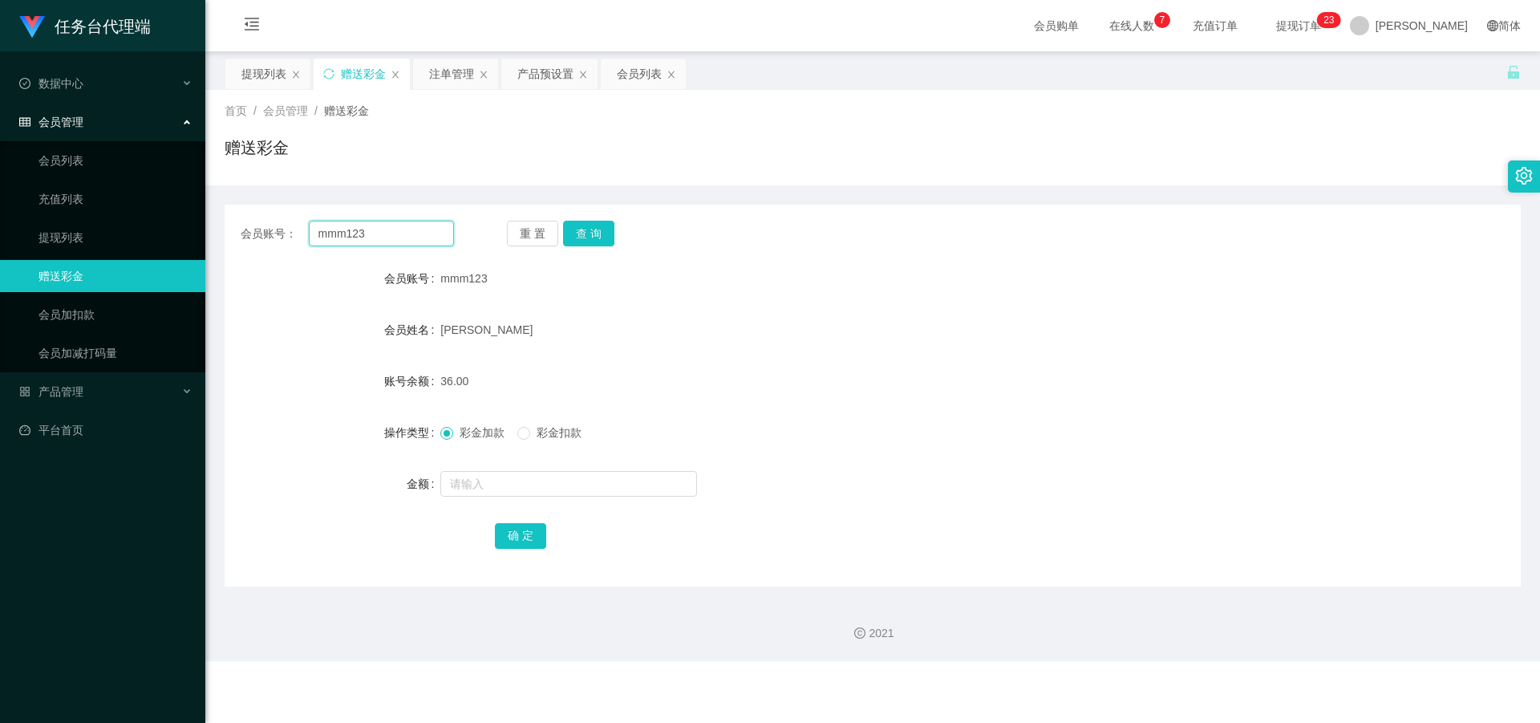
drag, startPoint x: 391, startPoint y: 229, endPoint x: 260, endPoint y: 225, distance: 130.8
click at [260, 225] on div "会员账号： mmm123" at bounding box center [347, 234] width 213 height 26
paste input "j1112"
type input "j1112"
click at [591, 231] on button "查 询" at bounding box center [588, 234] width 51 height 26
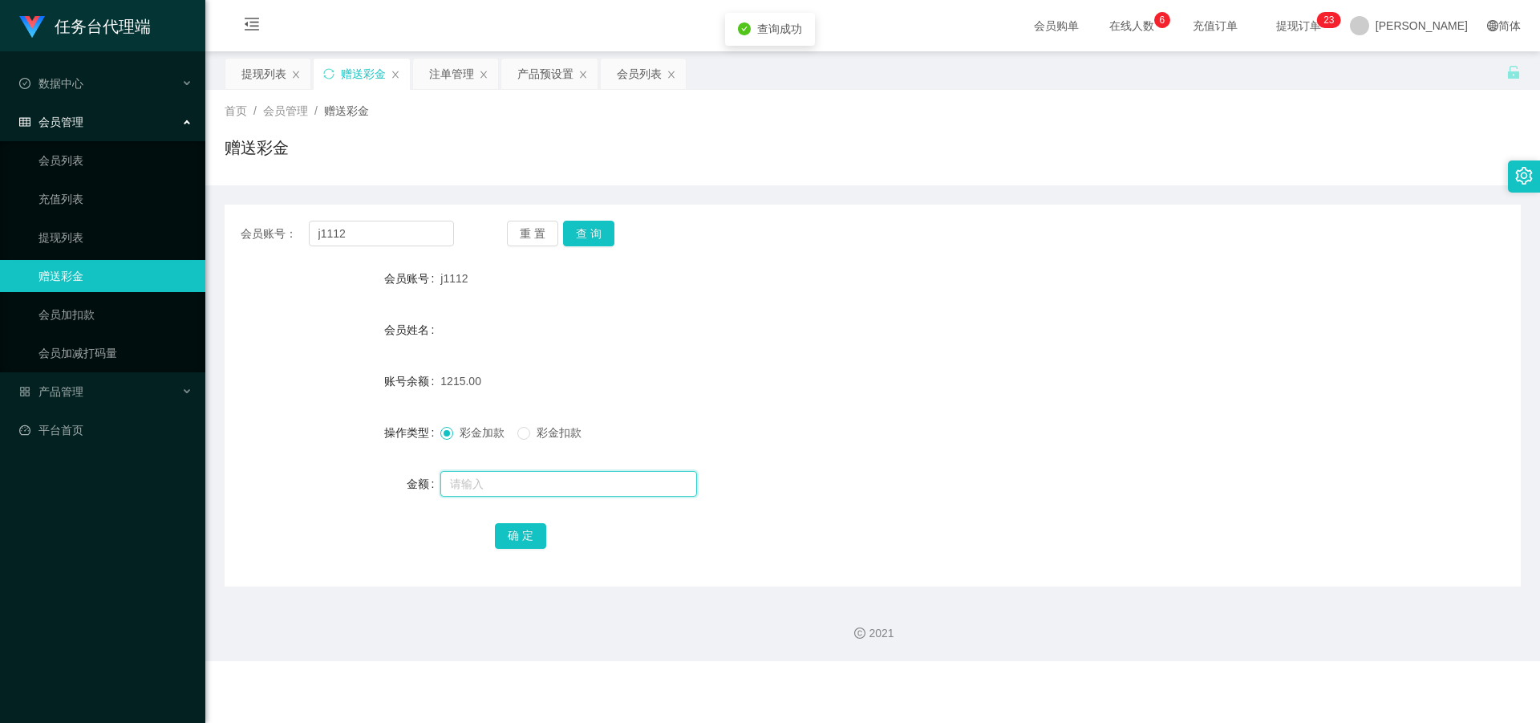
click at [469, 494] on input "text" at bounding box center [568, 484] width 257 height 26
type input "3"
click at [526, 522] on div "确 定" at bounding box center [873, 535] width 756 height 32
click at [529, 523] on button "确 定" at bounding box center [520, 536] width 51 height 26
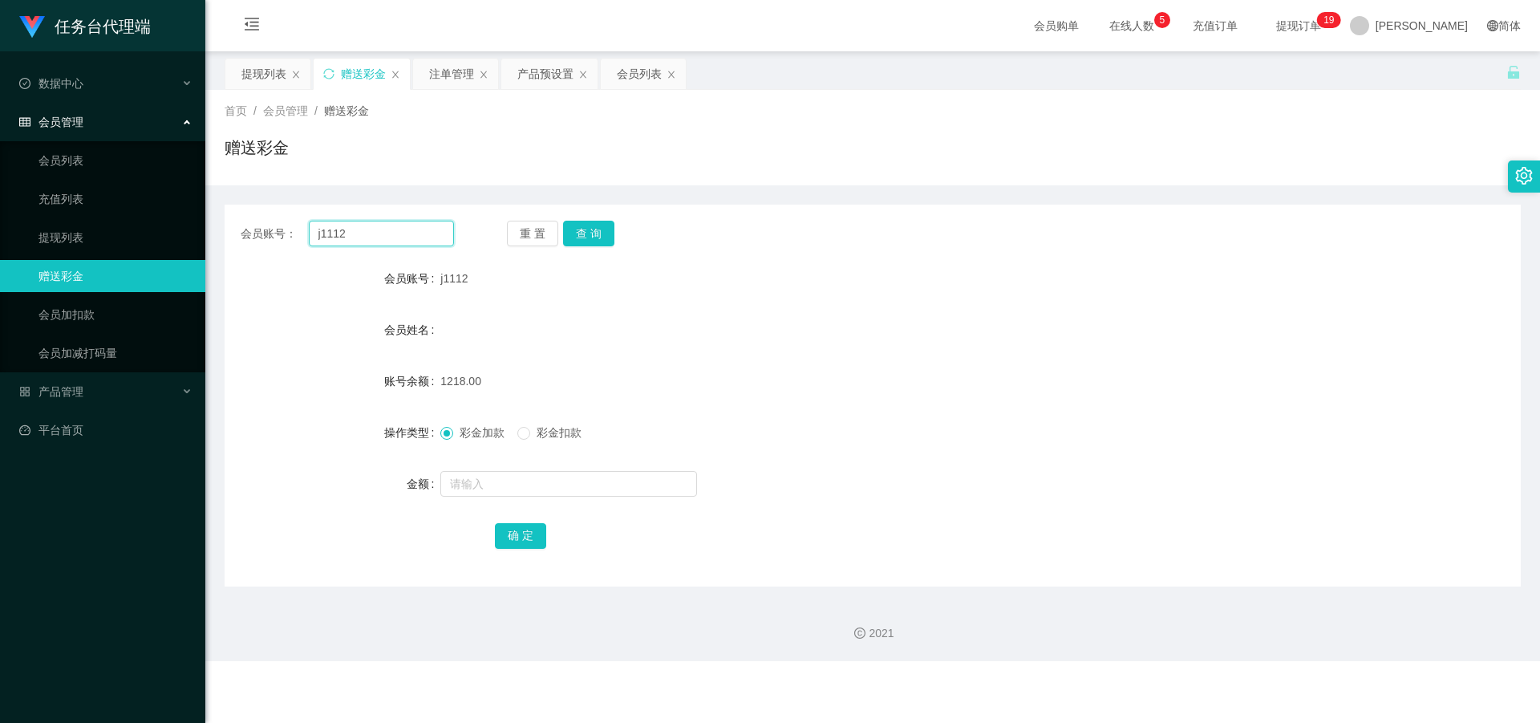
drag, startPoint x: 356, startPoint y: 230, endPoint x: 290, endPoint y: 249, distance: 68.5
click at [290, 249] on div "会员账号： j1112 重 置 查 询 会员账号 j1112 会员姓名 账号余额 1218.00 操作类型 彩金加款 彩金扣款 金额 确 定" at bounding box center [873, 396] width 1296 height 382
paste input "g131131"
type input "g131131"
click at [589, 236] on button "查 询" at bounding box center [588, 234] width 51 height 26
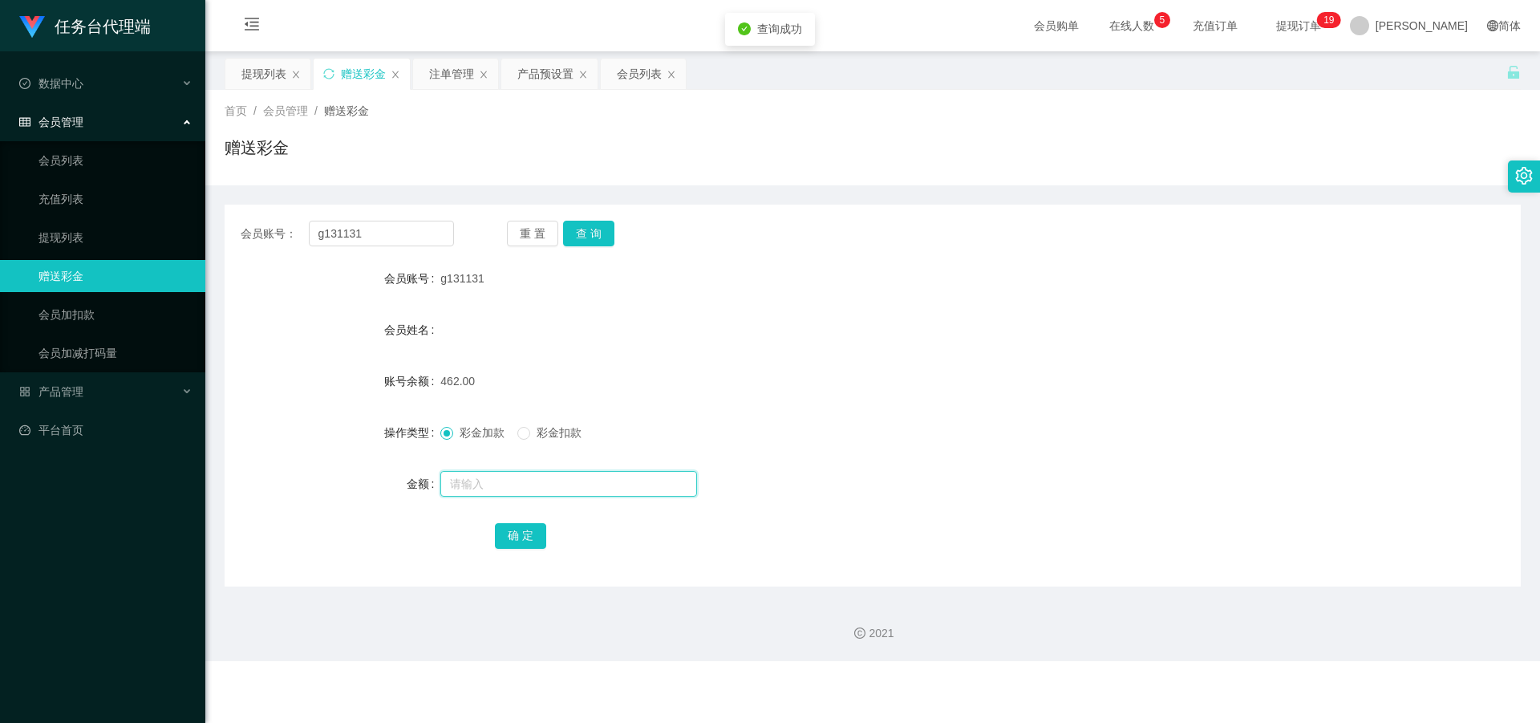
click at [483, 491] on input "text" at bounding box center [568, 484] width 257 height 26
type input "3"
click at [514, 540] on button "确 定" at bounding box center [520, 536] width 51 height 26
click at [441, 67] on div "注单管理" at bounding box center [451, 74] width 45 height 30
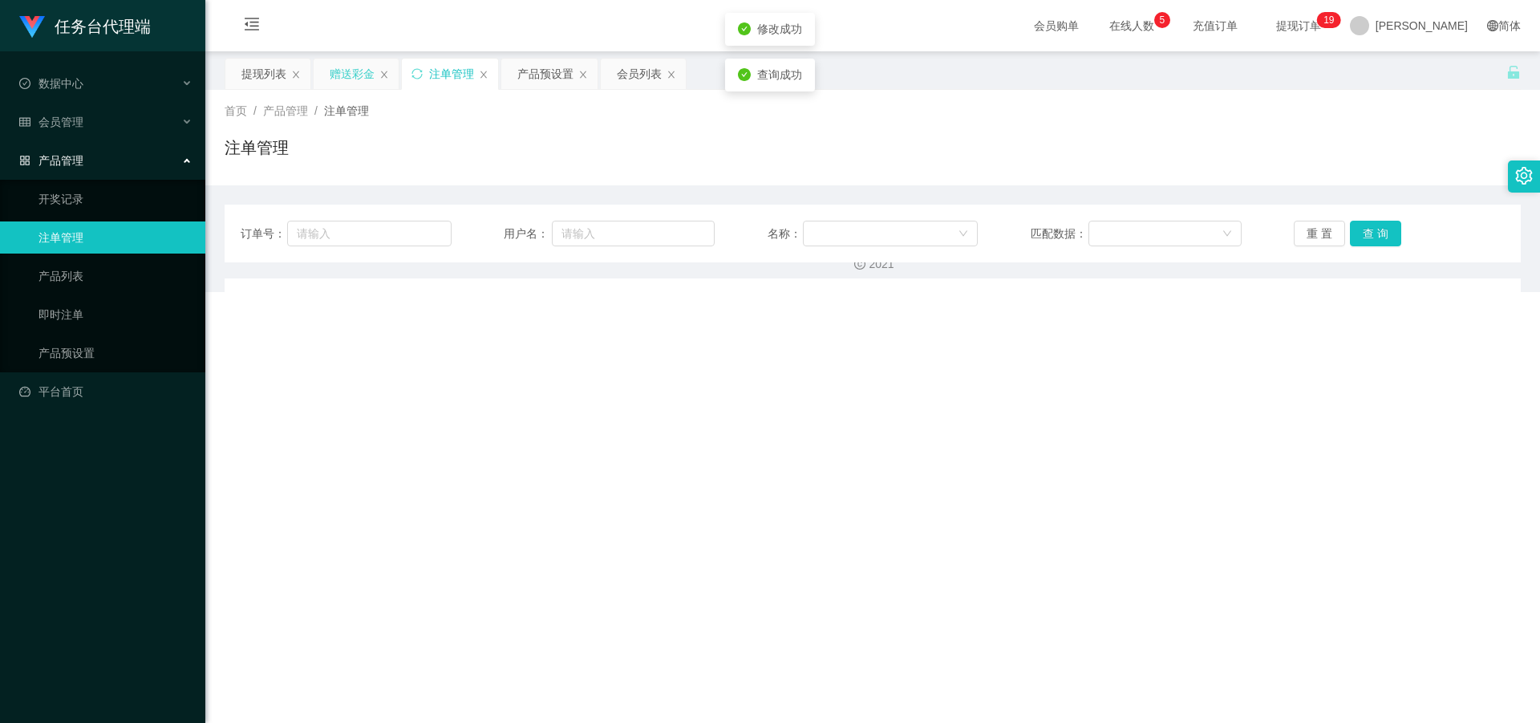
click at [352, 70] on div "赠送彩金" at bounding box center [352, 74] width 45 height 30
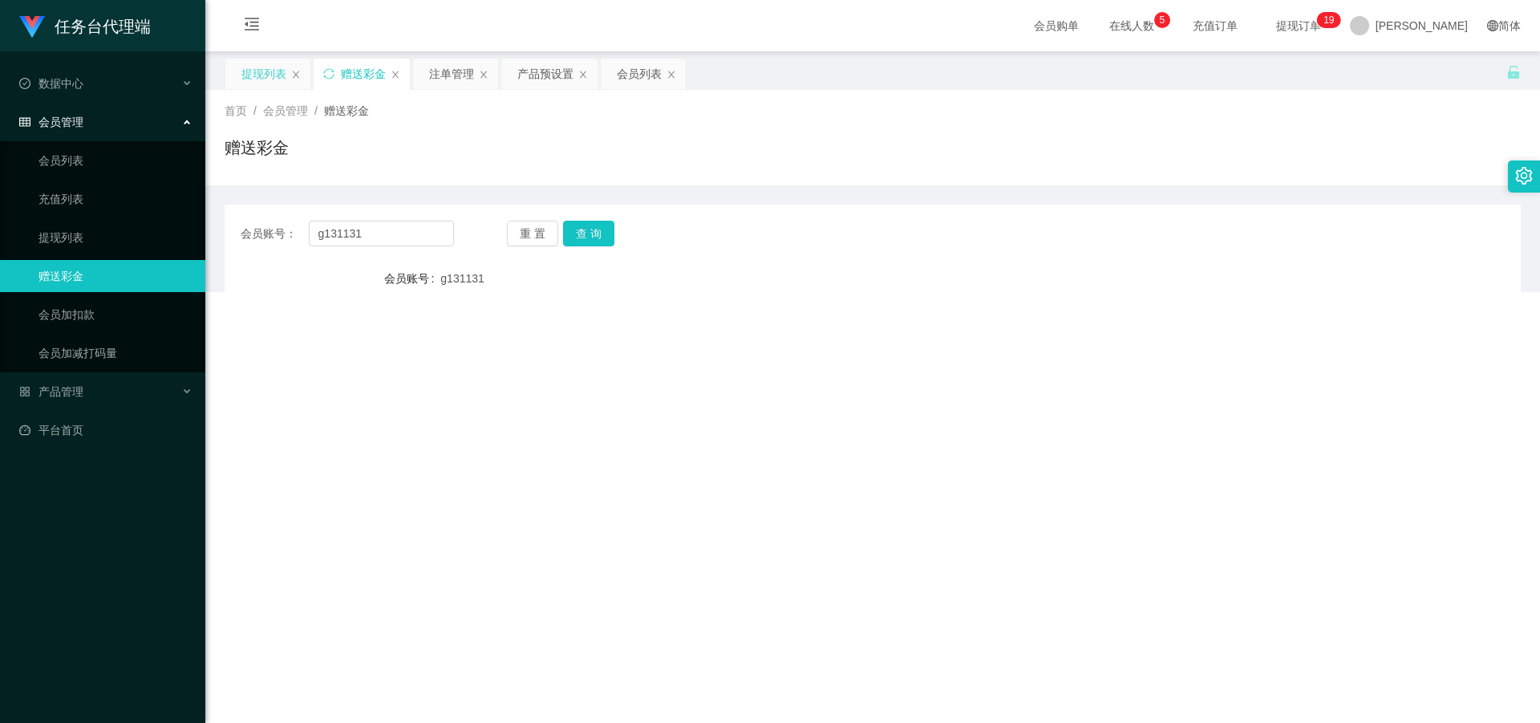
click at [258, 70] on div "提现列表" at bounding box center [263, 74] width 45 height 30
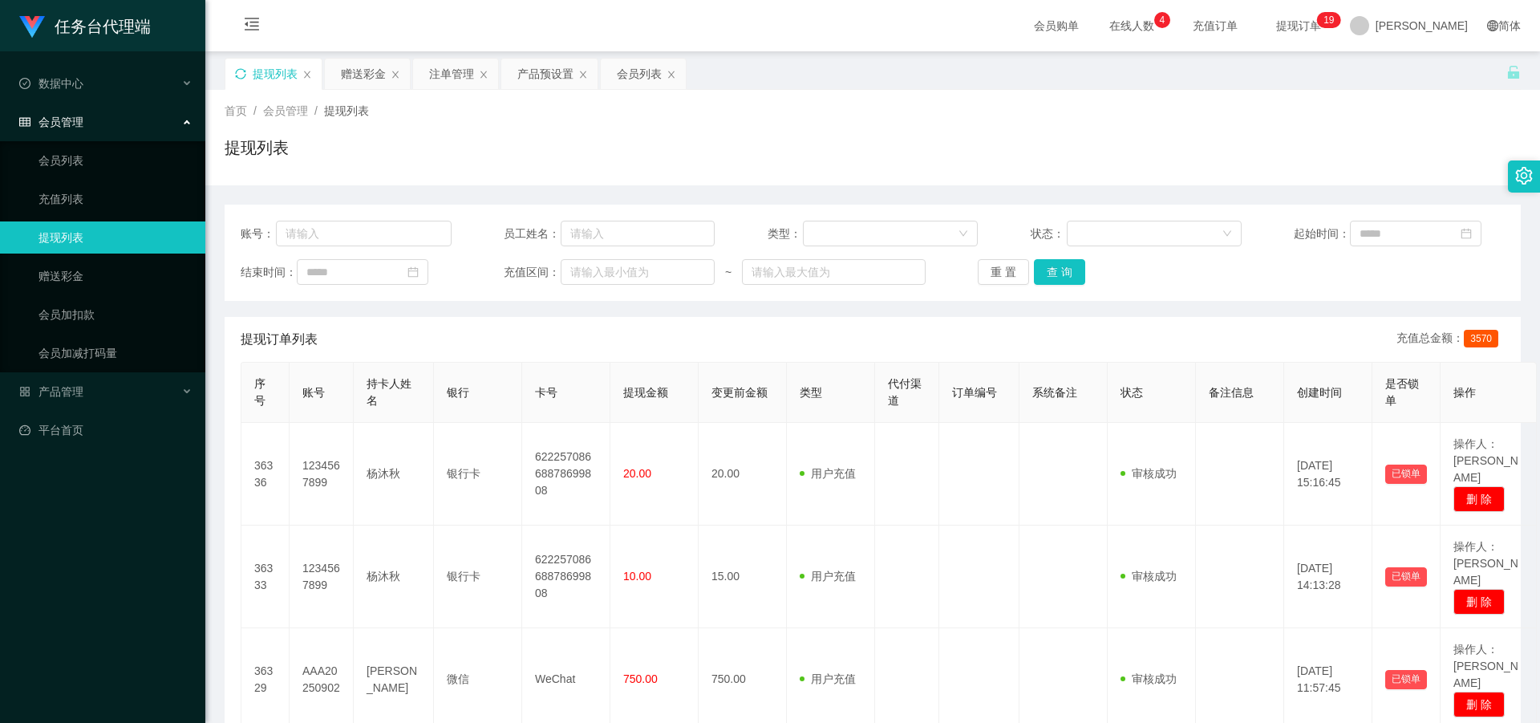
click at [242, 75] on icon "图标: sync" at bounding box center [240, 73] width 11 height 11
click at [366, 72] on div "赠送彩金" at bounding box center [363, 74] width 45 height 30
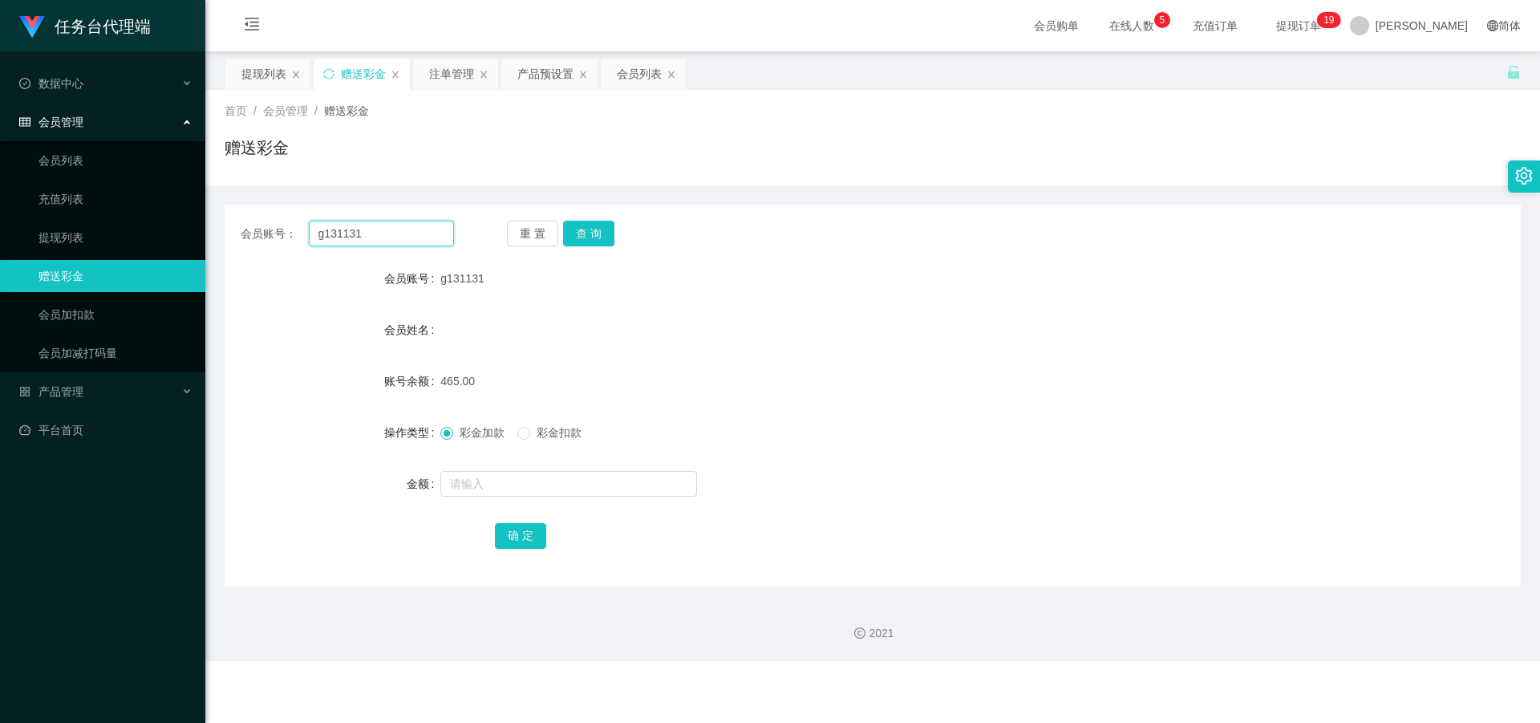
drag, startPoint x: 395, startPoint y: 233, endPoint x: 407, endPoint y: 242, distance: 14.9
click at [272, 232] on div "会员账号： g131131" at bounding box center [347, 234] width 213 height 26
paste input "j1112"
type input "j1112"
click at [601, 242] on button "查 询" at bounding box center [588, 234] width 51 height 26
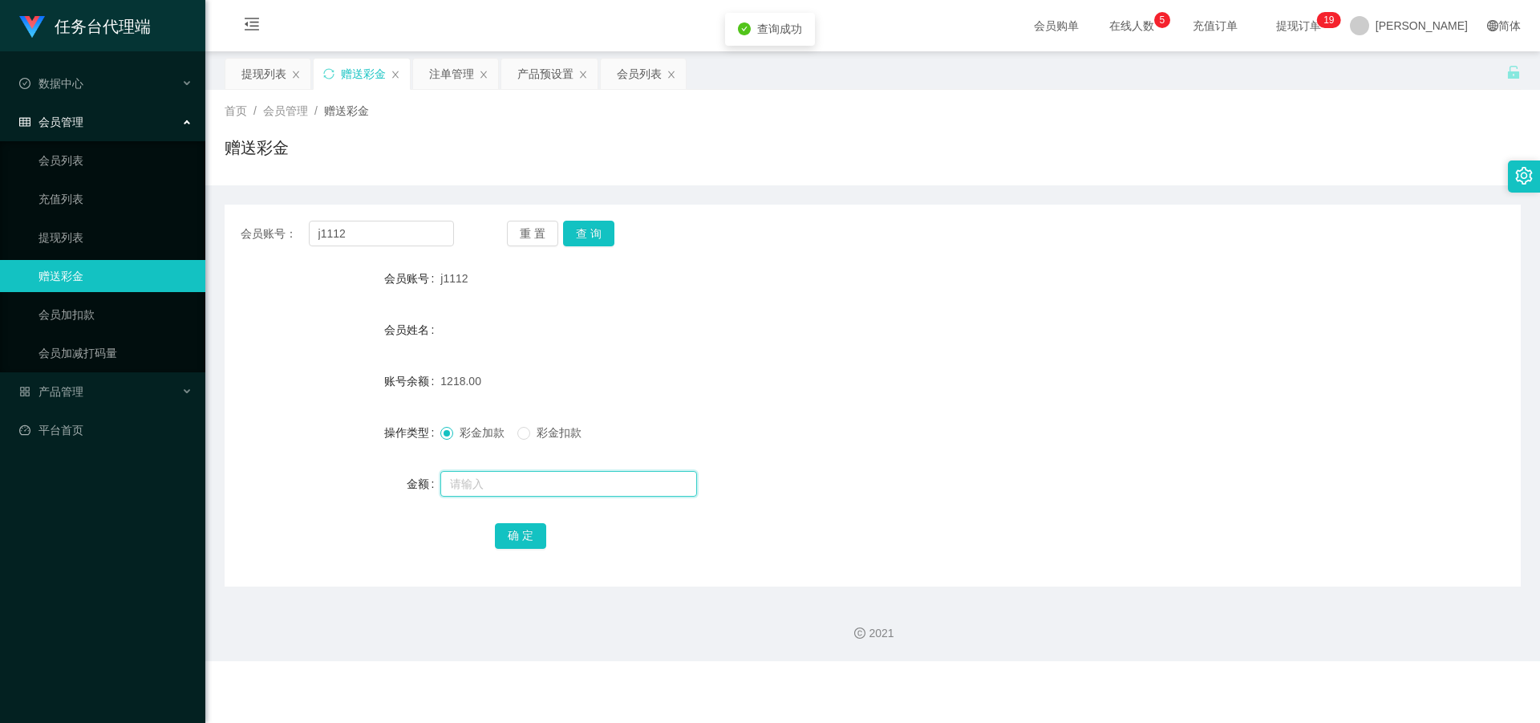
click at [529, 471] on input "text" at bounding box center [568, 484] width 257 height 26
type input "3"
drag, startPoint x: 526, startPoint y: 538, endPoint x: 557, endPoint y: 501, distance: 47.9
click at [526, 538] on button "确 定" at bounding box center [520, 536] width 51 height 26
click at [257, 69] on div "提现列表" at bounding box center [263, 74] width 45 height 30
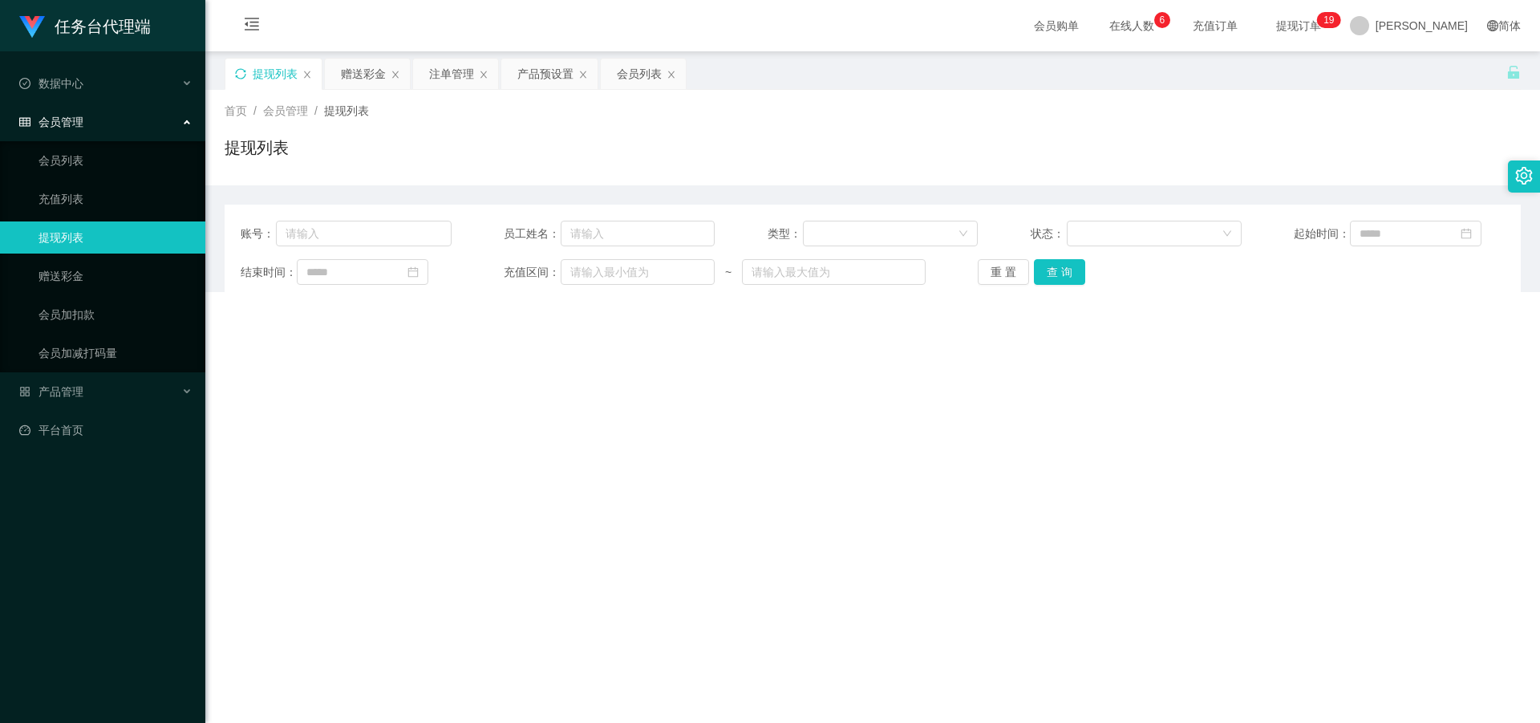
click at [242, 71] on icon "图标: sync" at bounding box center [240, 73] width 11 height 11
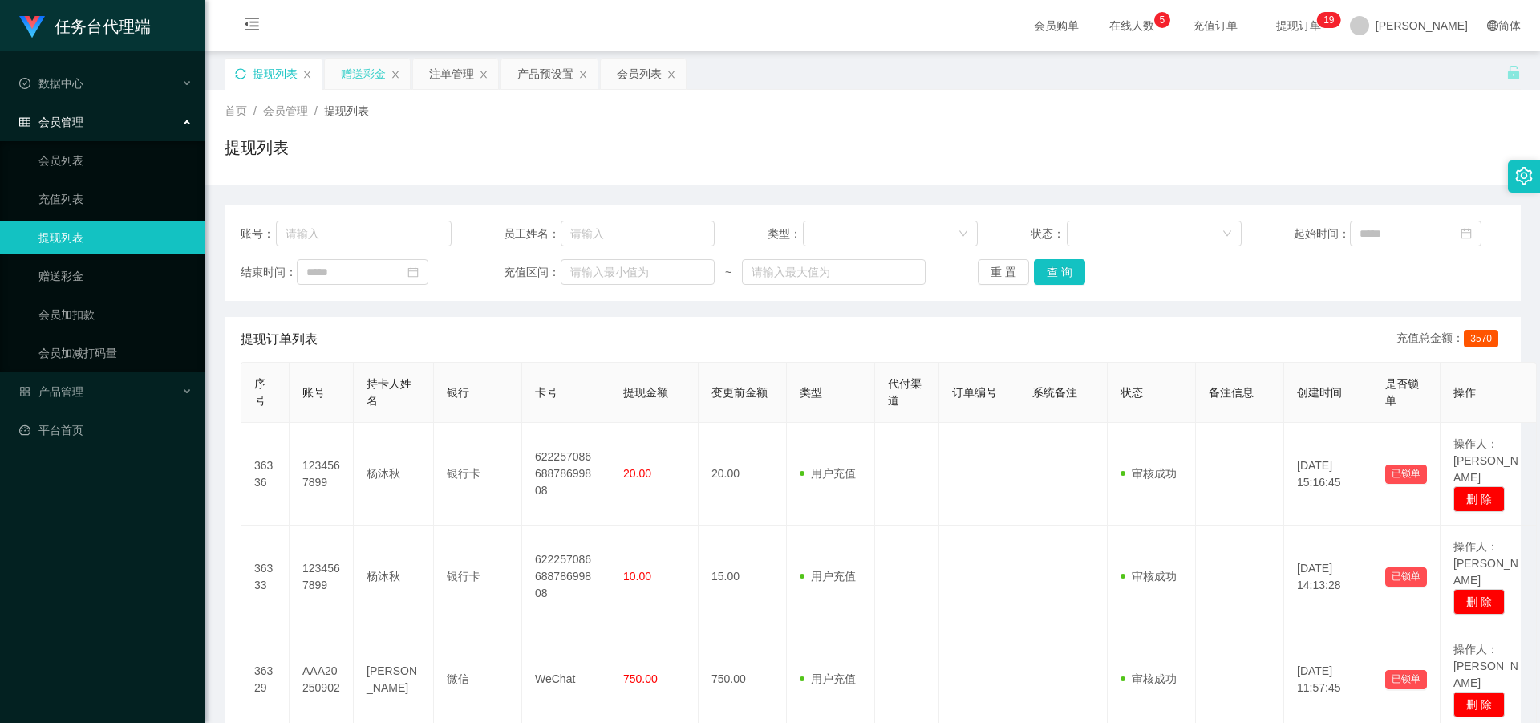
click at [347, 76] on div "赠送彩金" at bounding box center [363, 74] width 45 height 30
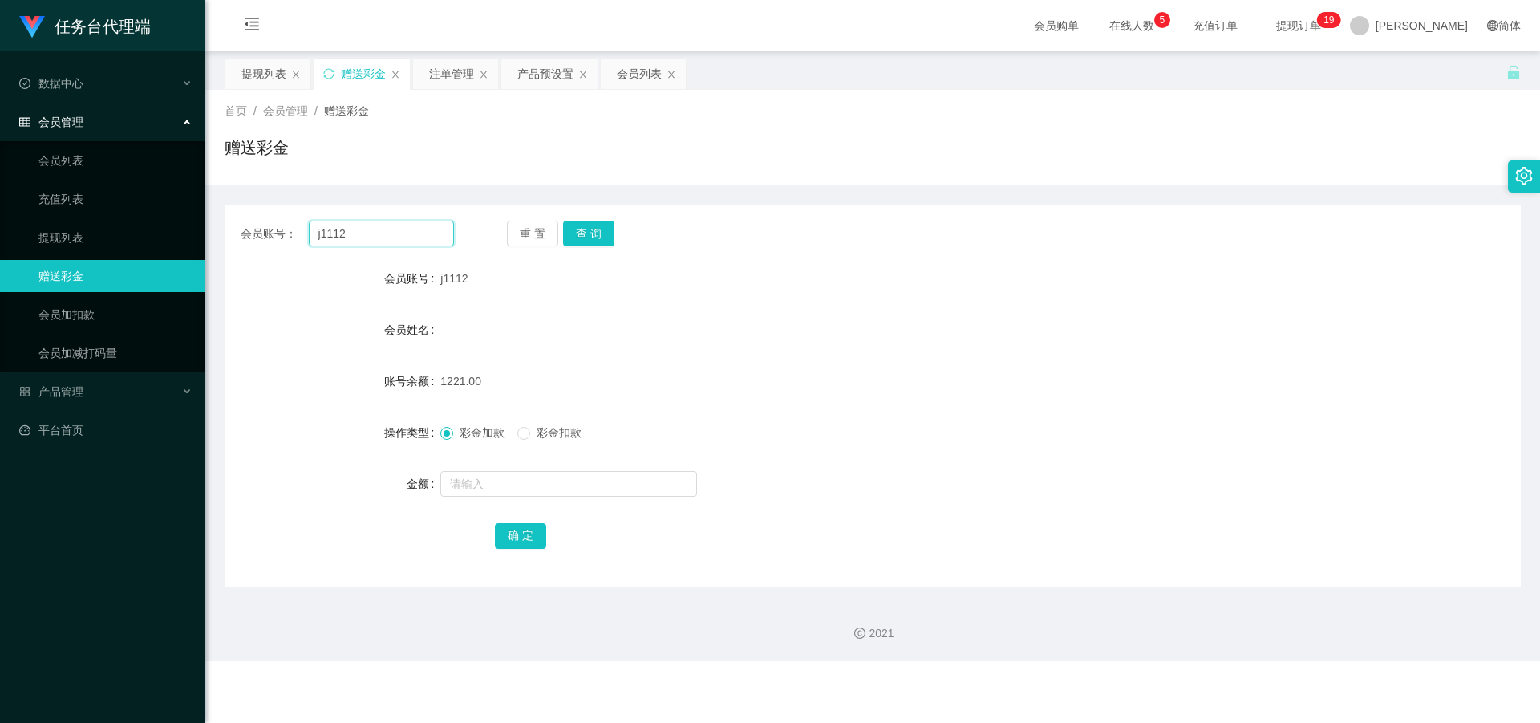
drag, startPoint x: 378, startPoint y: 240, endPoint x: 271, endPoint y: 238, distance: 106.7
click at [268, 238] on div "会员账号： j1112" at bounding box center [347, 234] width 213 height 26
paste input "mmm123"
type input "mmm123"
drag, startPoint x: 589, startPoint y: 232, endPoint x: 582, endPoint y: 258, distance: 27.2
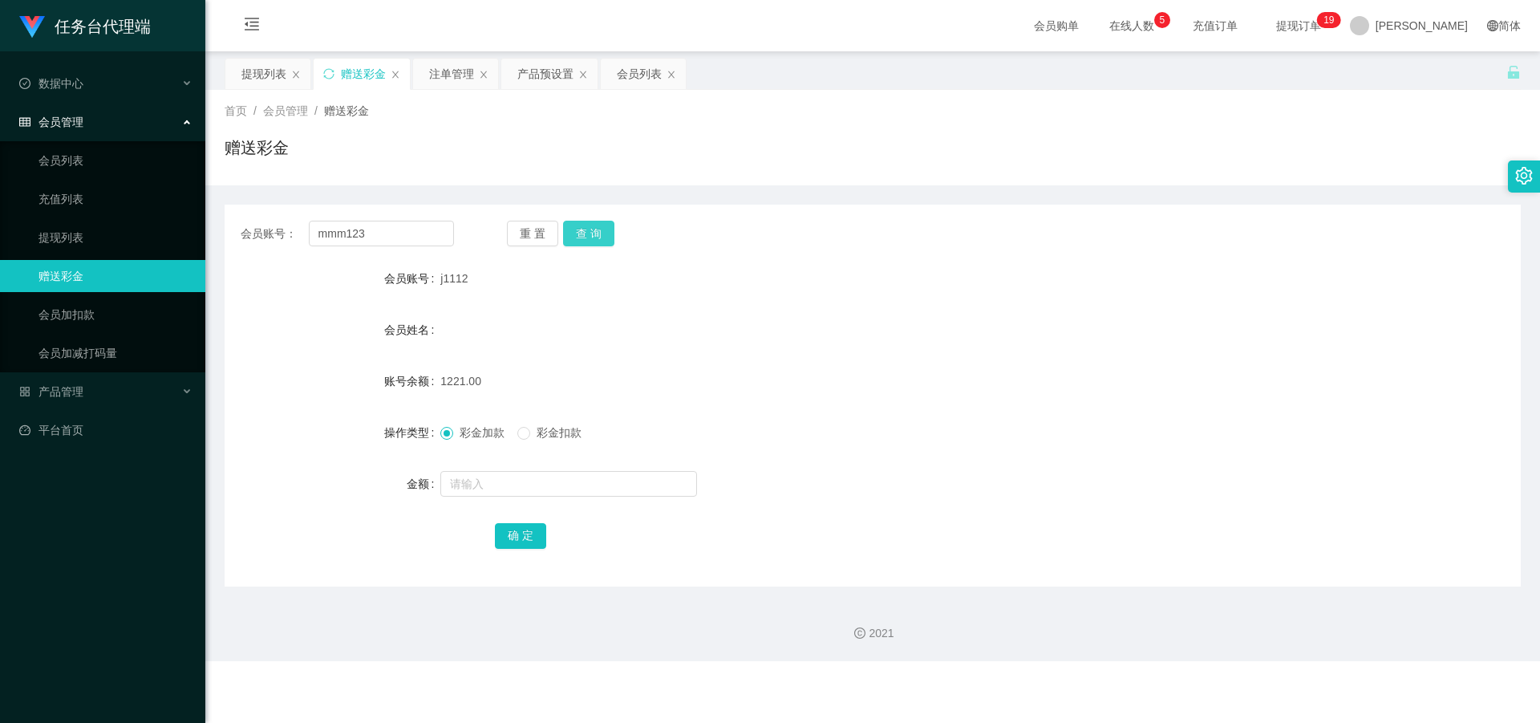
click at [589, 232] on button "查 询" at bounding box center [588, 234] width 51 height 26
click at [498, 480] on input "text" at bounding box center [568, 484] width 257 height 26
type input "5"
click at [529, 535] on button "确 定" at bounding box center [520, 536] width 51 height 26
drag, startPoint x: 408, startPoint y: 233, endPoint x: 310, endPoint y: 232, distance: 98.7
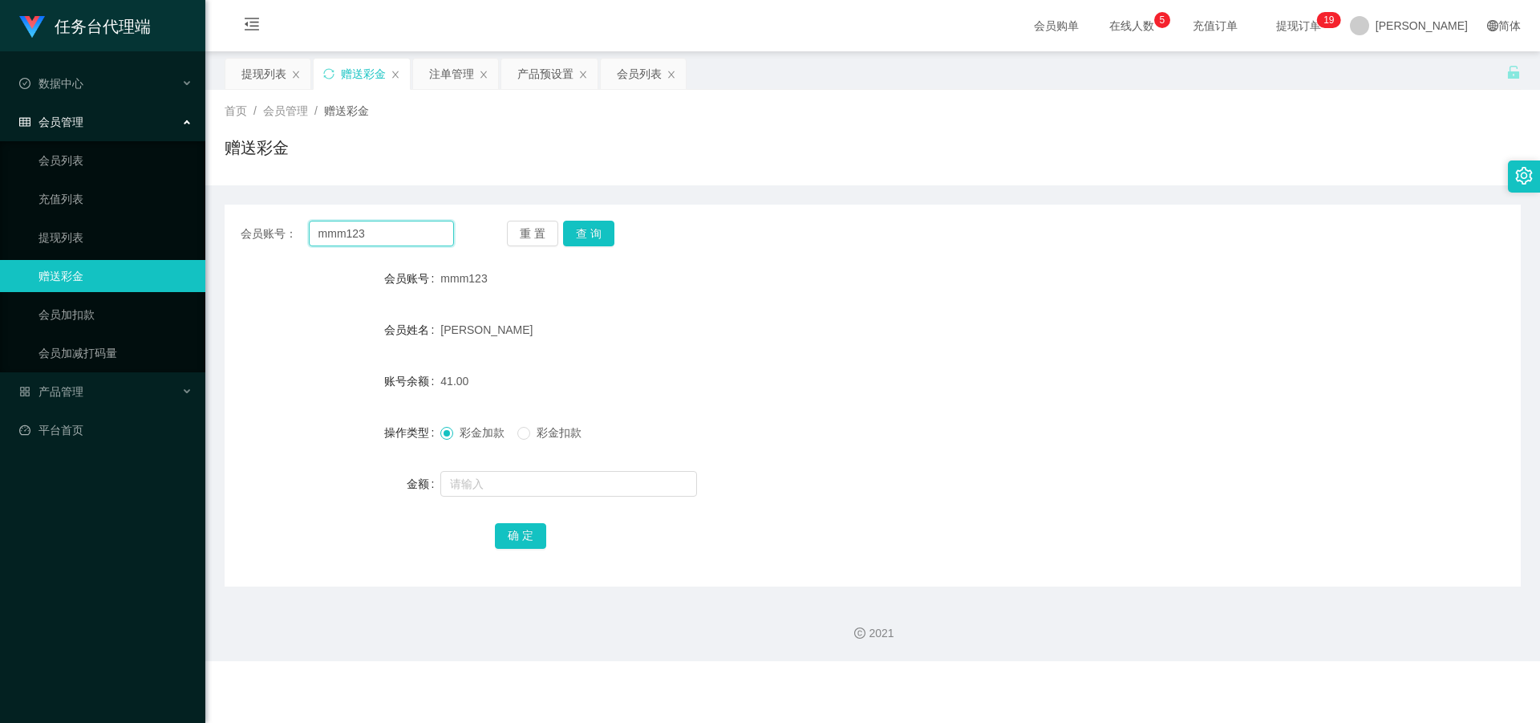
click at [310, 232] on input "mmm123" at bounding box center [381, 234] width 145 height 26
paste input "j1112"
type input "j1112"
drag, startPoint x: 582, startPoint y: 231, endPoint x: 557, endPoint y: 353, distance: 124.4
click at [582, 231] on button "查 询" at bounding box center [588, 234] width 51 height 26
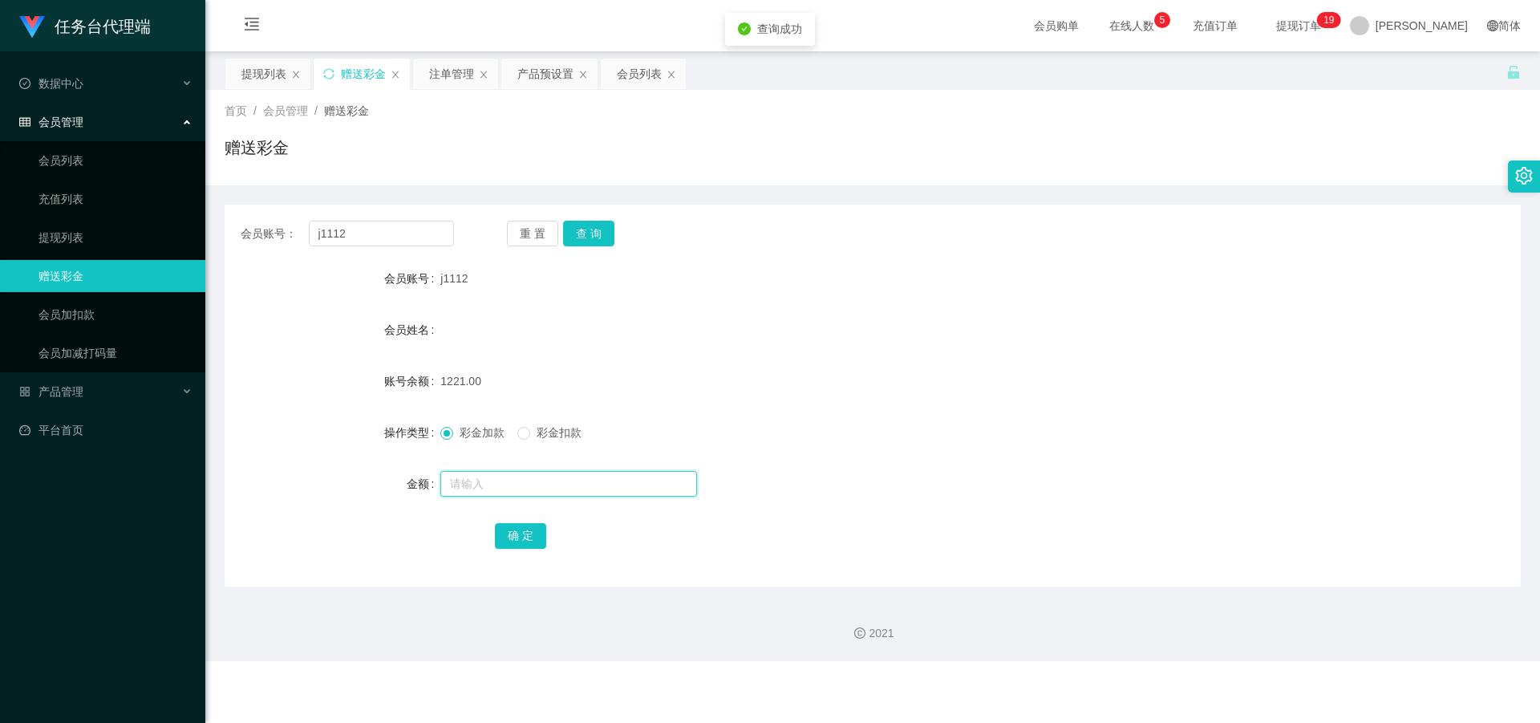
click at [521, 478] on input "text" at bounding box center [568, 484] width 257 height 26
type input "3"
click at [520, 530] on button "确 定" at bounding box center [520, 536] width 51 height 26
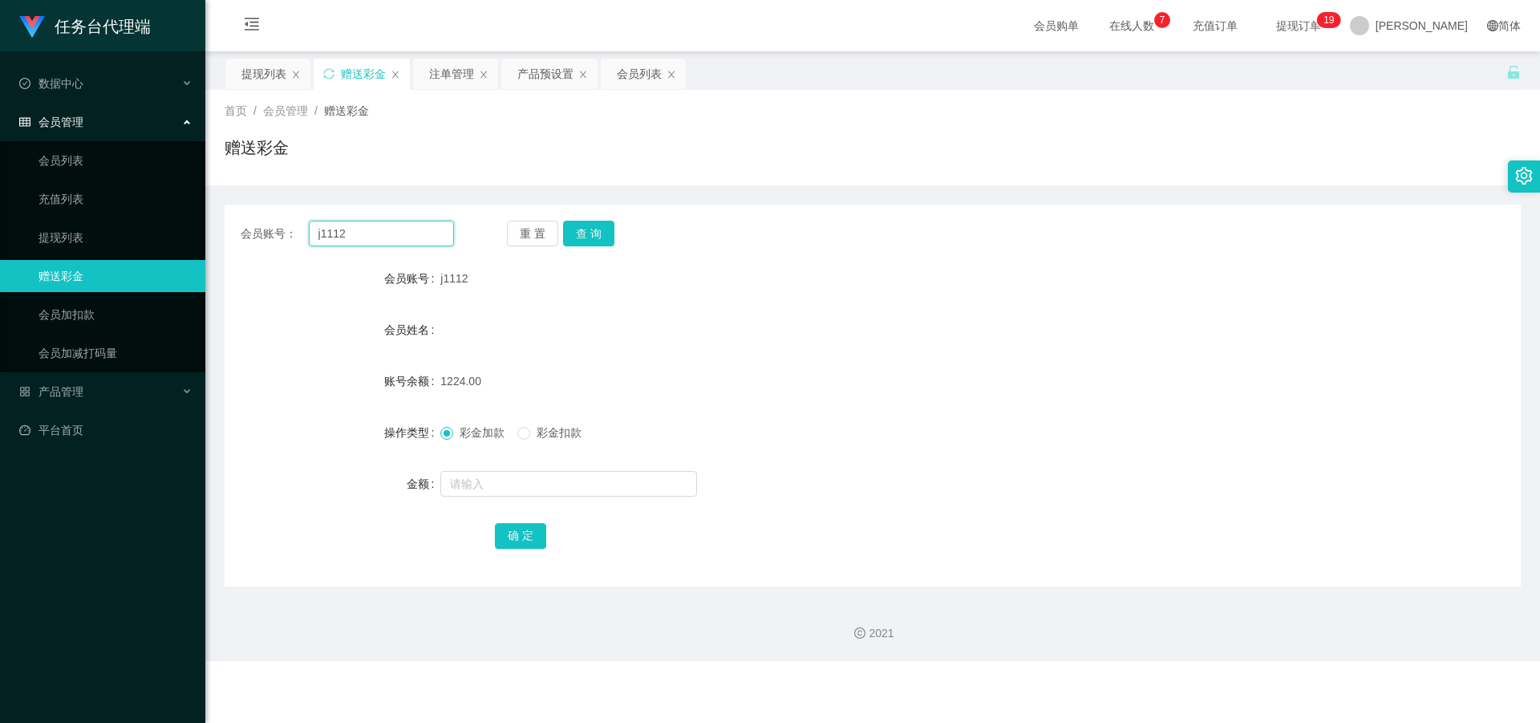
drag, startPoint x: 364, startPoint y: 225, endPoint x: 274, endPoint y: 241, distance: 92.1
click at [274, 241] on div "会员账号： j1112" at bounding box center [347, 234] width 213 height 26
paste input "g131131"
type input "g131131"
click at [578, 233] on button "查 询" at bounding box center [588, 234] width 51 height 26
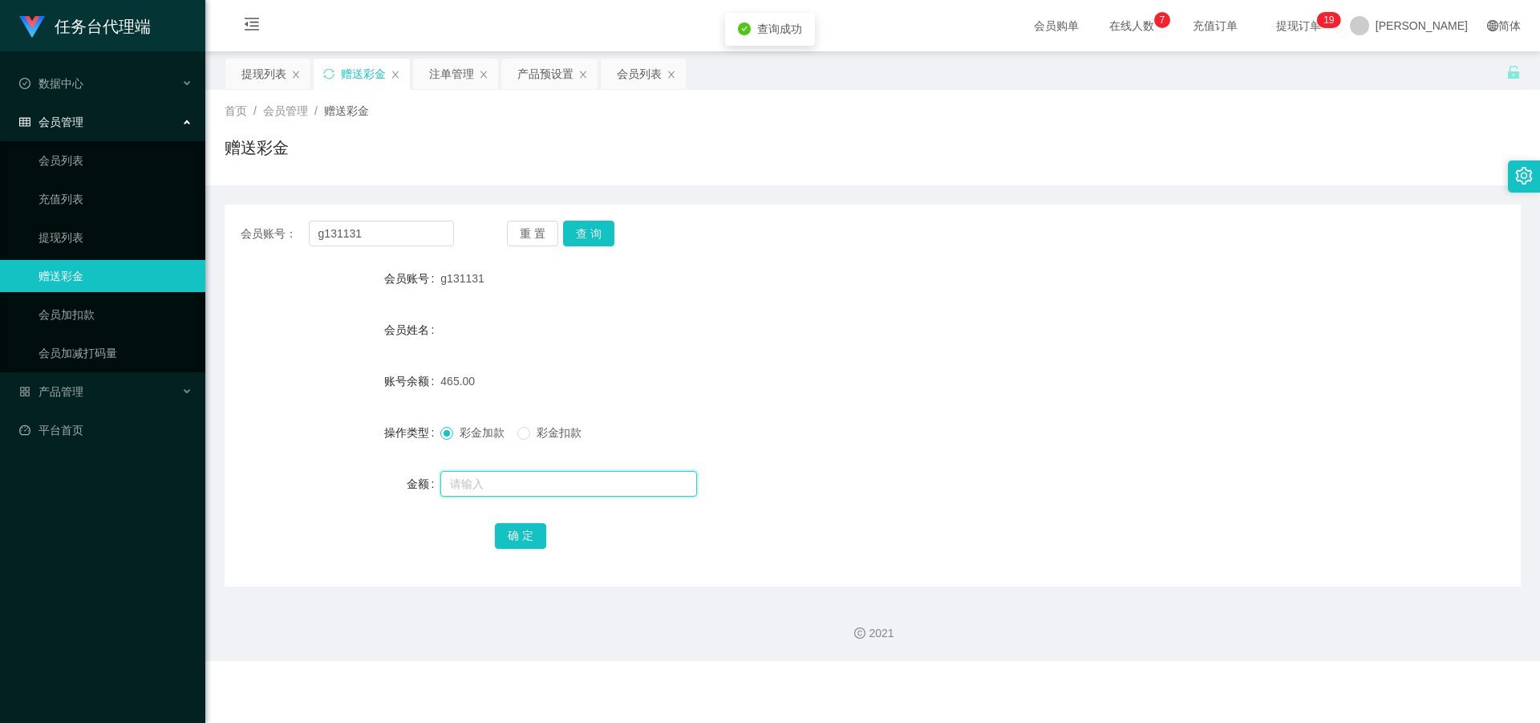
click at [481, 471] on input "text" at bounding box center [568, 484] width 257 height 26
type input "3"
click at [514, 540] on button "确 定" at bounding box center [520, 536] width 51 height 26
click at [248, 67] on div "提现列表" at bounding box center [263, 74] width 45 height 30
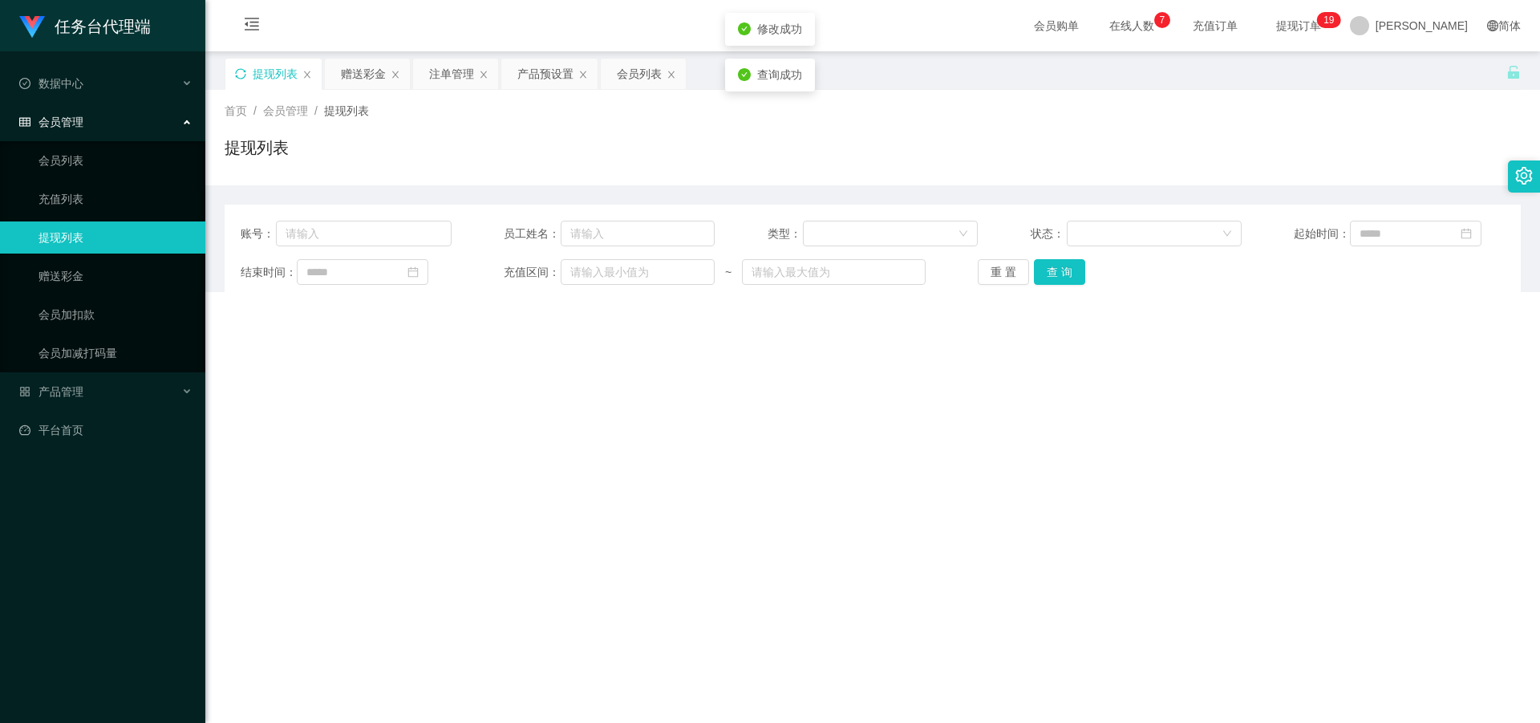
click at [241, 69] on icon "图标: sync" at bounding box center [240, 73] width 10 height 10
